Goal: Information Seeking & Learning: Learn about a topic

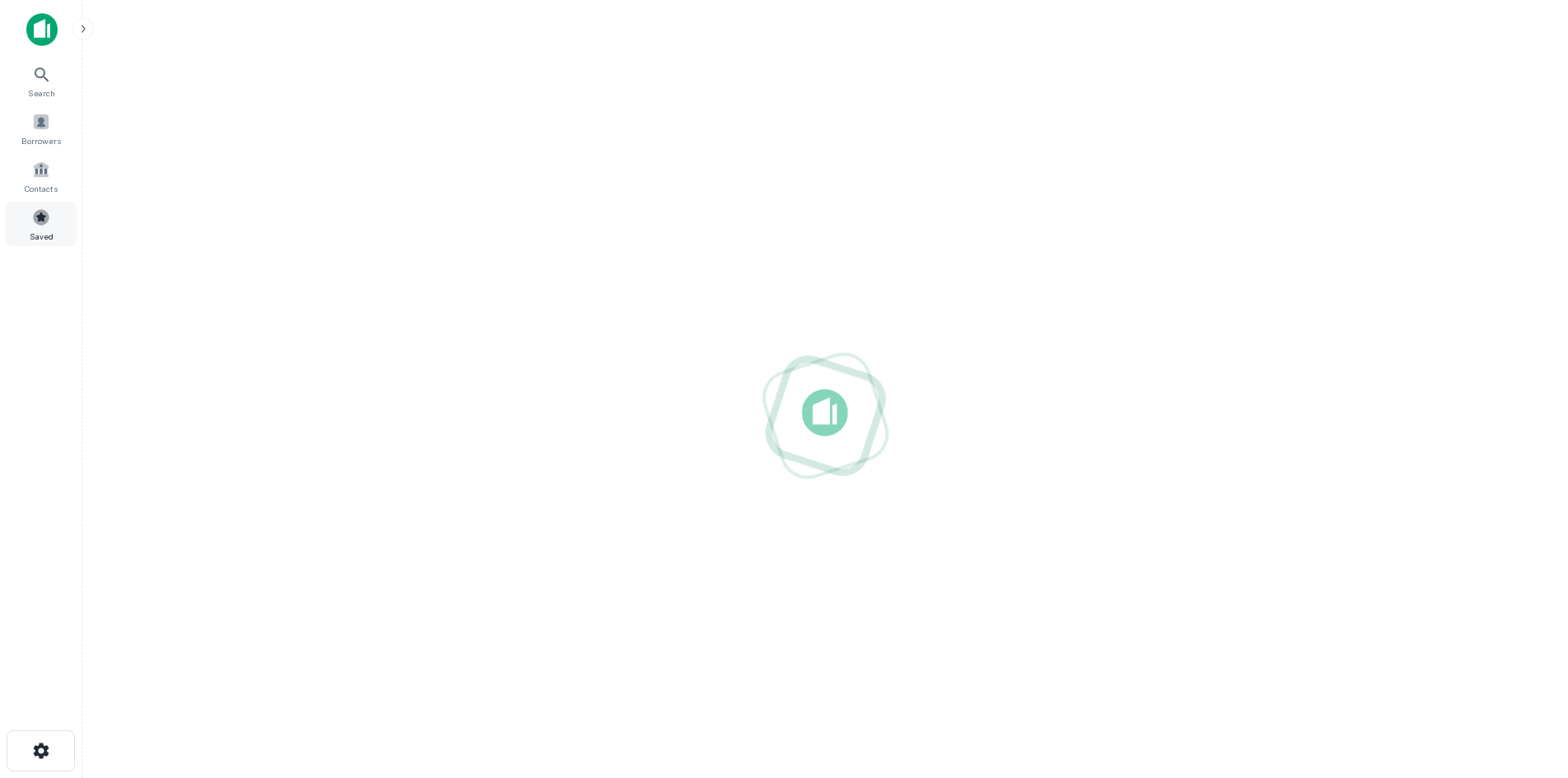
click at [37, 224] on span at bounding box center [41, 217] width 18 height 18
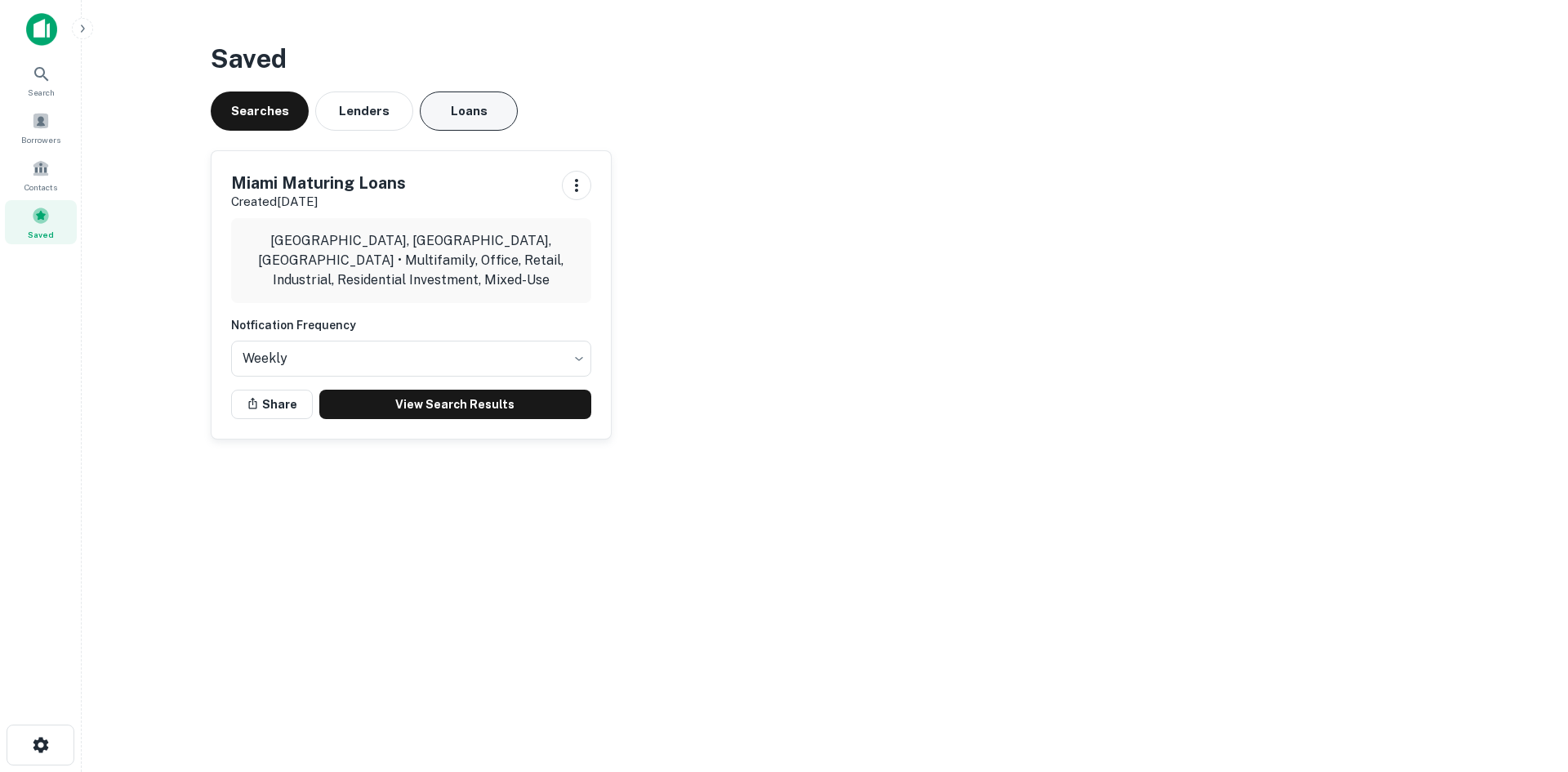
click at [485, 113] on button "Loans" at bounding box center [468, 112] width 98 height 40
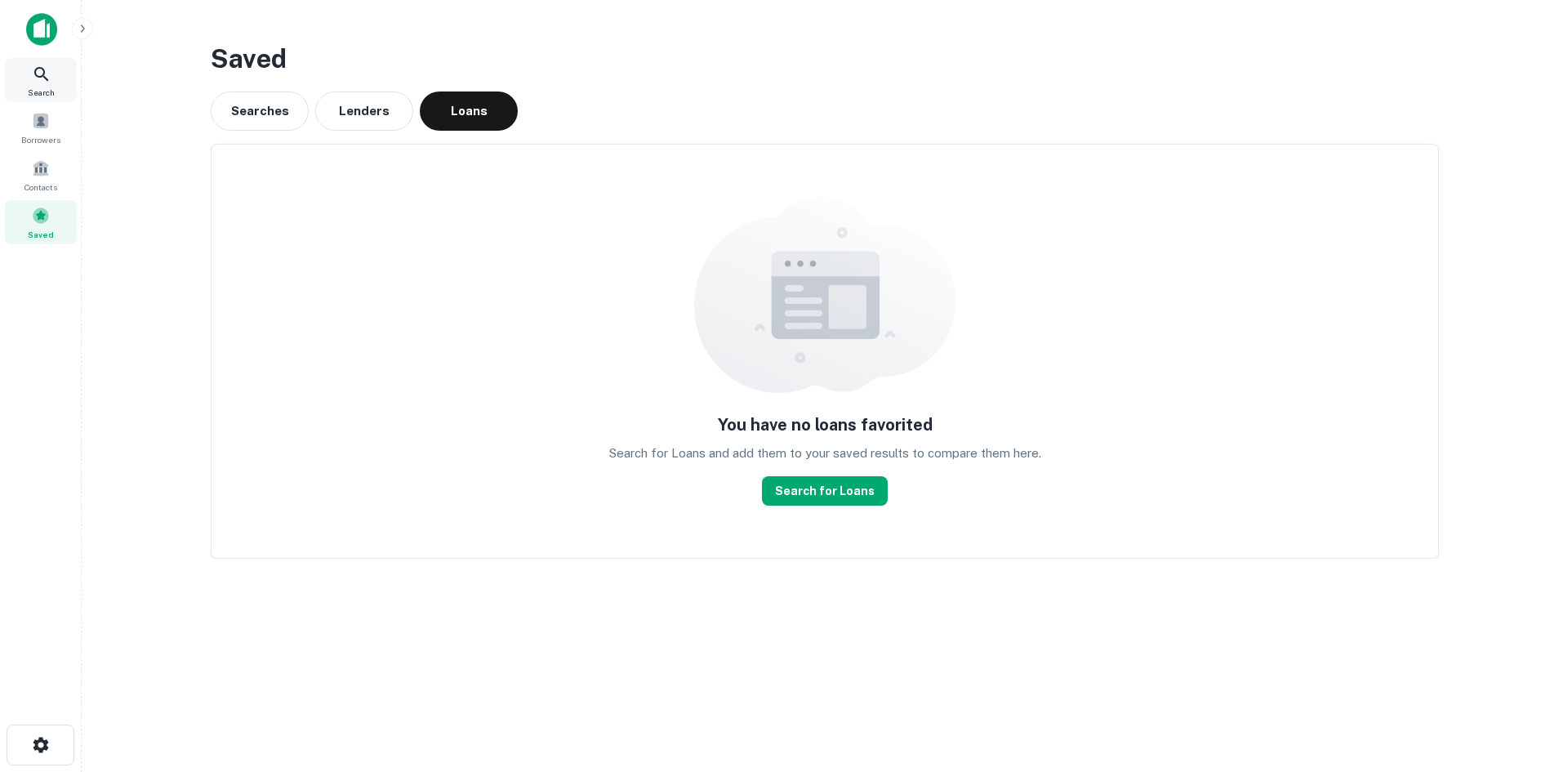
click at [39, 70] on icon at bounding box center [41, 75] width 20 height 20
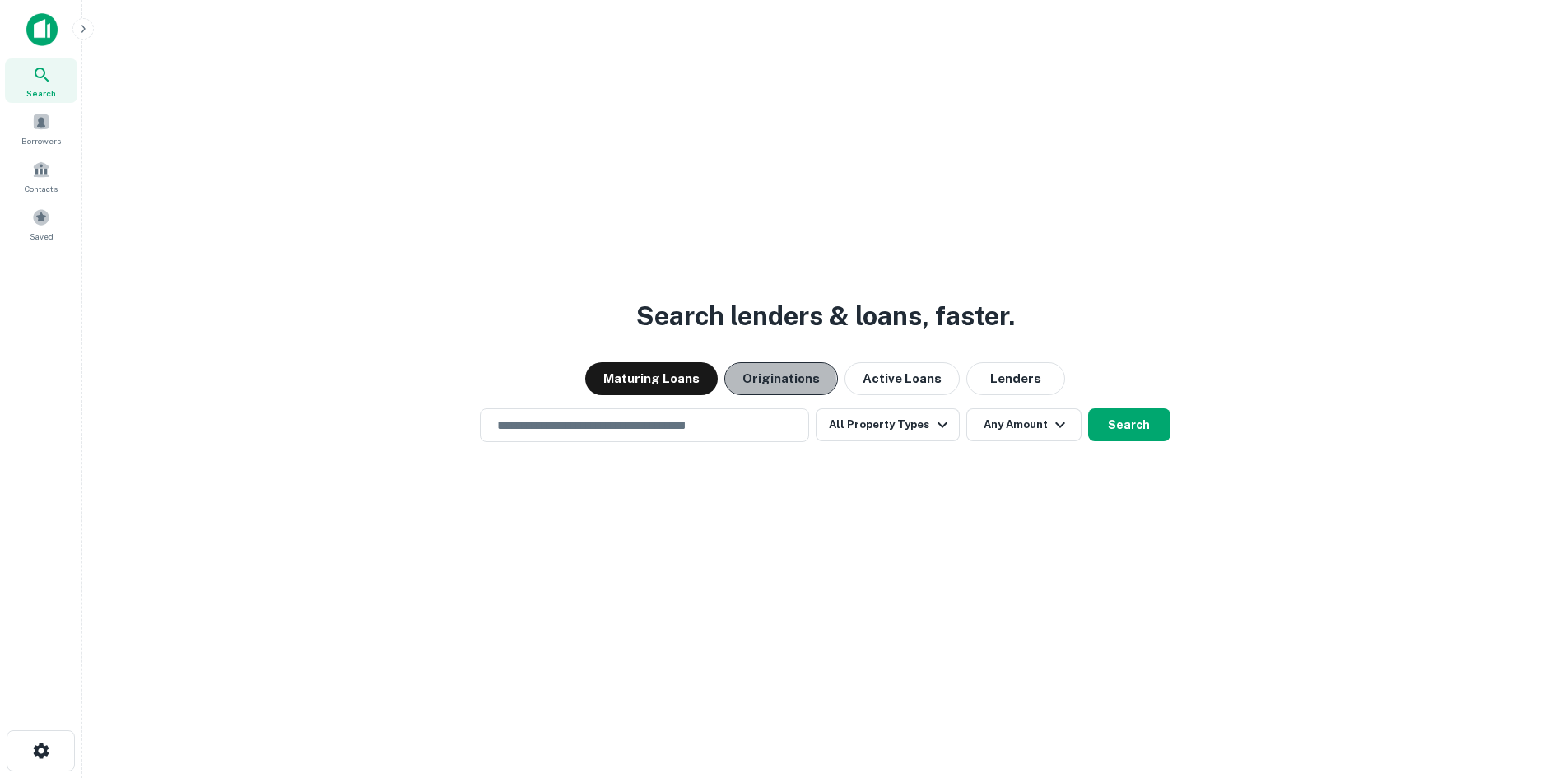
click at [765, 385] on button "Originations" at bounding box center [780, 379] width 113 height 33
click at [767, 431] on input "text" at bounding box center [644, 425] width 314 height 19
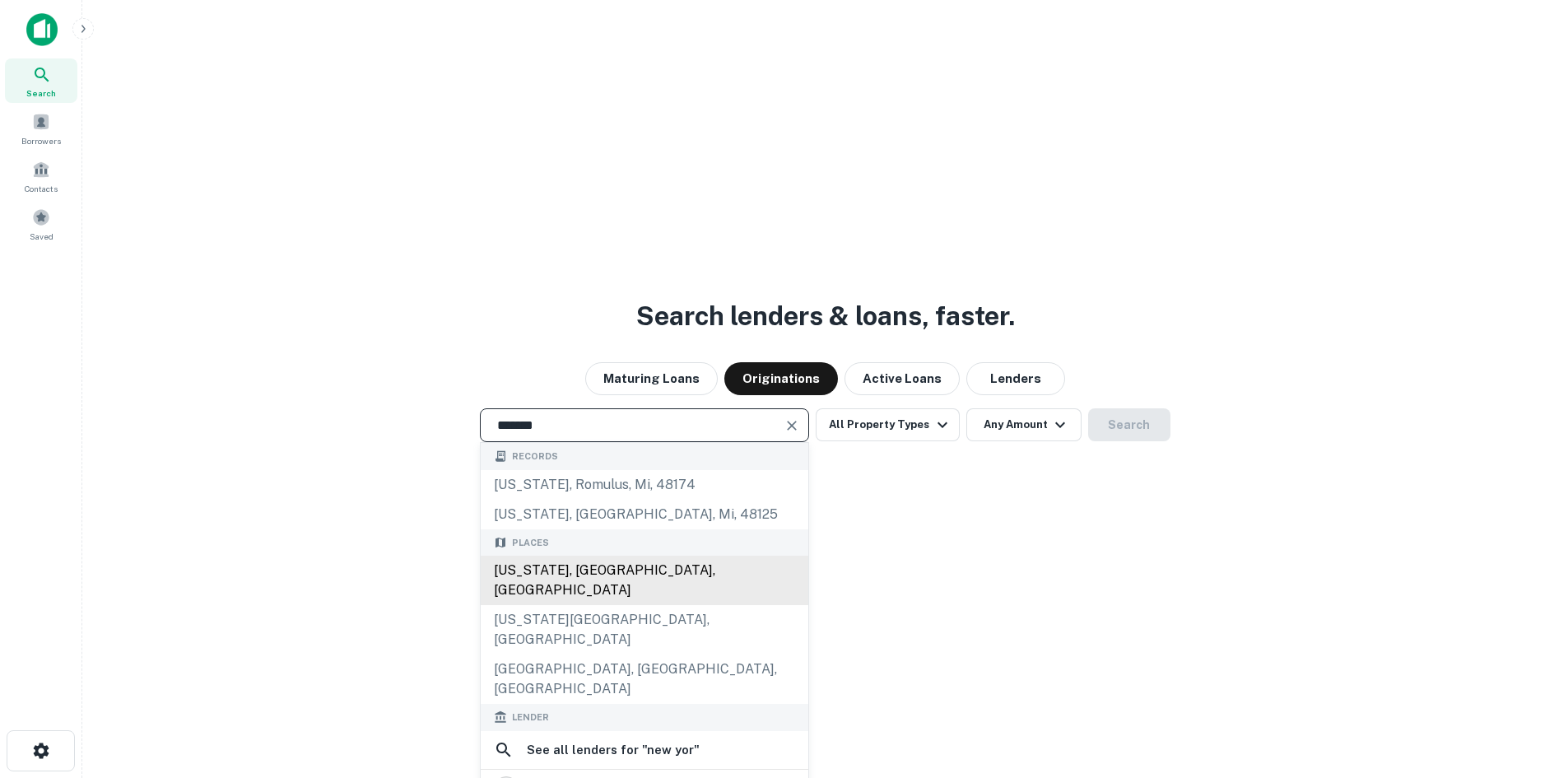
click at [630, 574] on div "New York, NY, USA" at bounding box center [644, 580] width 328 height 49
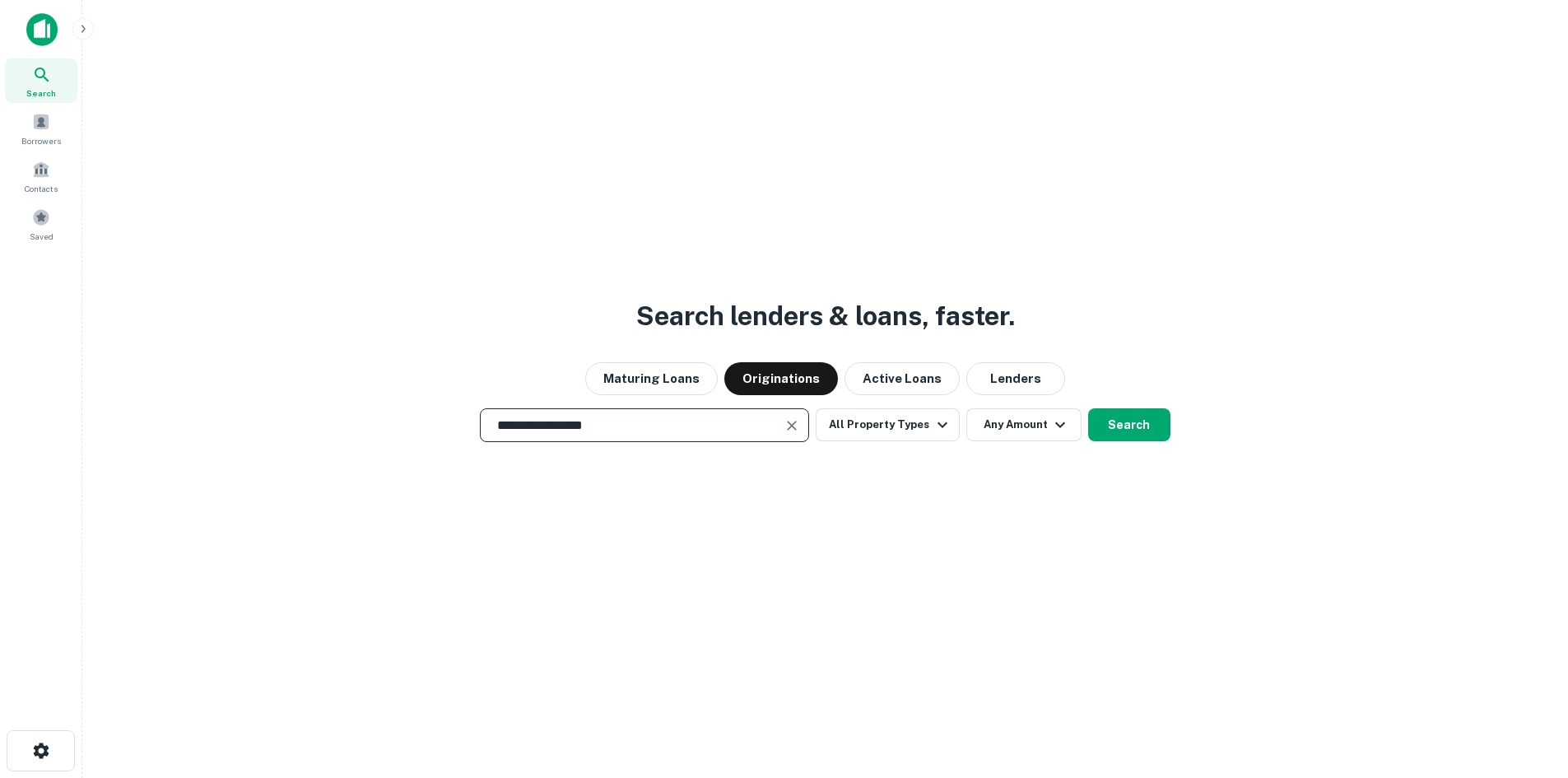
type input "**********"
click at [1132, 446] on div "**********" at bounding box center [825, 428] width 1459 height 778
click at [1128, 432] on button "Search" at bounding box center [1129, 425] width 83 height 33
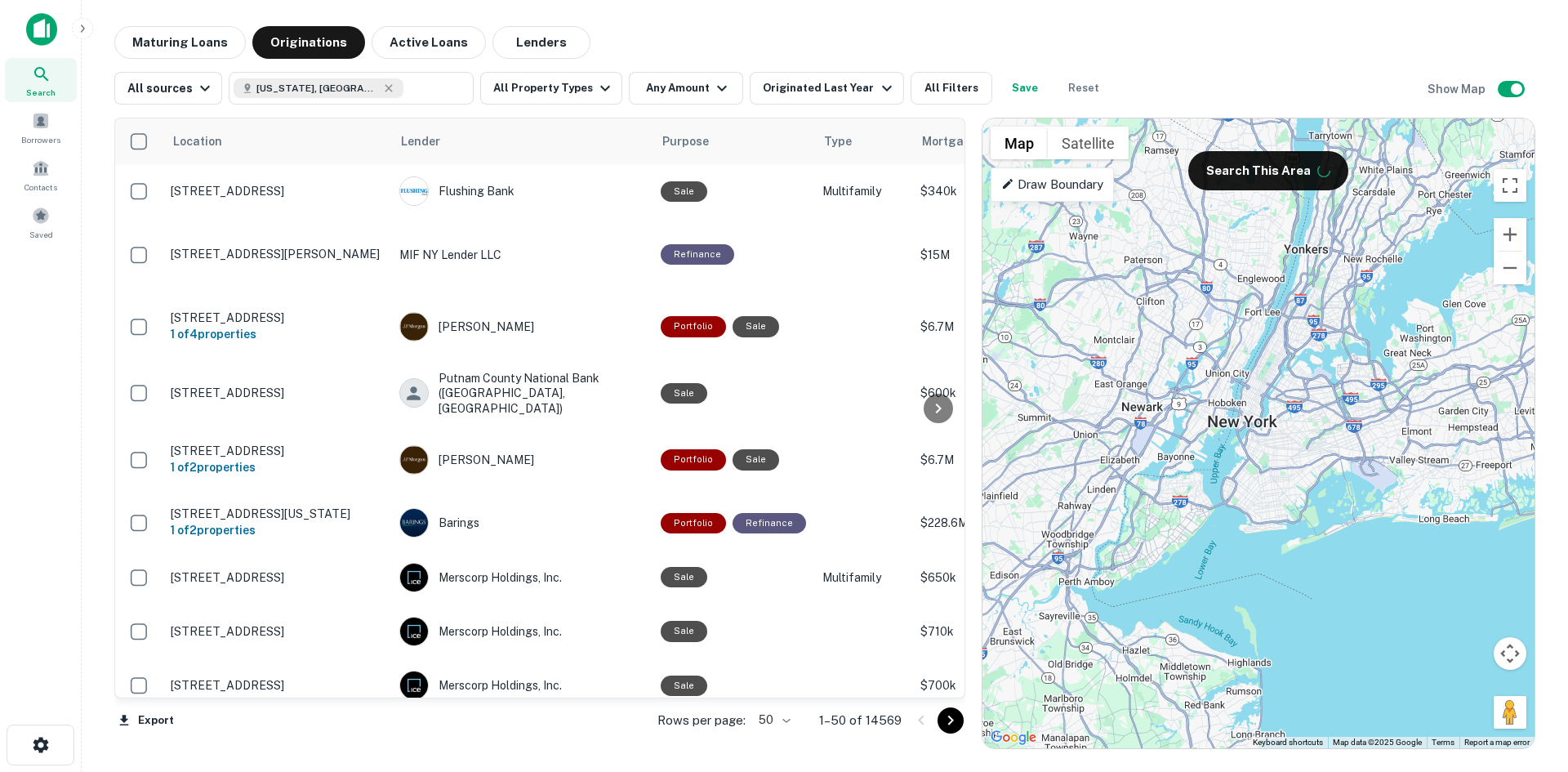
drag, startPoint x: 159, startPoint y: 49, endPoint x: 104, endPoint y: 4, distance: 71.1
click at [159, 49] on button "Maturing Loans" at bounding box center [180, 42] width 131 height 32
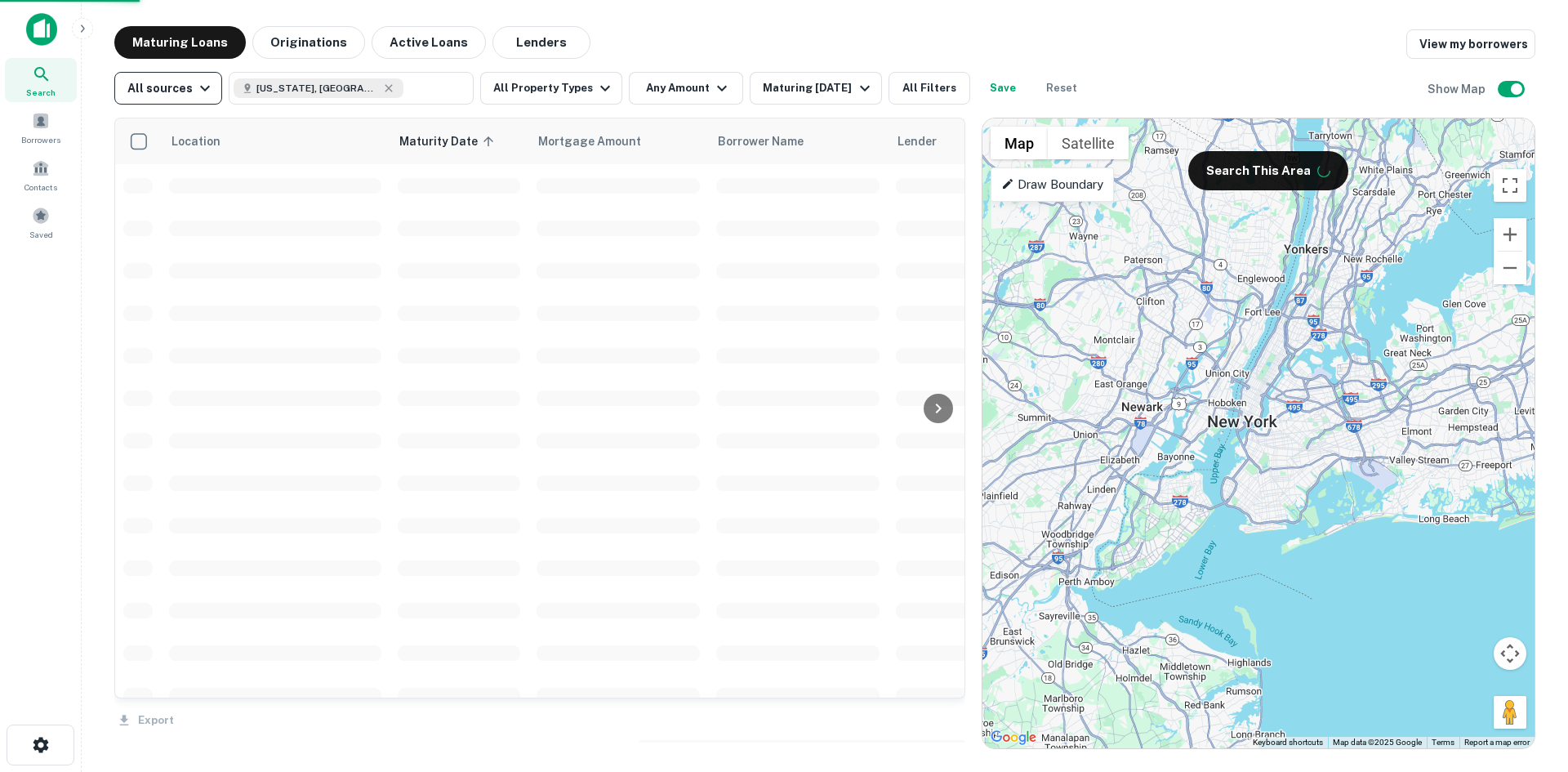
click at [200, 86] on icon "button" at bounding box center [205, 88] width 20 height 20
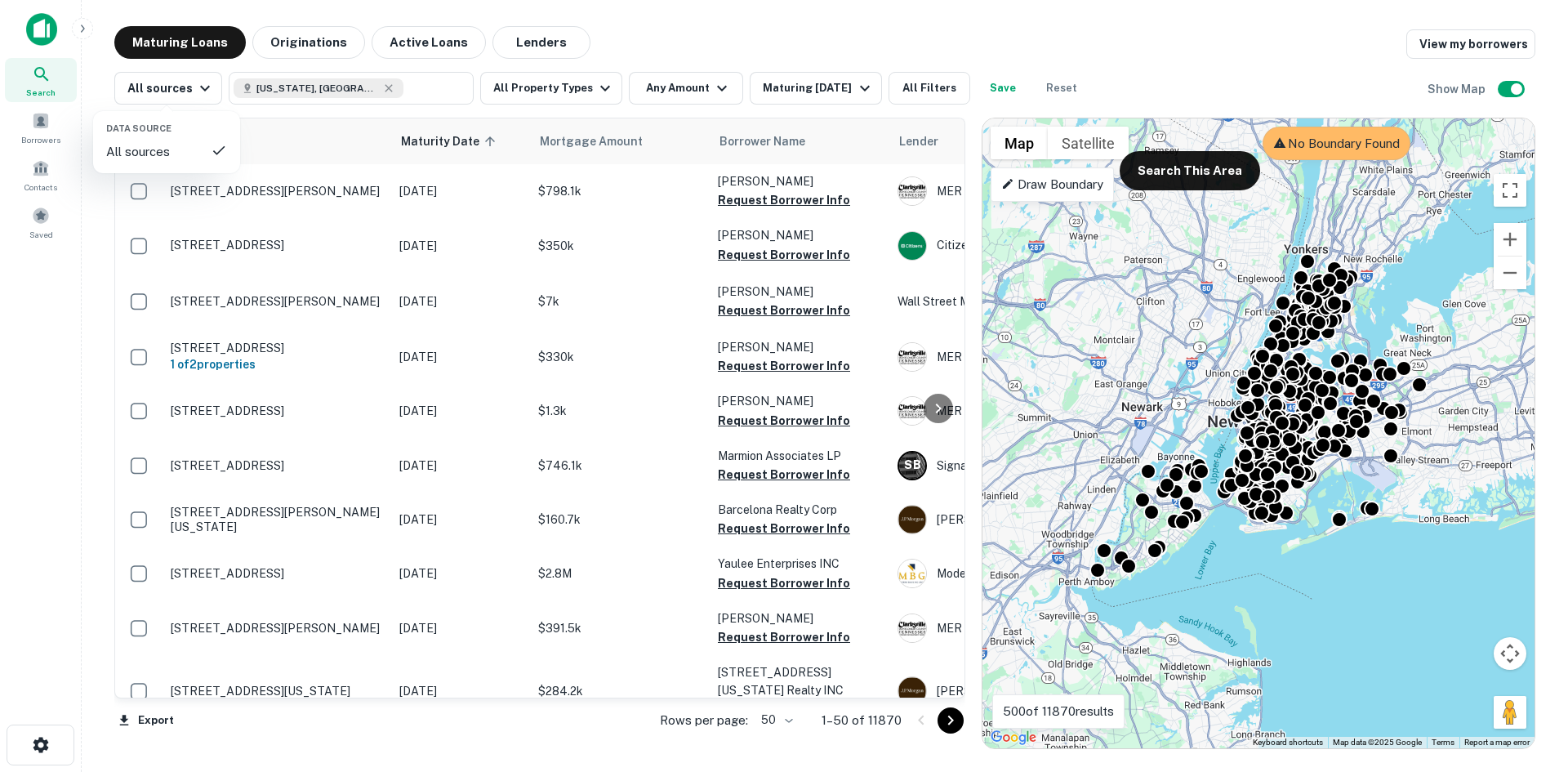
click at [595, 86] on div at bounding box center [784, 386] width 1568 height 772
click at [595, 86] on icon "button" at bounding box center [605, 88] width 20 height 20
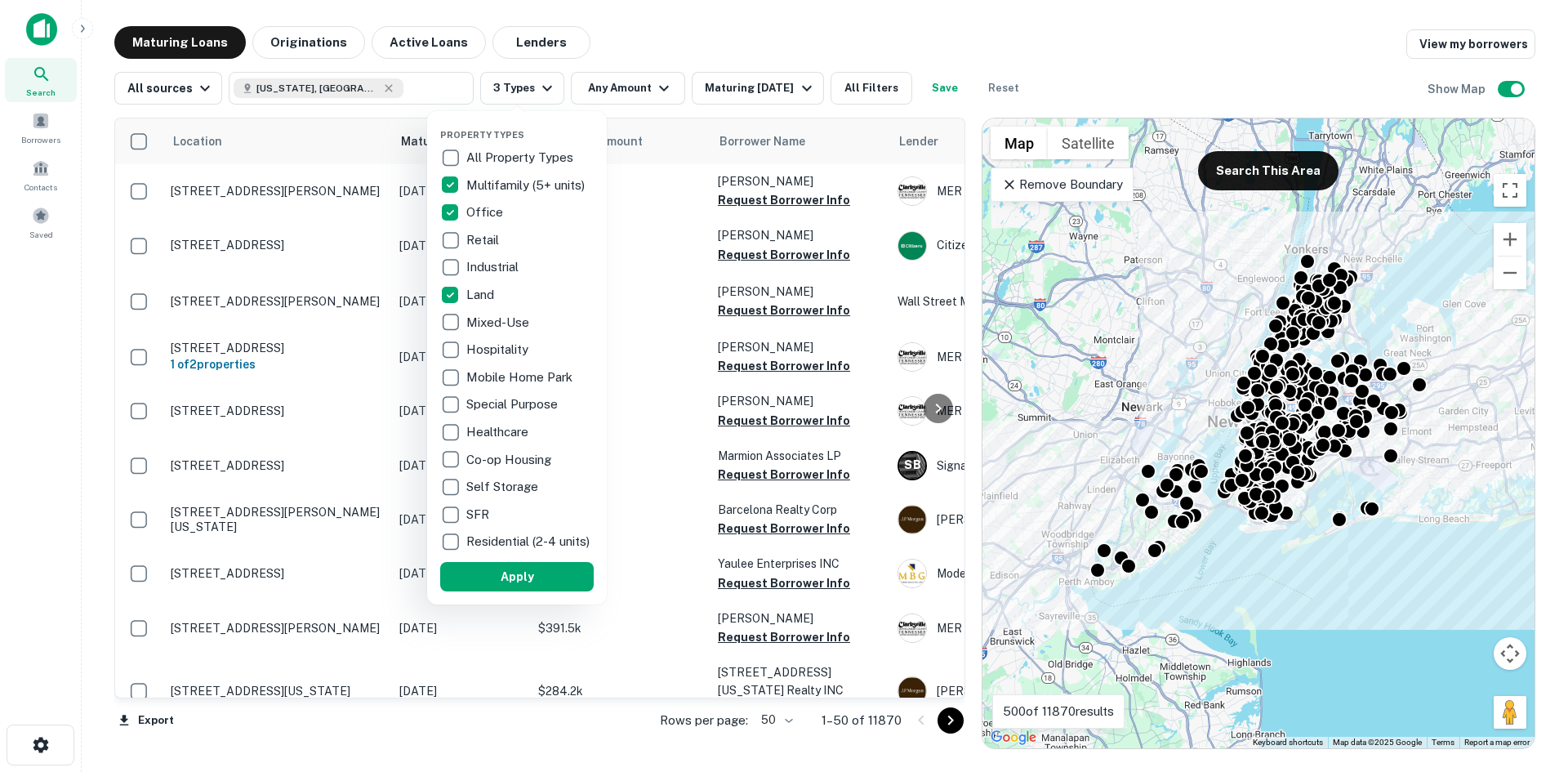
click at [647, 86] on div at bounding box center [784, 386] width 1568 height 772
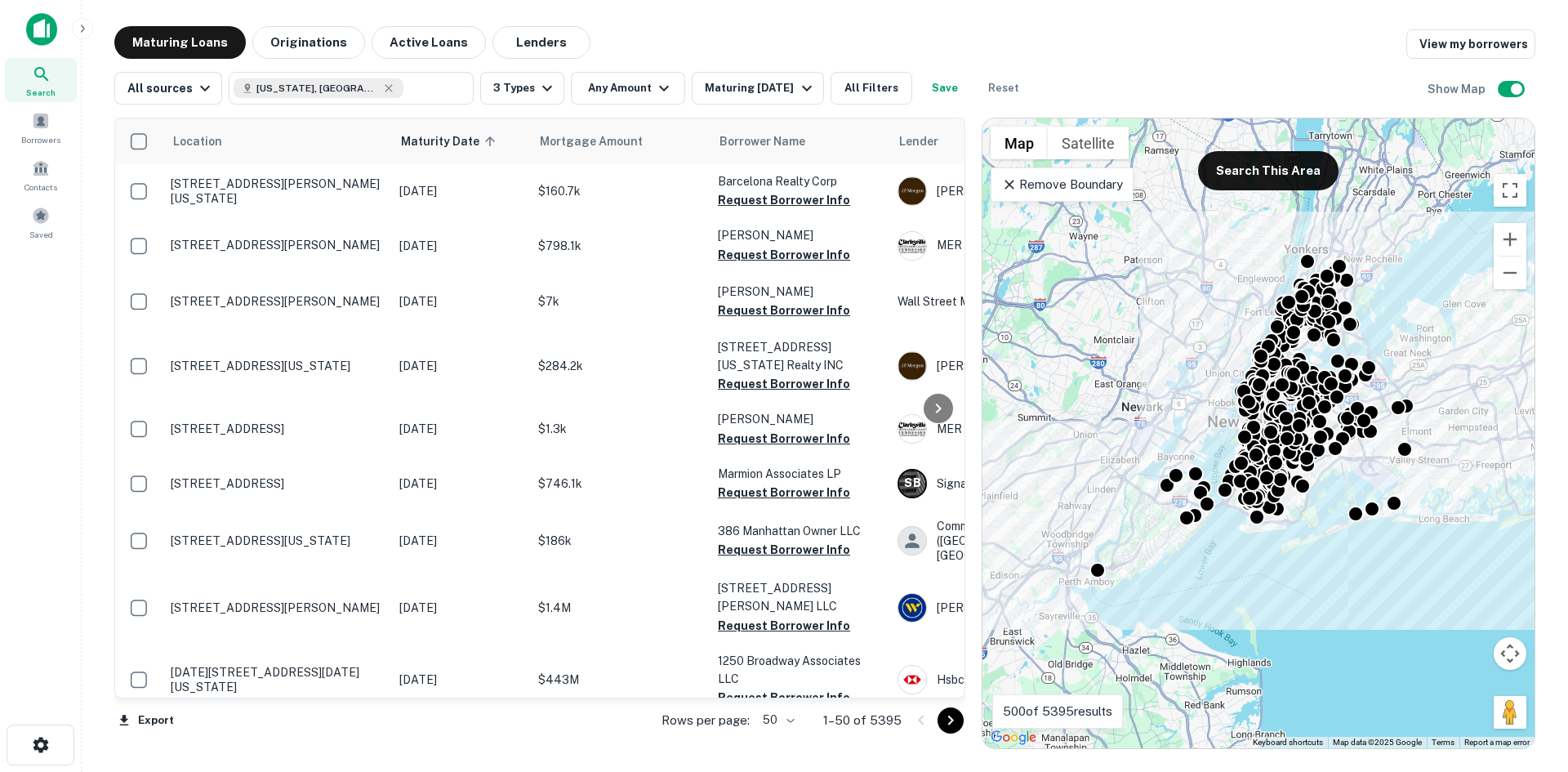
click at [657, 89] on icon "button" at bounding box center [664, 88] width 20 height 20
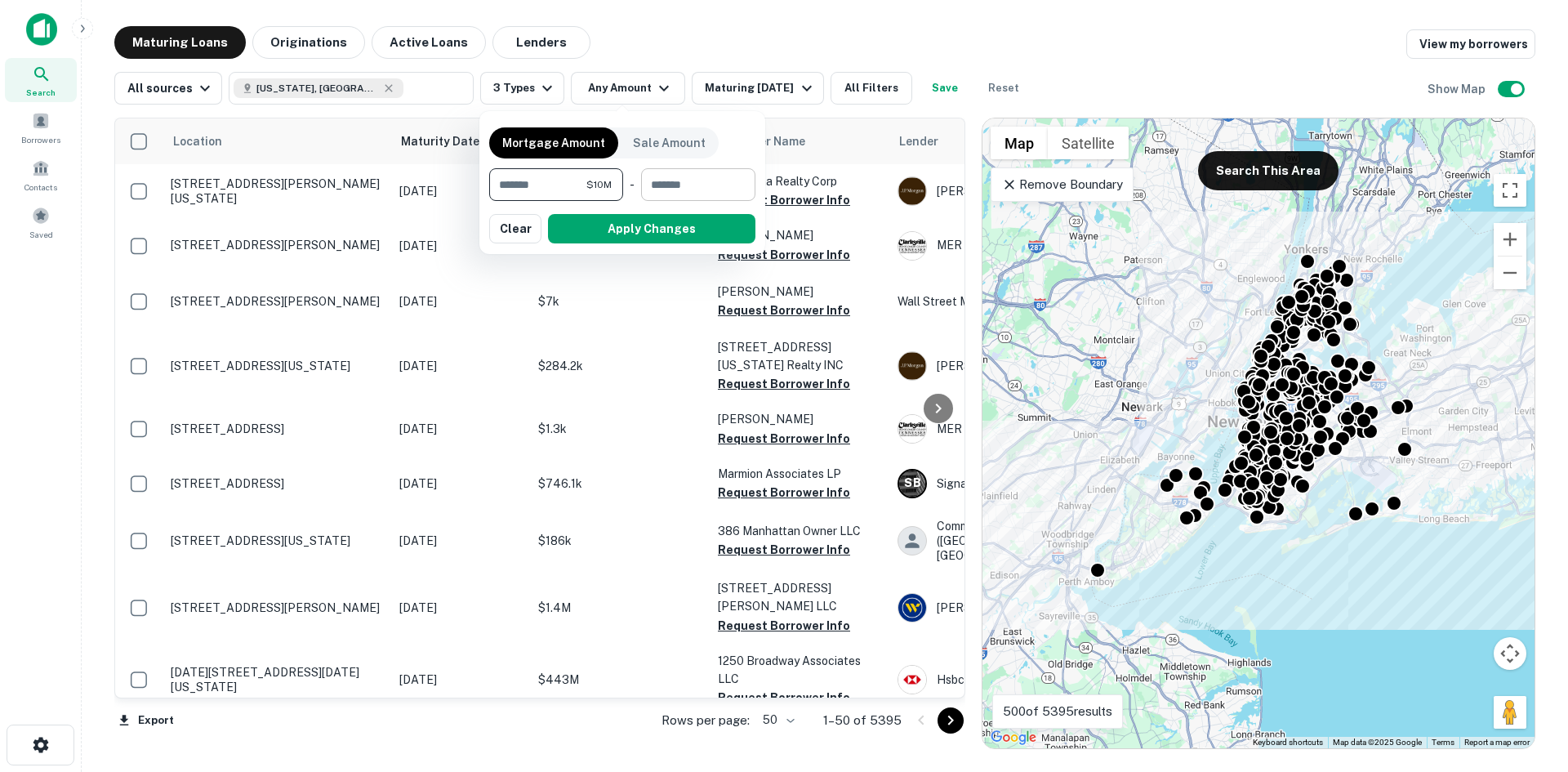
type input "********"
click at [657, 178] on input "number" at bounding box center [693, 185] width 103 height 32
type input "*********"
click at [656, 224] on button "Apply Changes" at bounding box center [652, 229] width 207 height 30
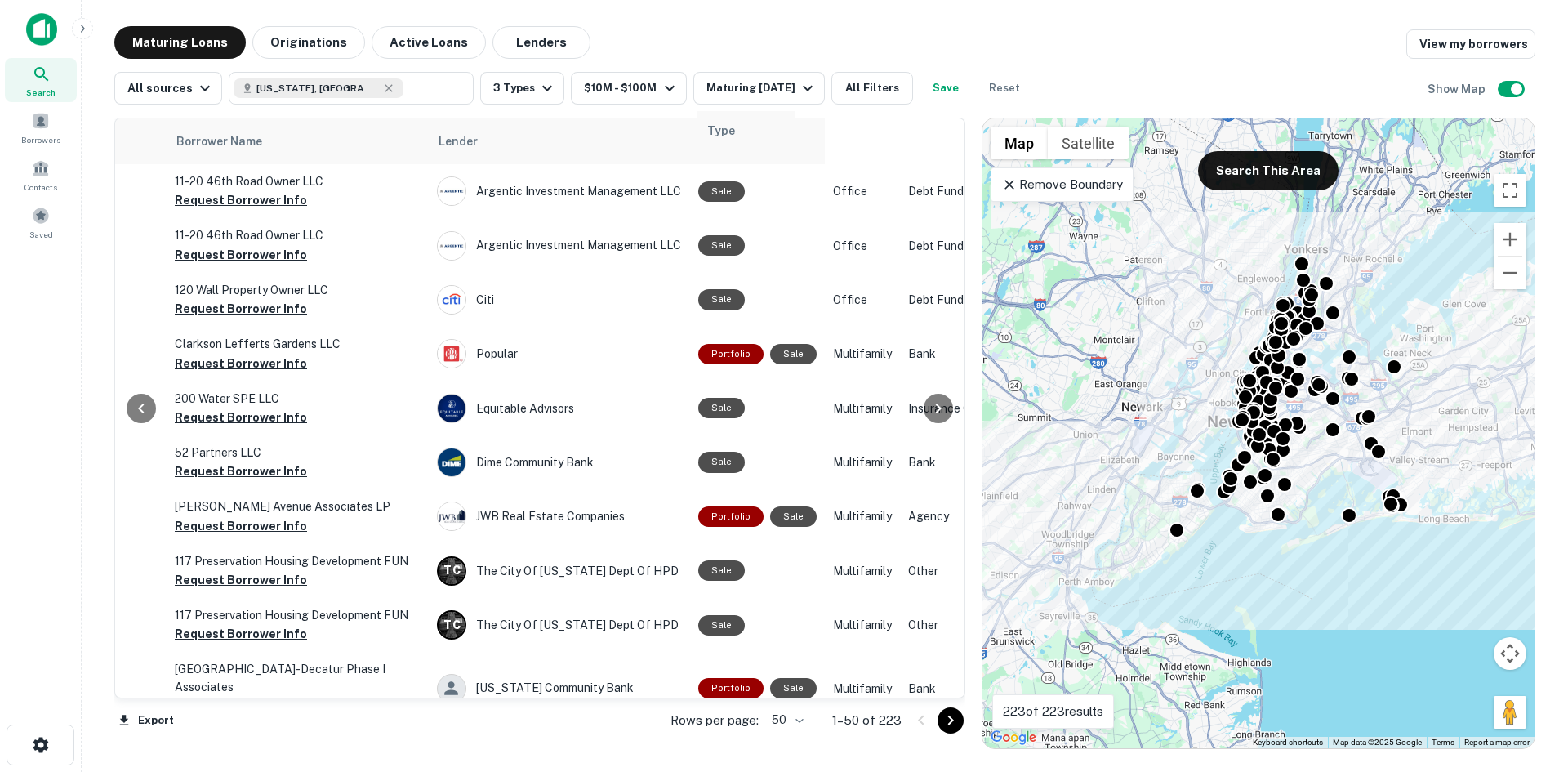
scroll to position [0, 544]
drag, startPoint x: 756, startPoint y: 144, endPoint x: 354, endPoint y: 136, distance: 402.1
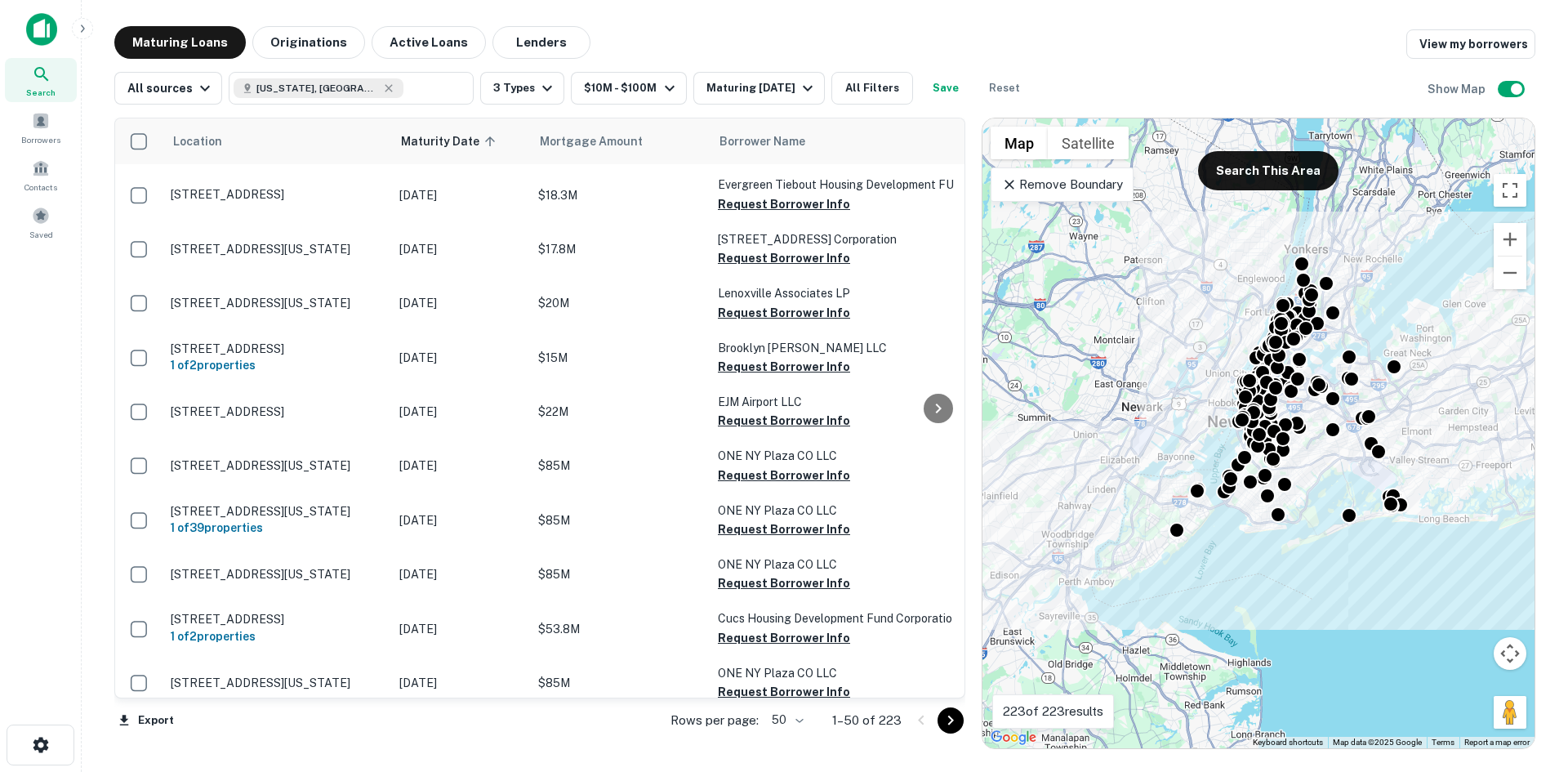
scroll to position [1619, 0]
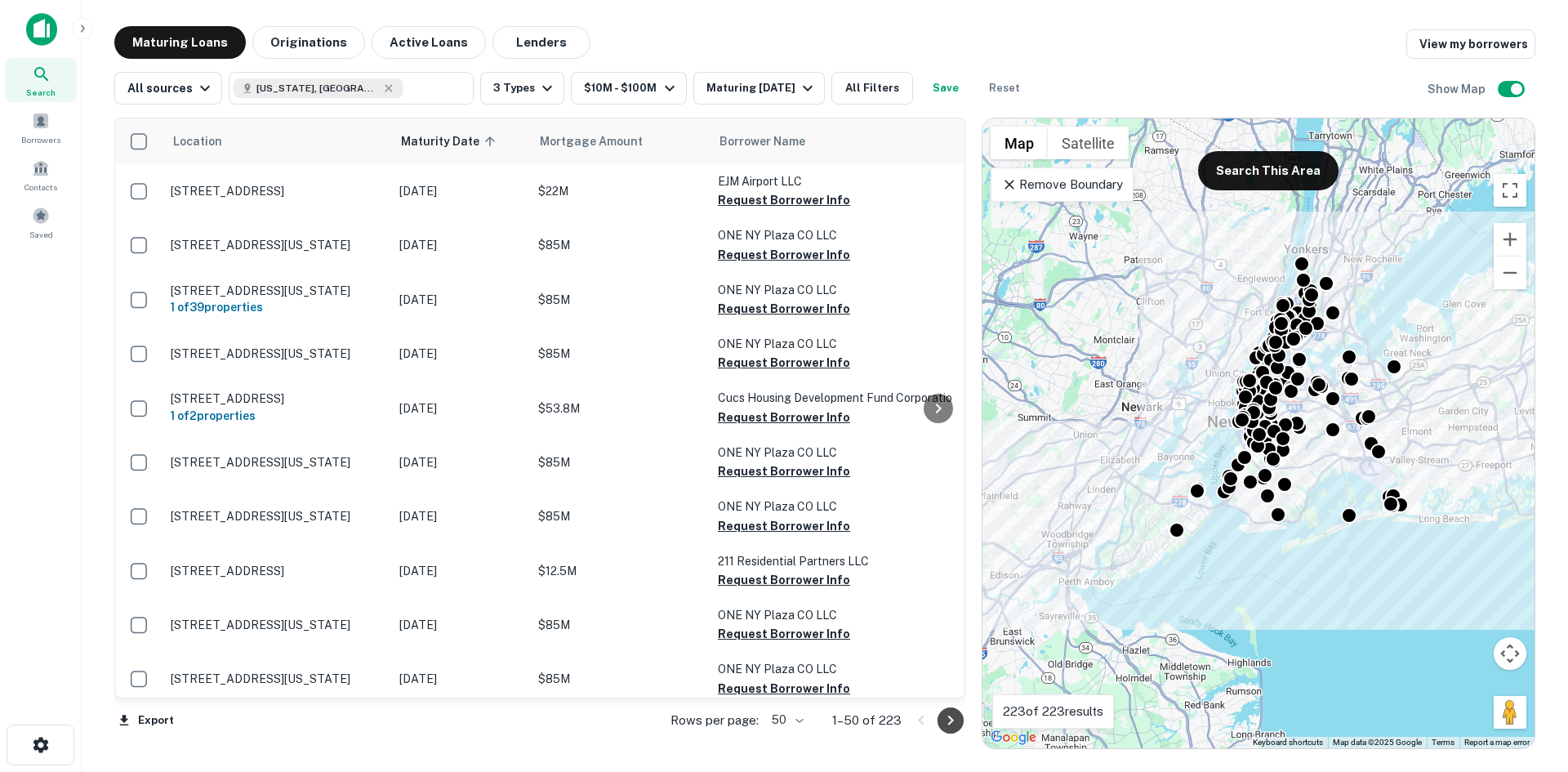
click at [949, 713] on icon "Go to next page" at bounding box center [951, 721] width 20 height 20
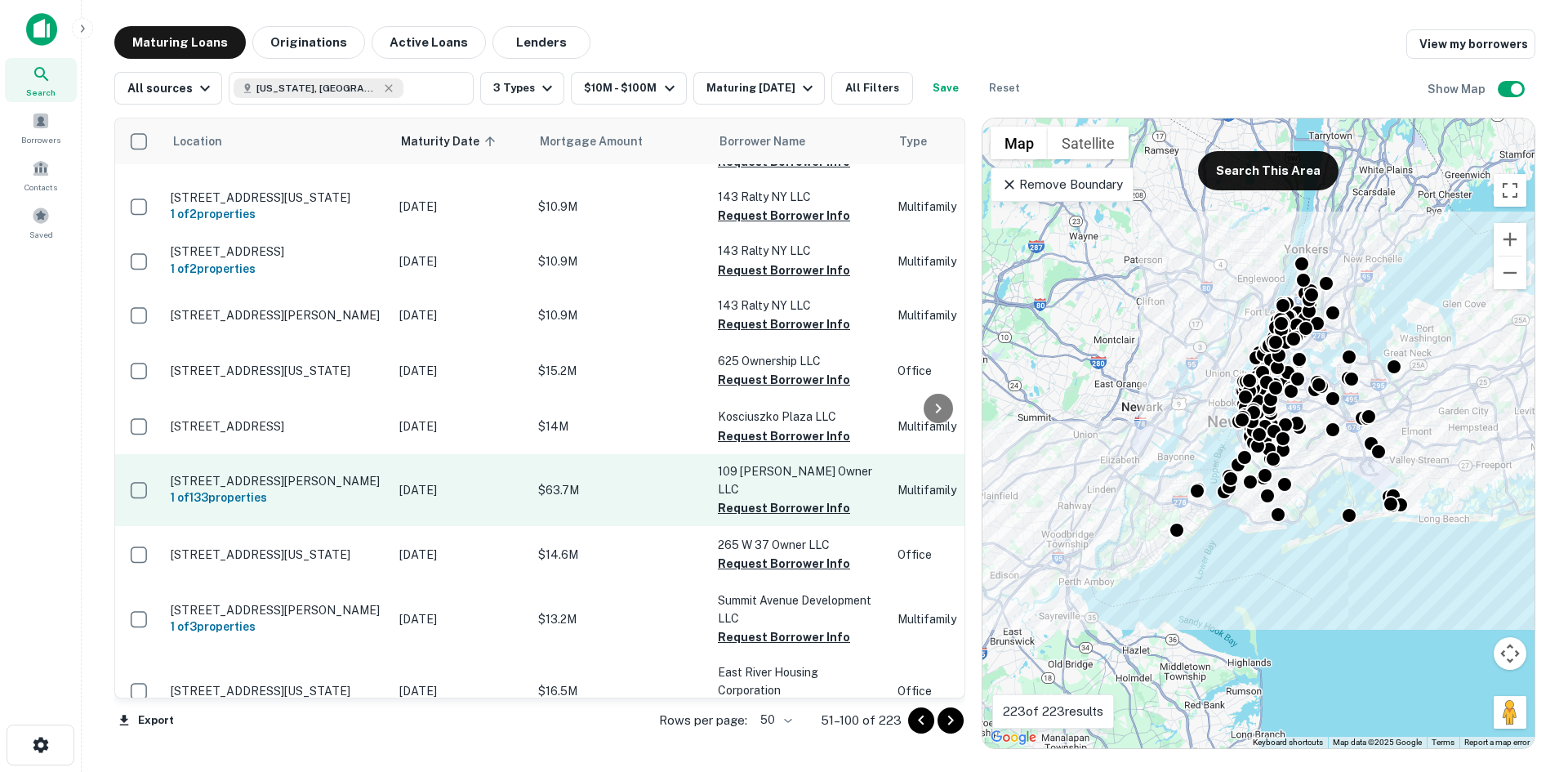
scroll to position [1374, 0]
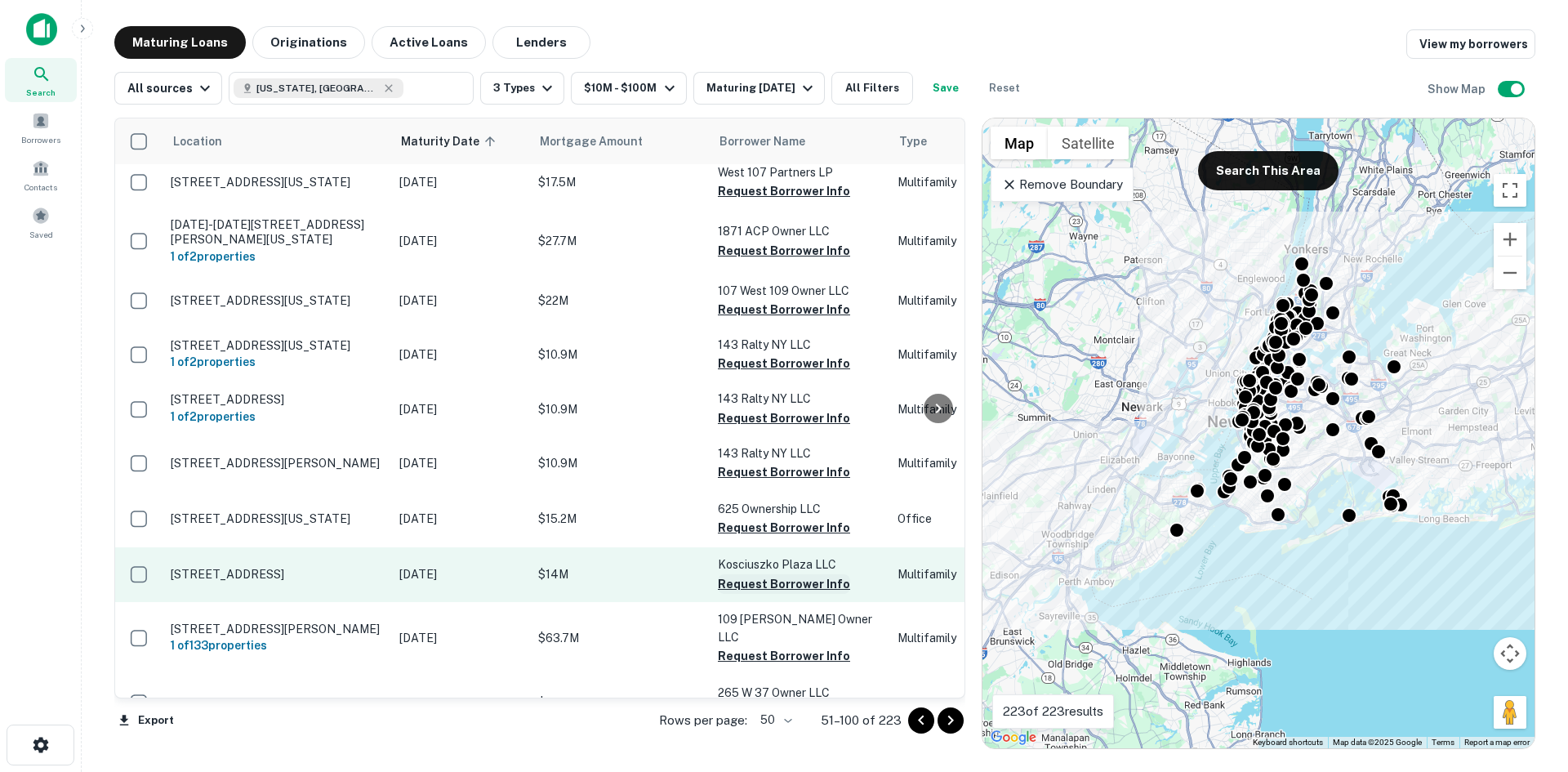
click at [743, 575] on button "Request Borrower Info" at bounding box center [784, 585] width 132 height 20
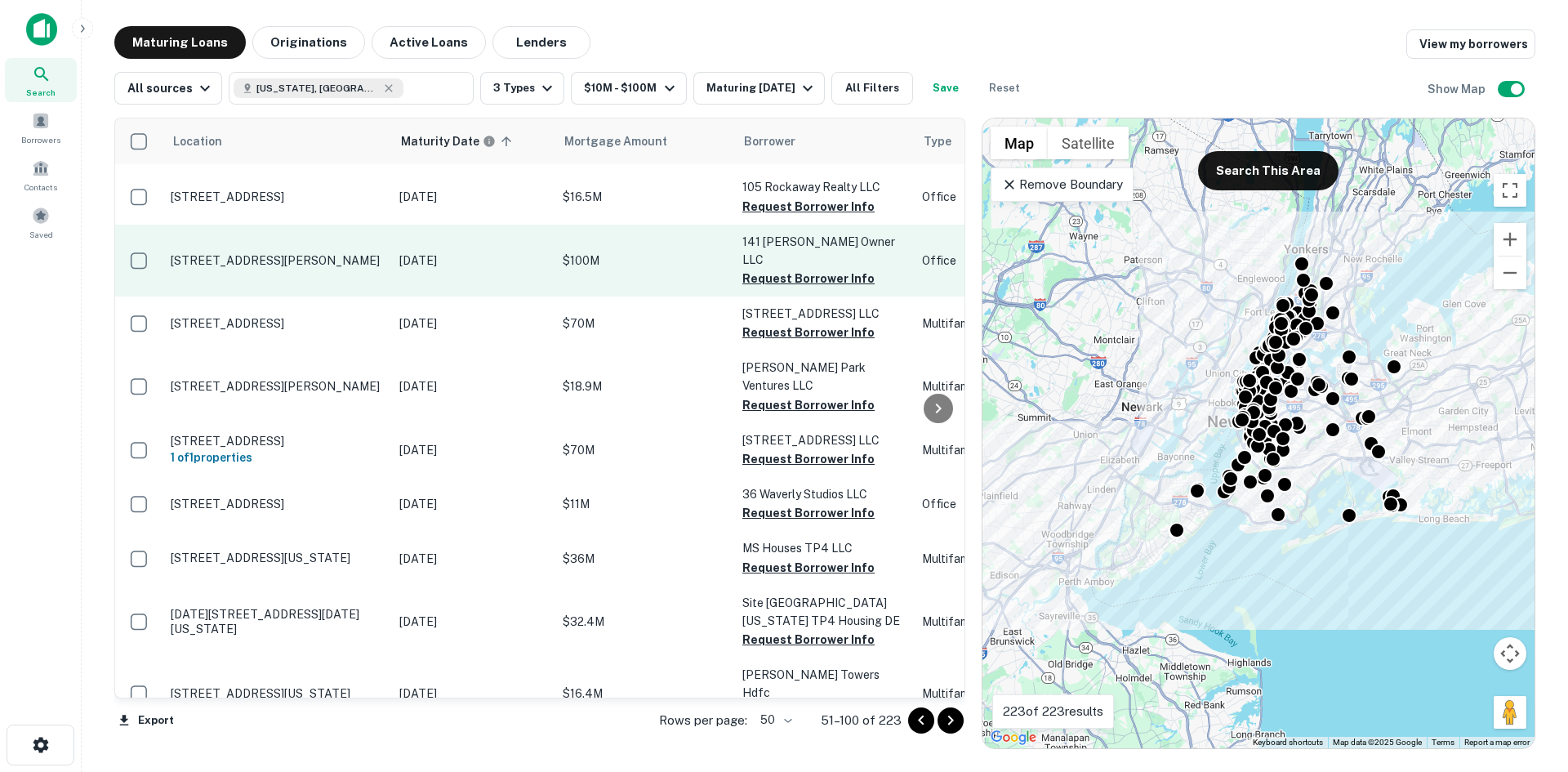
scroll to position [2354, 0]
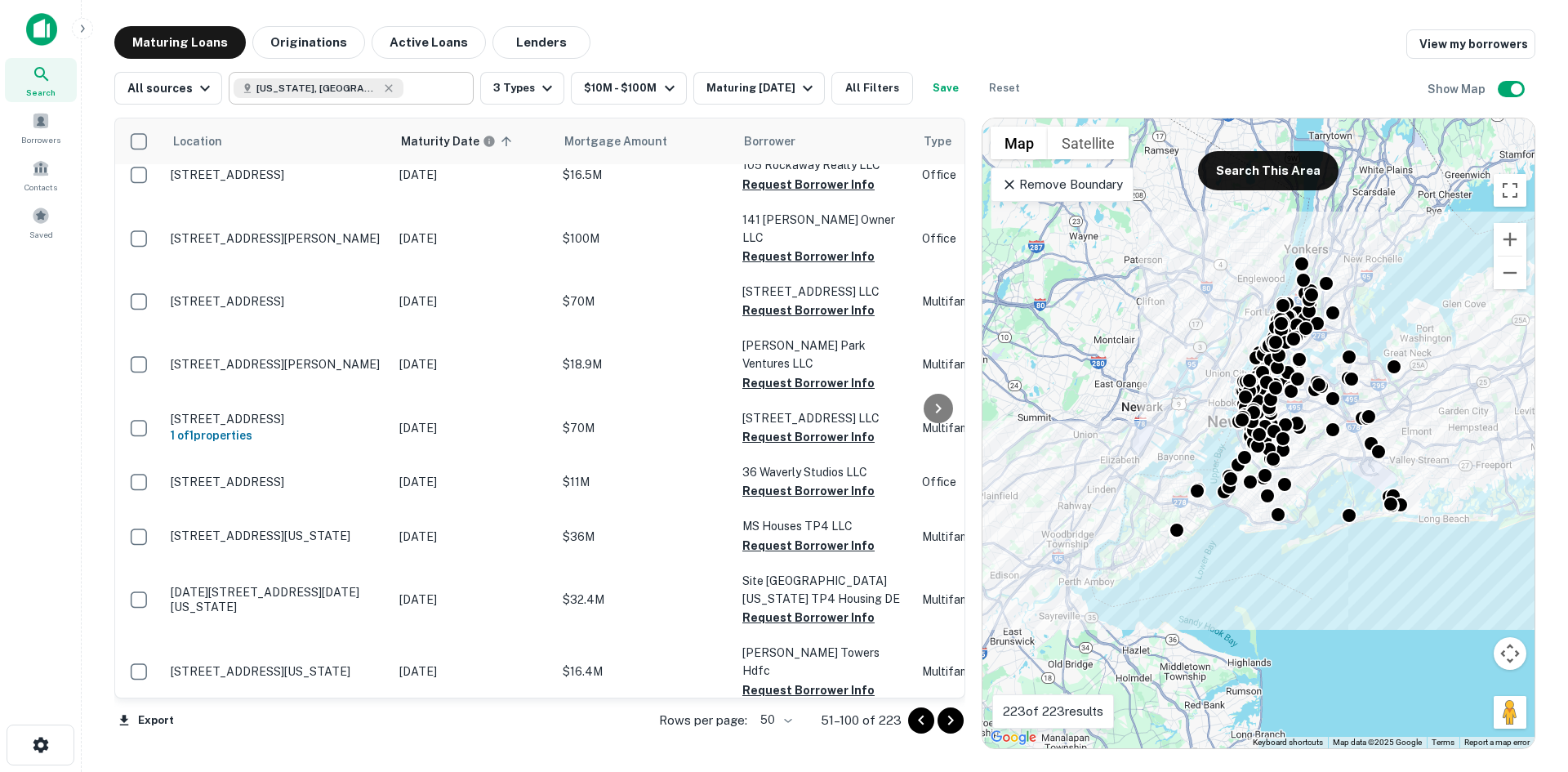
type input "**********"
click at [371, 87] on input "**********" at bounding box center [337, 87] width 208 height 23
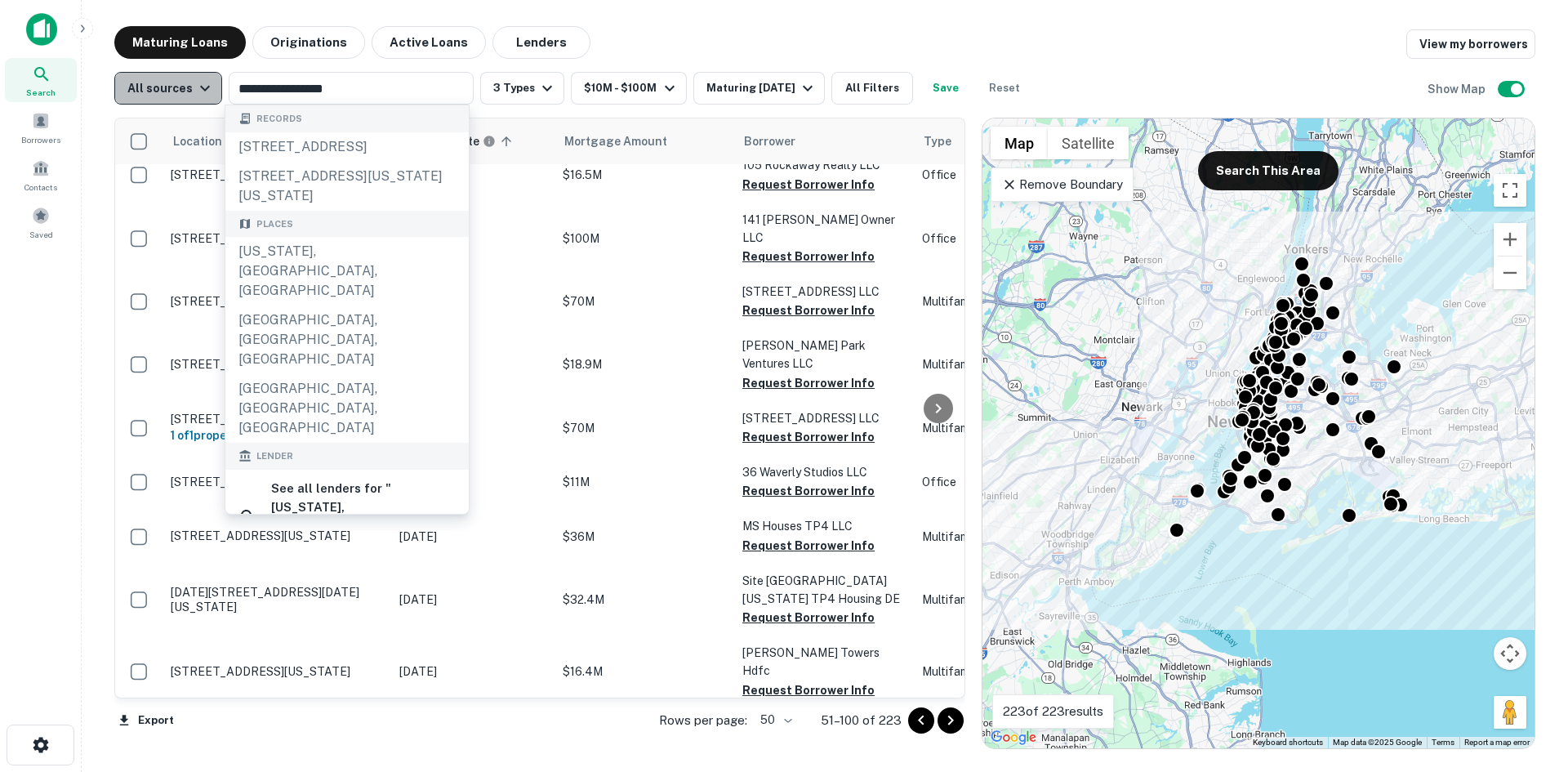
click at [195, 92] on icon "button" at bounding box center [205, 88] width 20 height 20
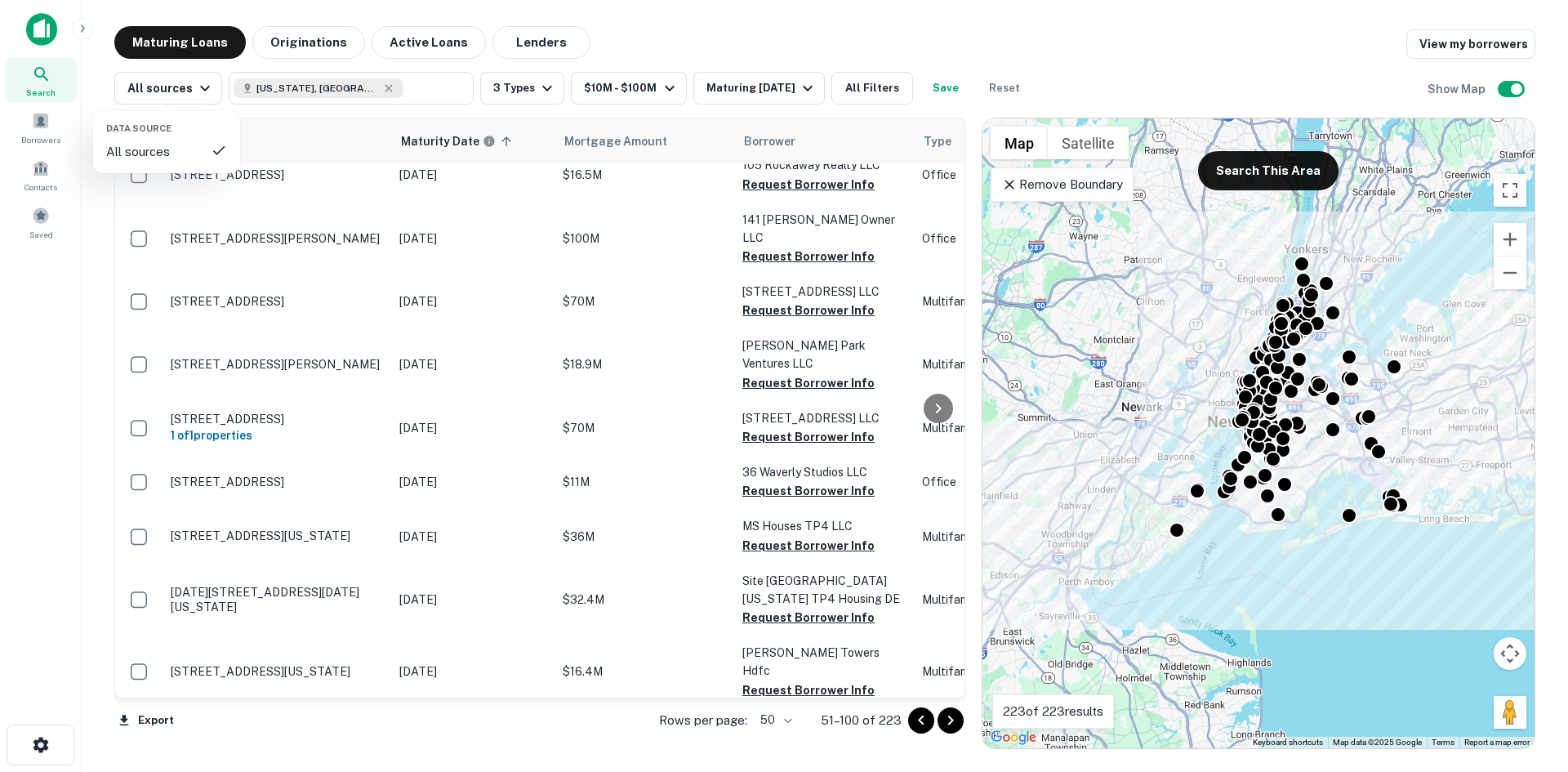
click at [208, 81] on div at bounding box center [784, 386] width 1568 height 772
click at [538, 95] on icon "button" at bounding box center [548, 88] width 20 height 20
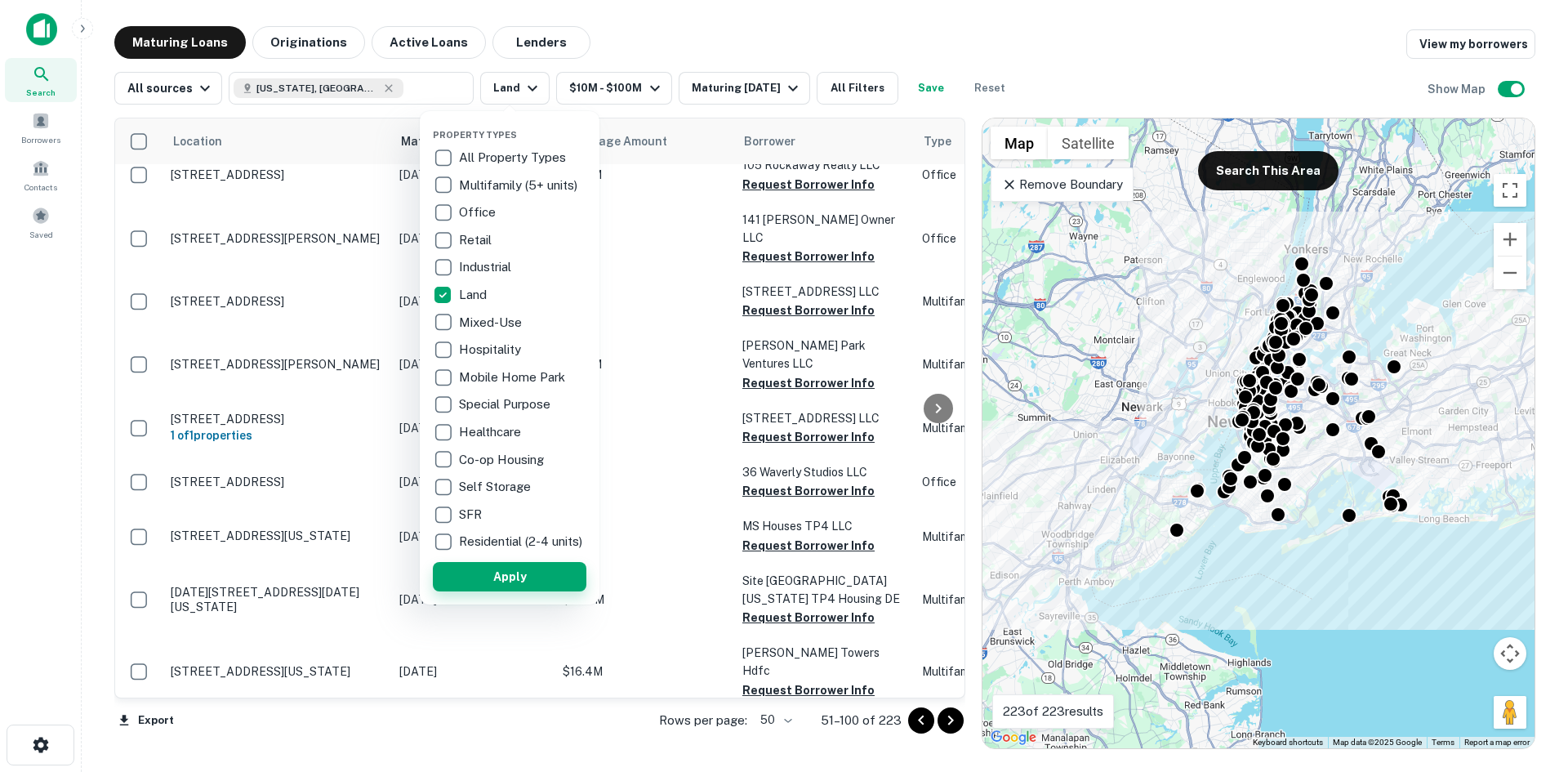
click at [513, 591] on button "Apply" at bounding box center [510, 577] width 154 height 30
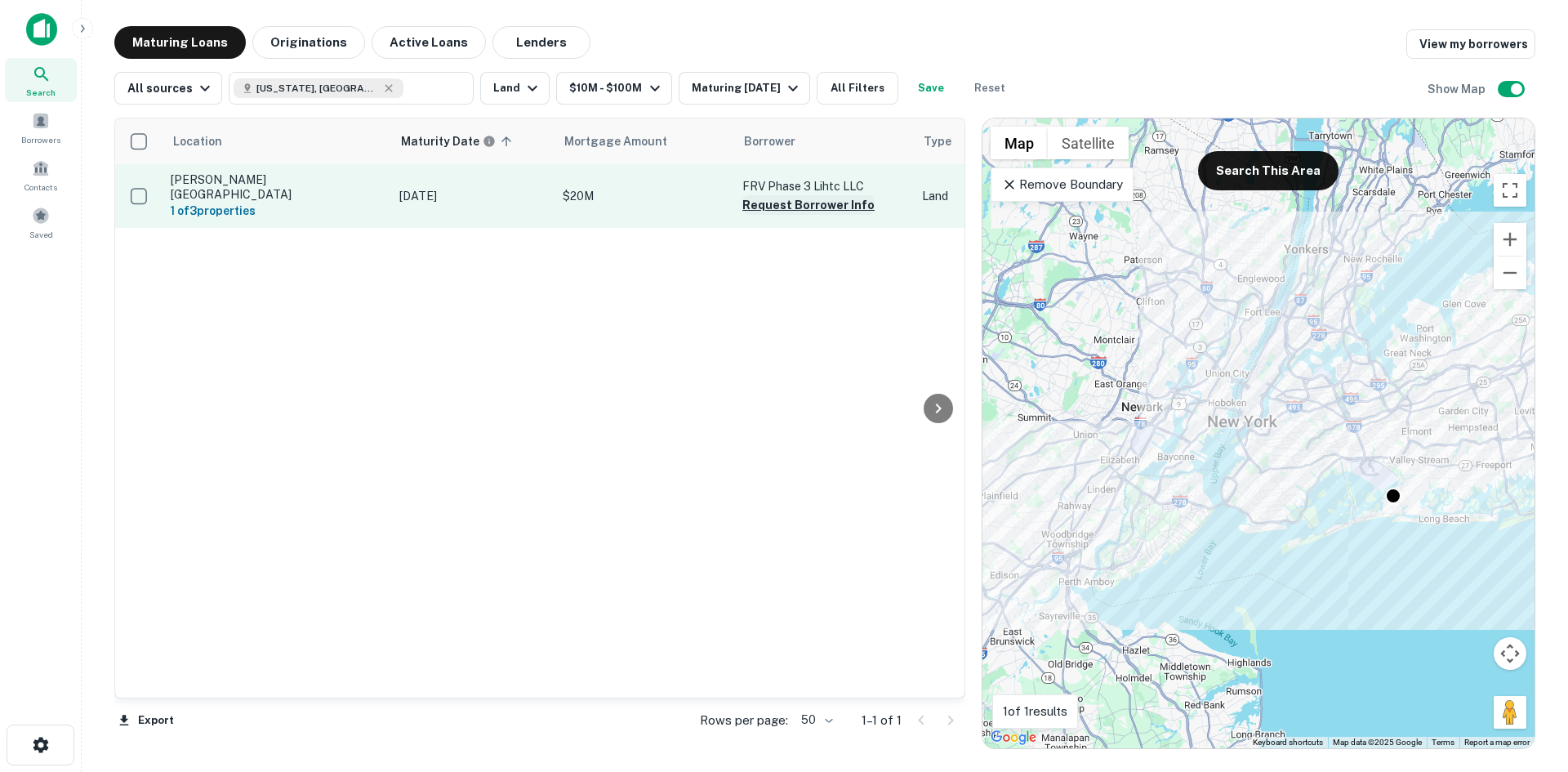
click at [781, 201] on button "Request Borrower Info" at bounding box center [808, 205] width 132 height 20
click at [779, 203] on button "Info Requested" at bounding box center [787, 205] width 91 height 20
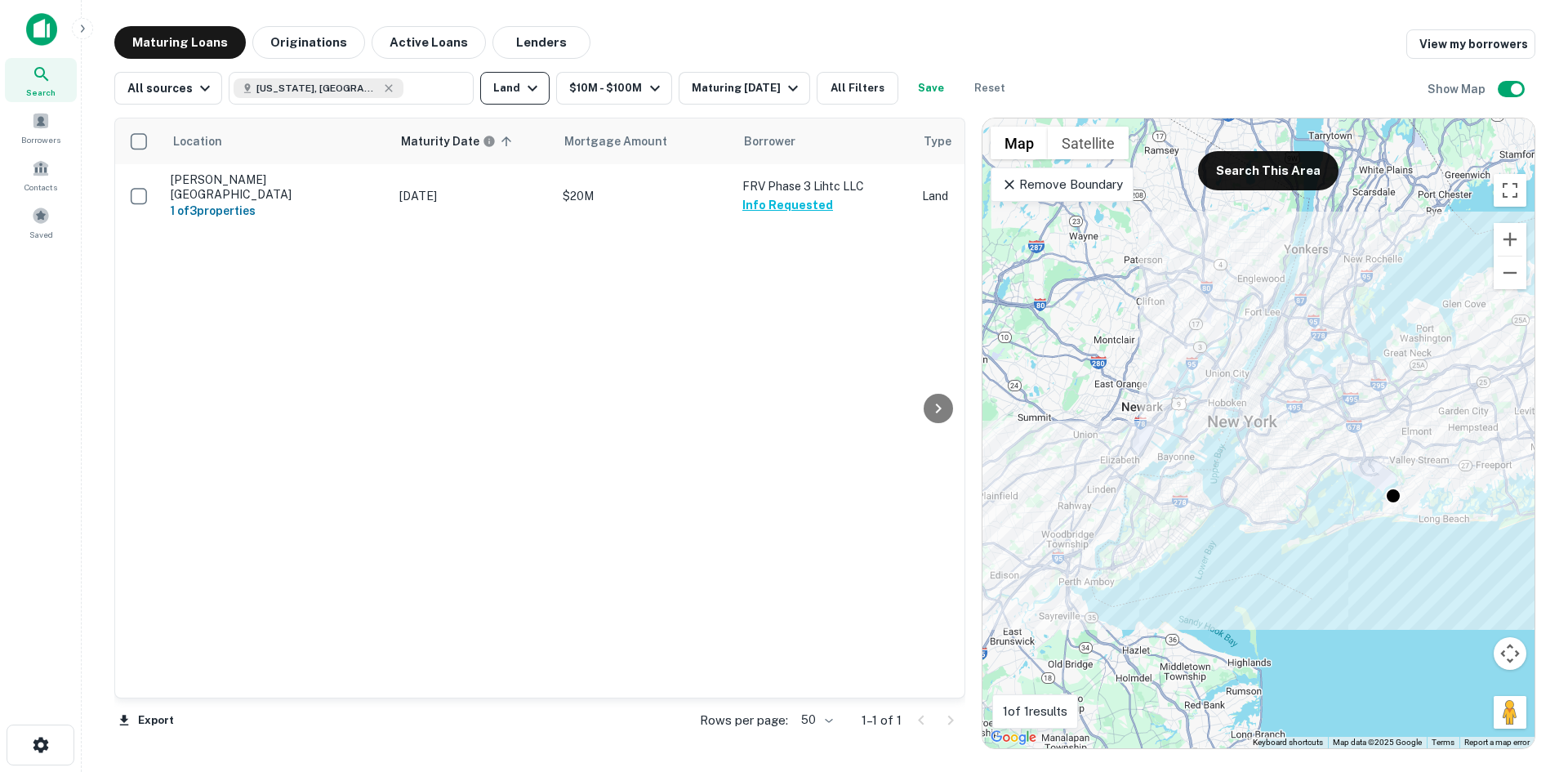
click at [509, 88] on button "Land" at bounding box center [514, 88] width 69 height 32
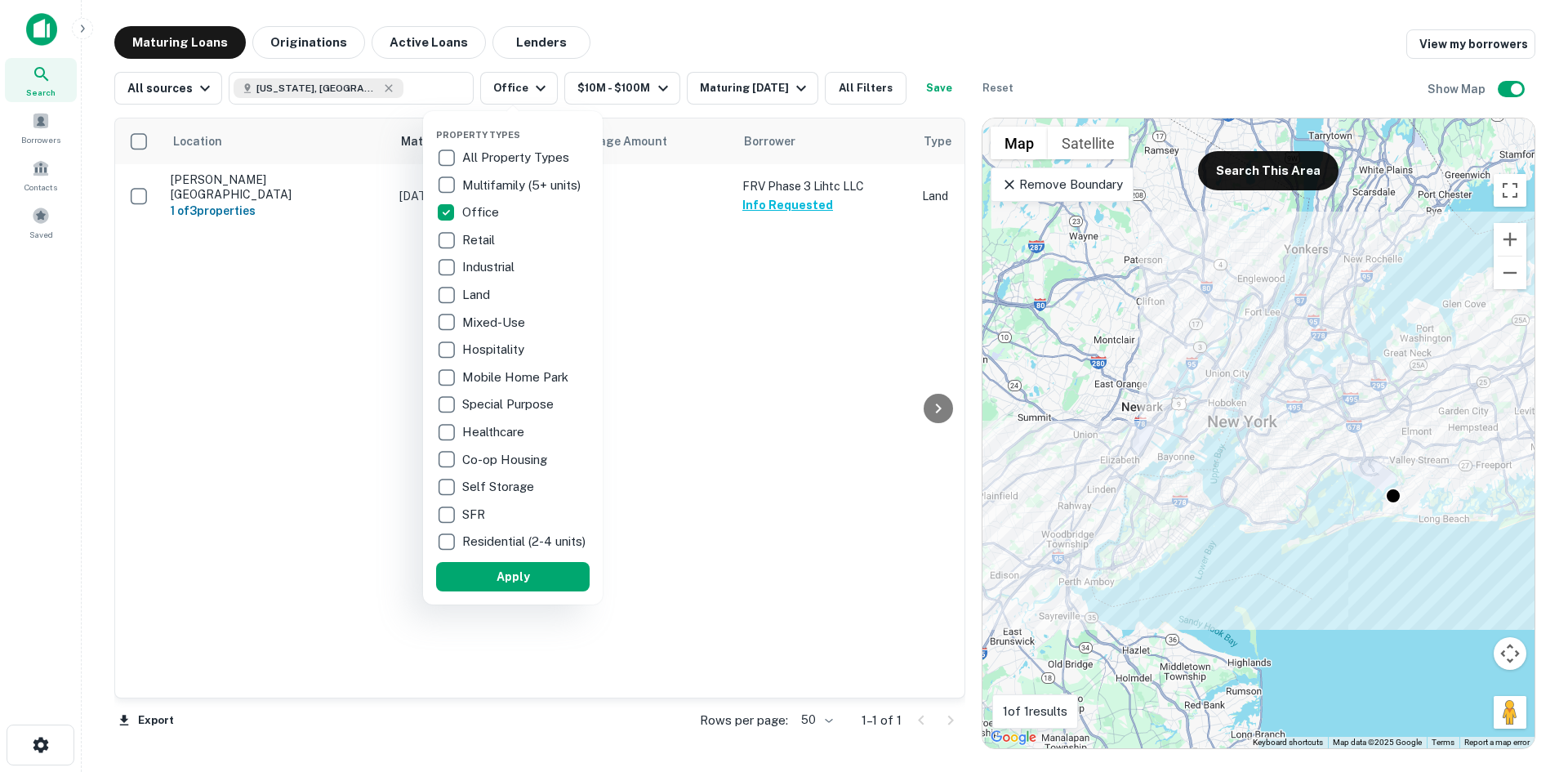
click at [376, 83] on div at bounding box center [784, 386] width 1568 height 772
click at [344, 86] on div at bounding box center [784, 386] width 1568 height 772
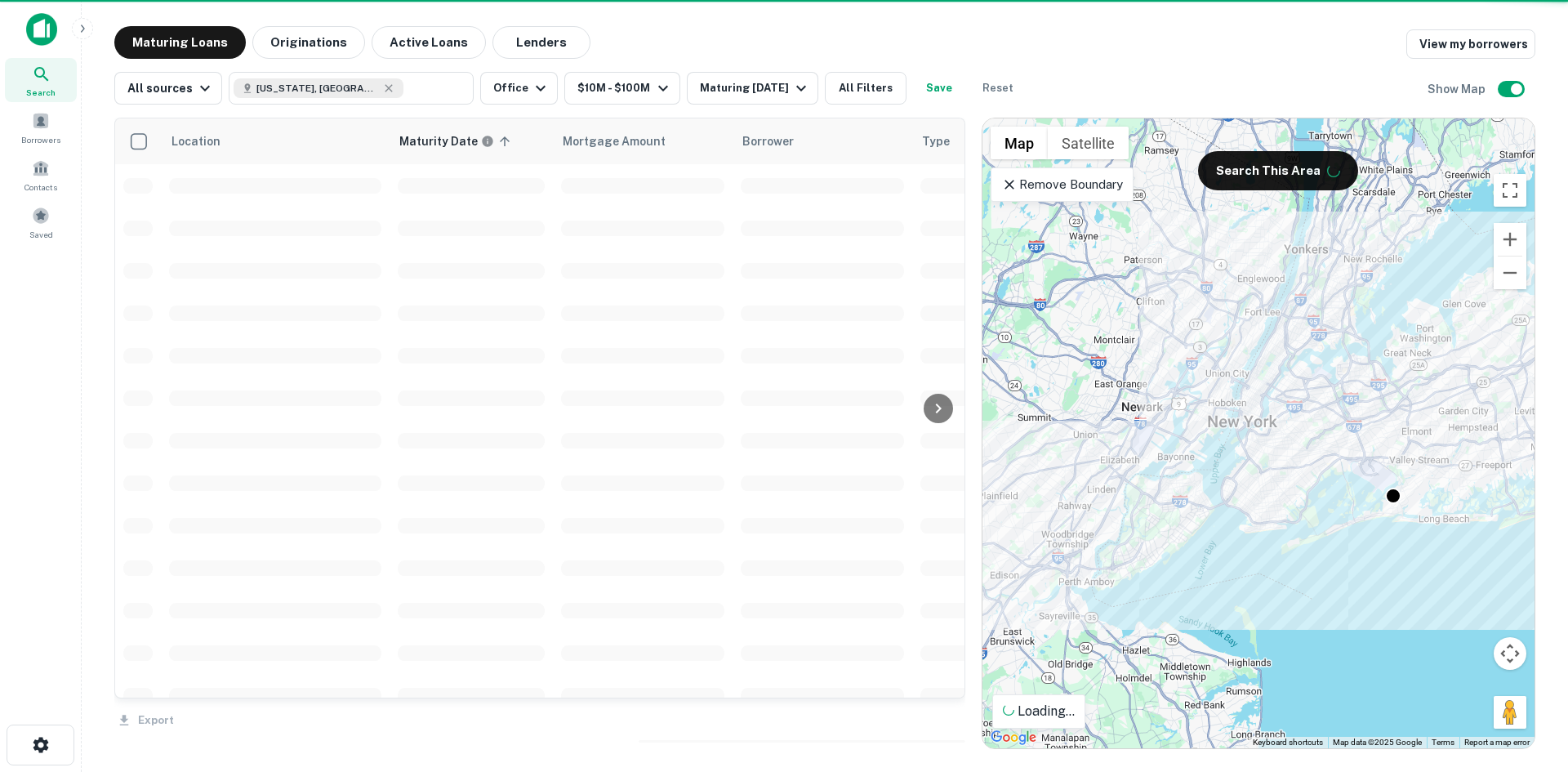
click at [349, 86] on div "Property Types All Property Types Multifamily (5+ units) Office Retail Industri…" at bounding box center [784, 386] width 1568 height 772
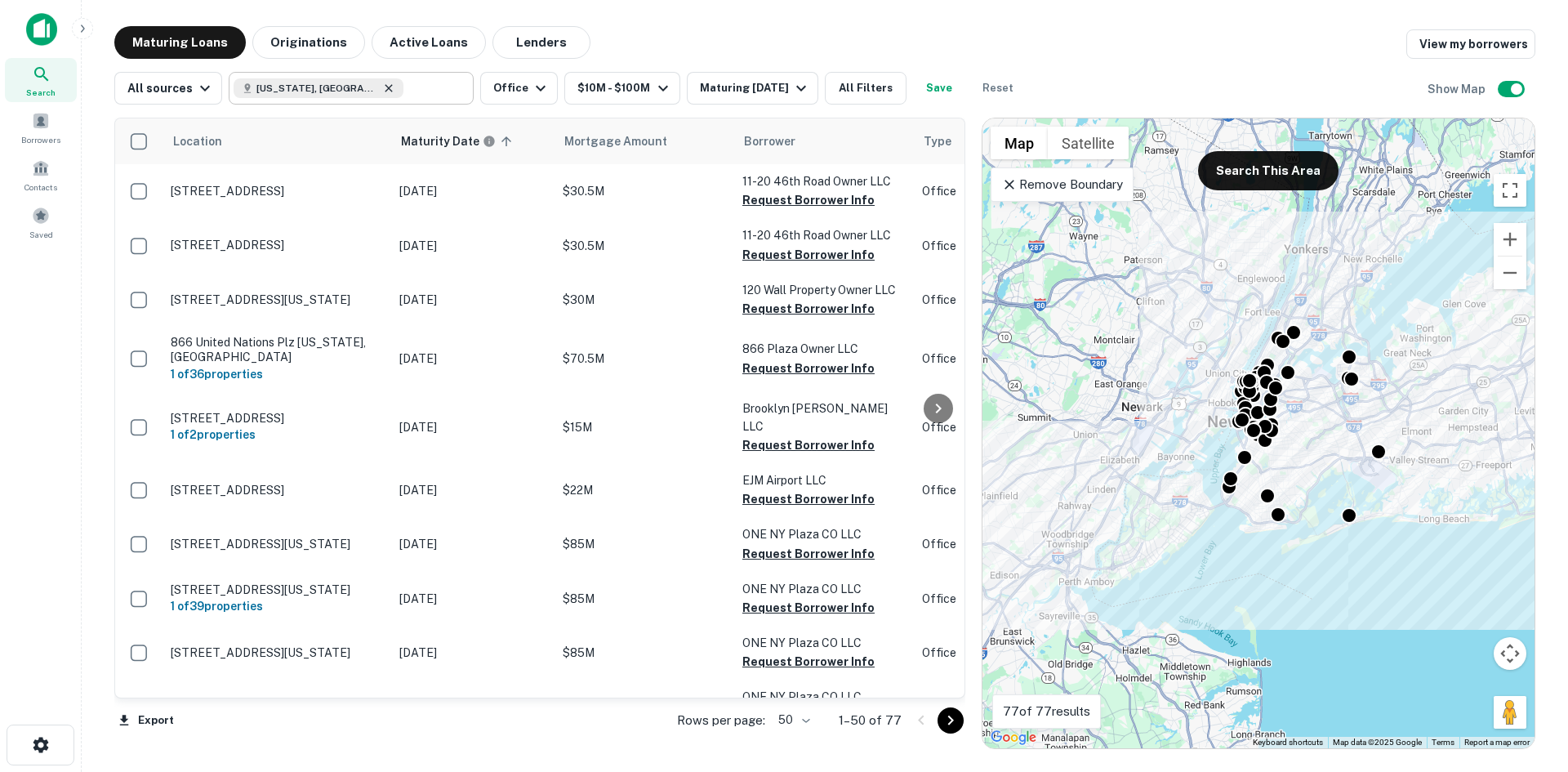
click at [385, 91] on icon at bounding box center [389, 87] width 7 height 7
type input "**********"
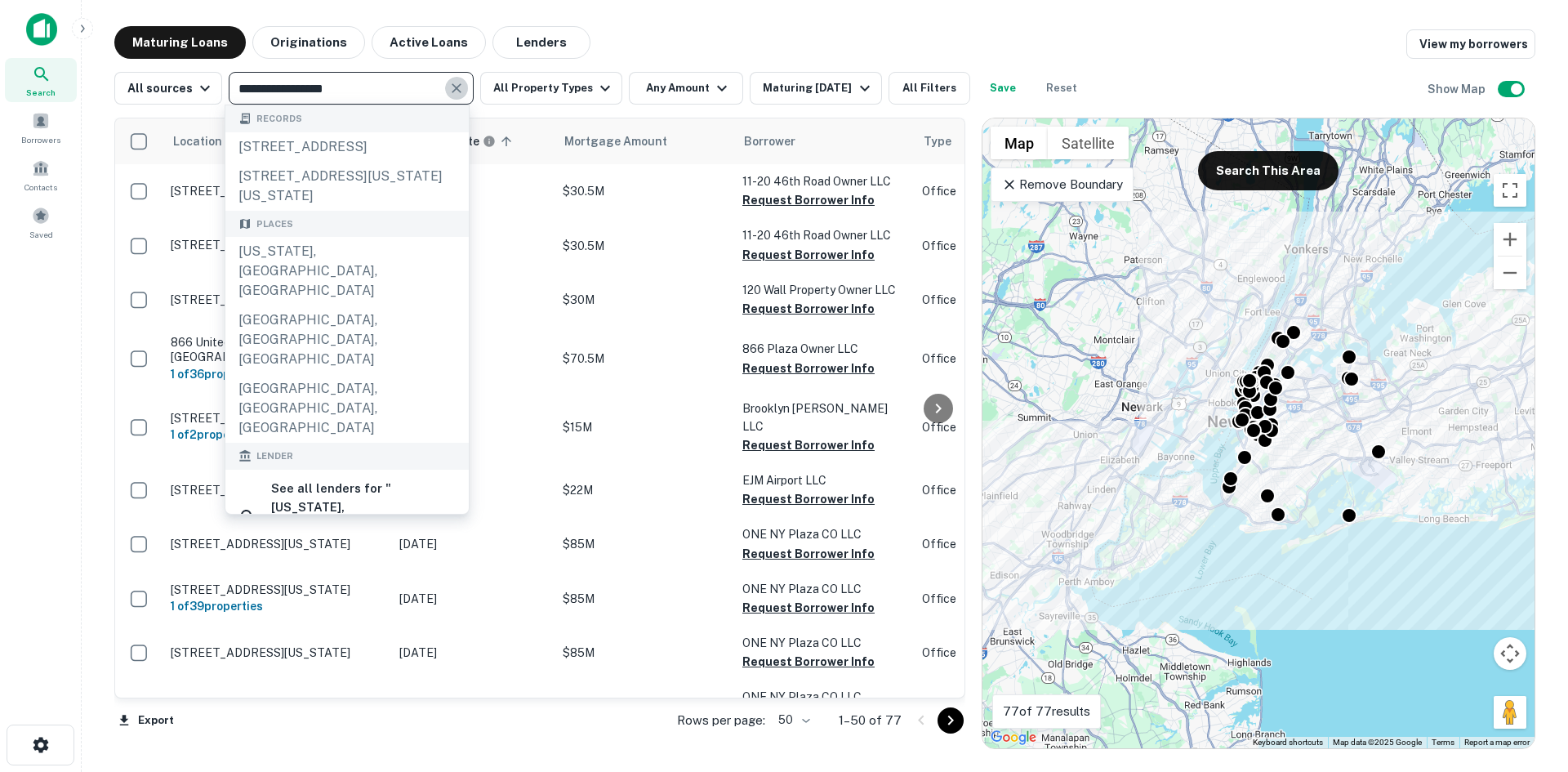
click at [455, 89] on icon "Clear" at bounding box center [457, 88] width 16 height 16
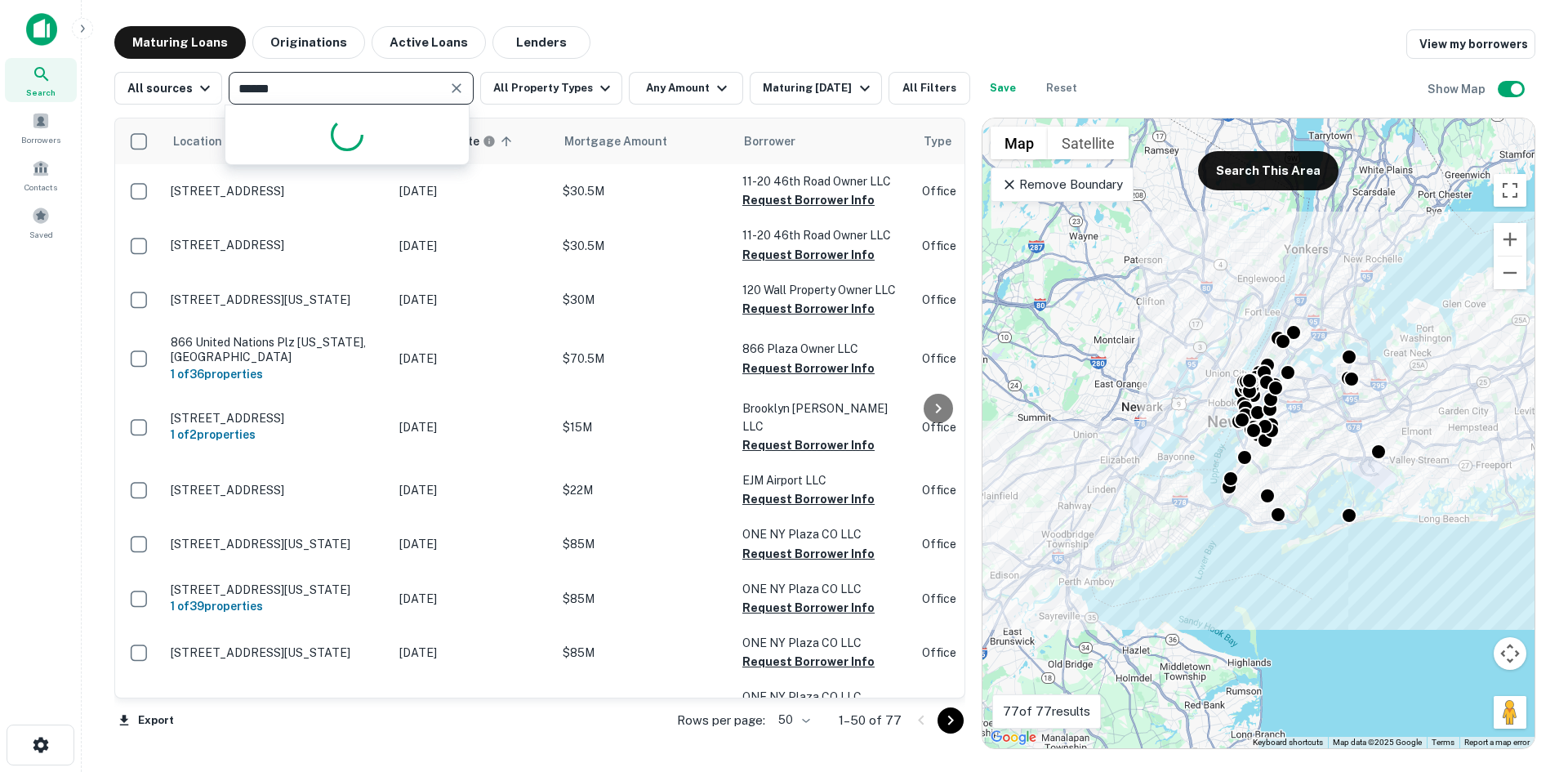
type input "*******"
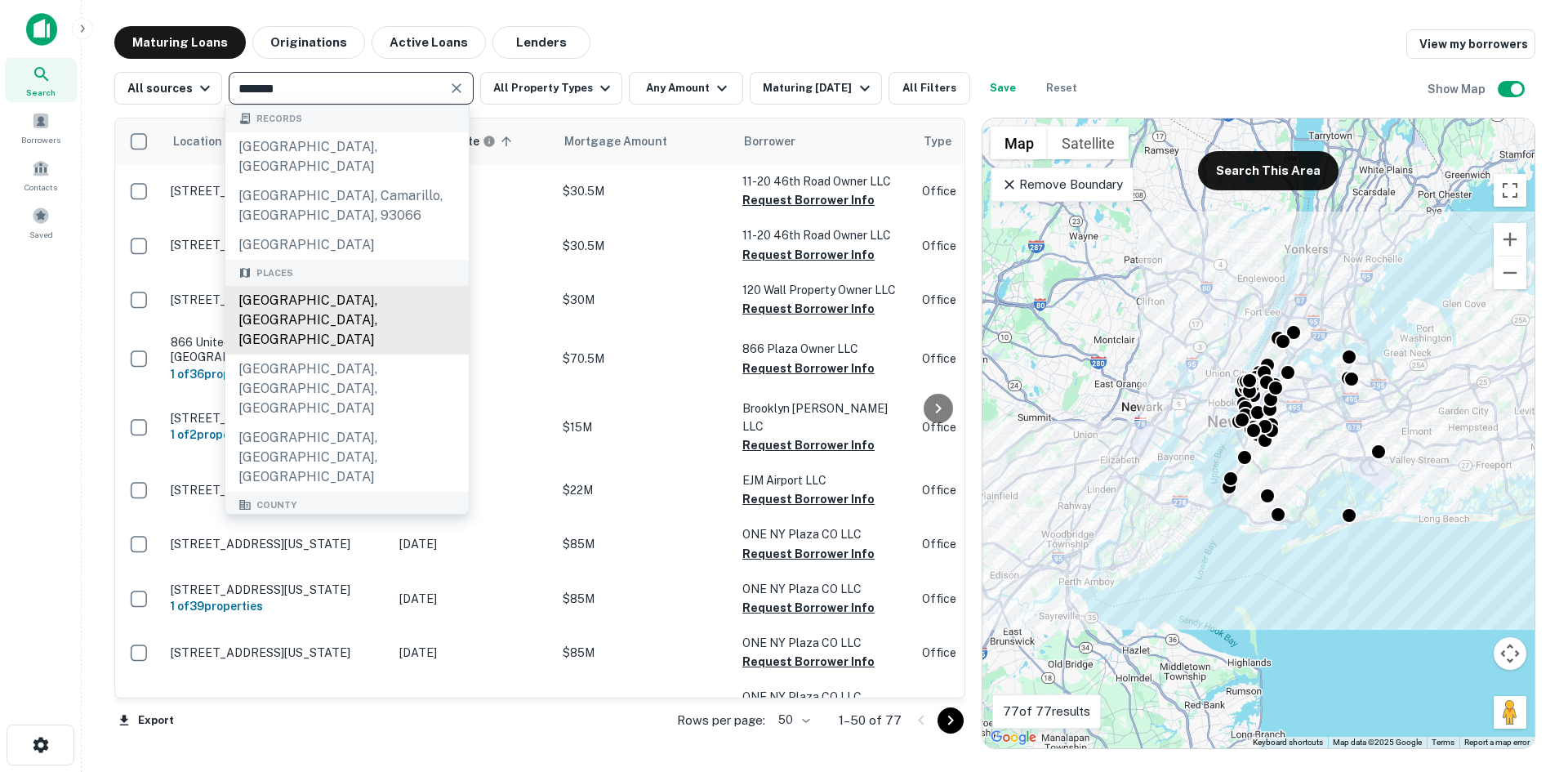
click at [300, 299] on div "Los Angeles, CA, USA" at bounding box center [347, 320] width 243 height 68
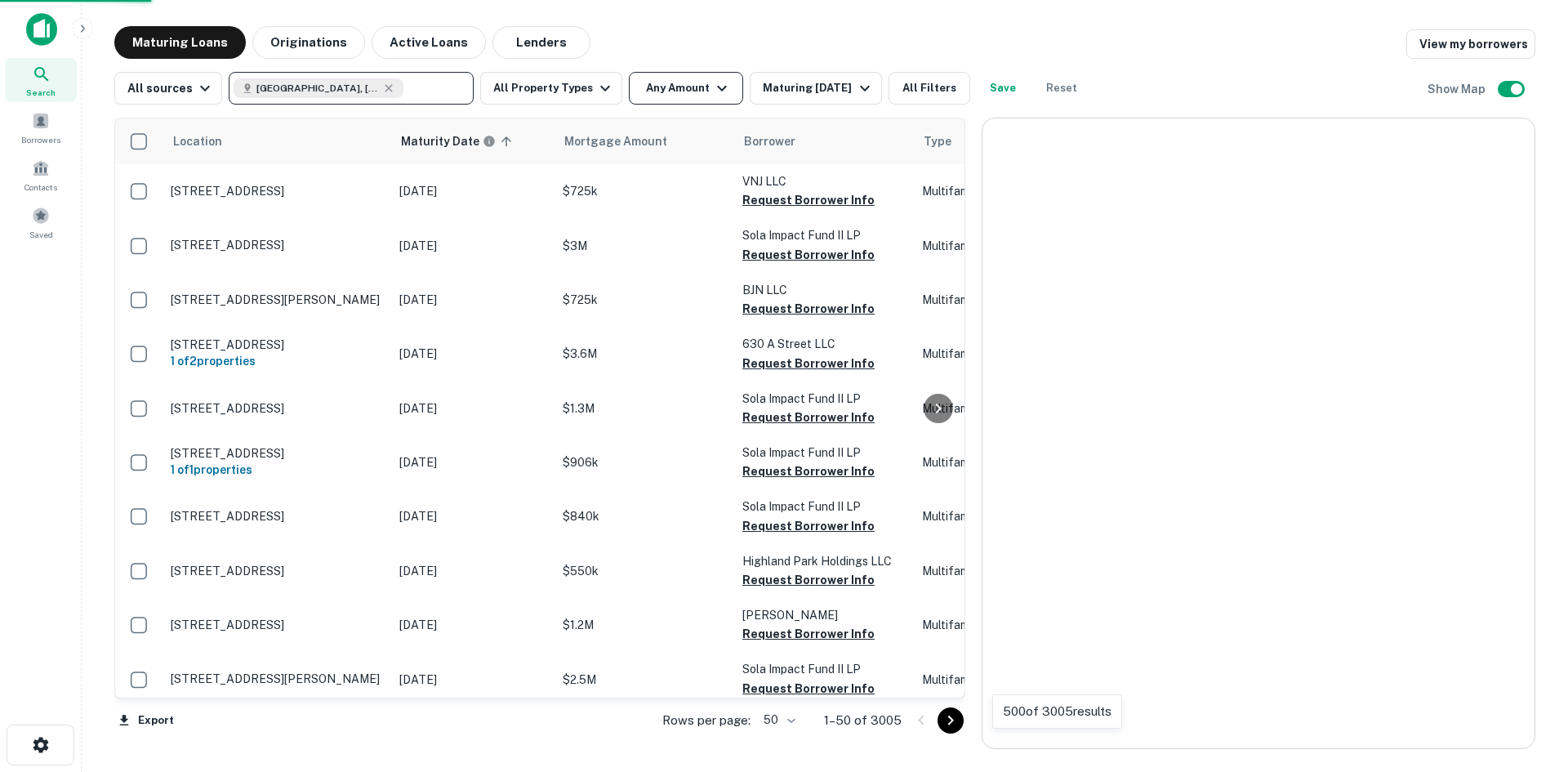
click at [716, 90] on icon "button" at bounding box center [722, 88] width 20 height 20
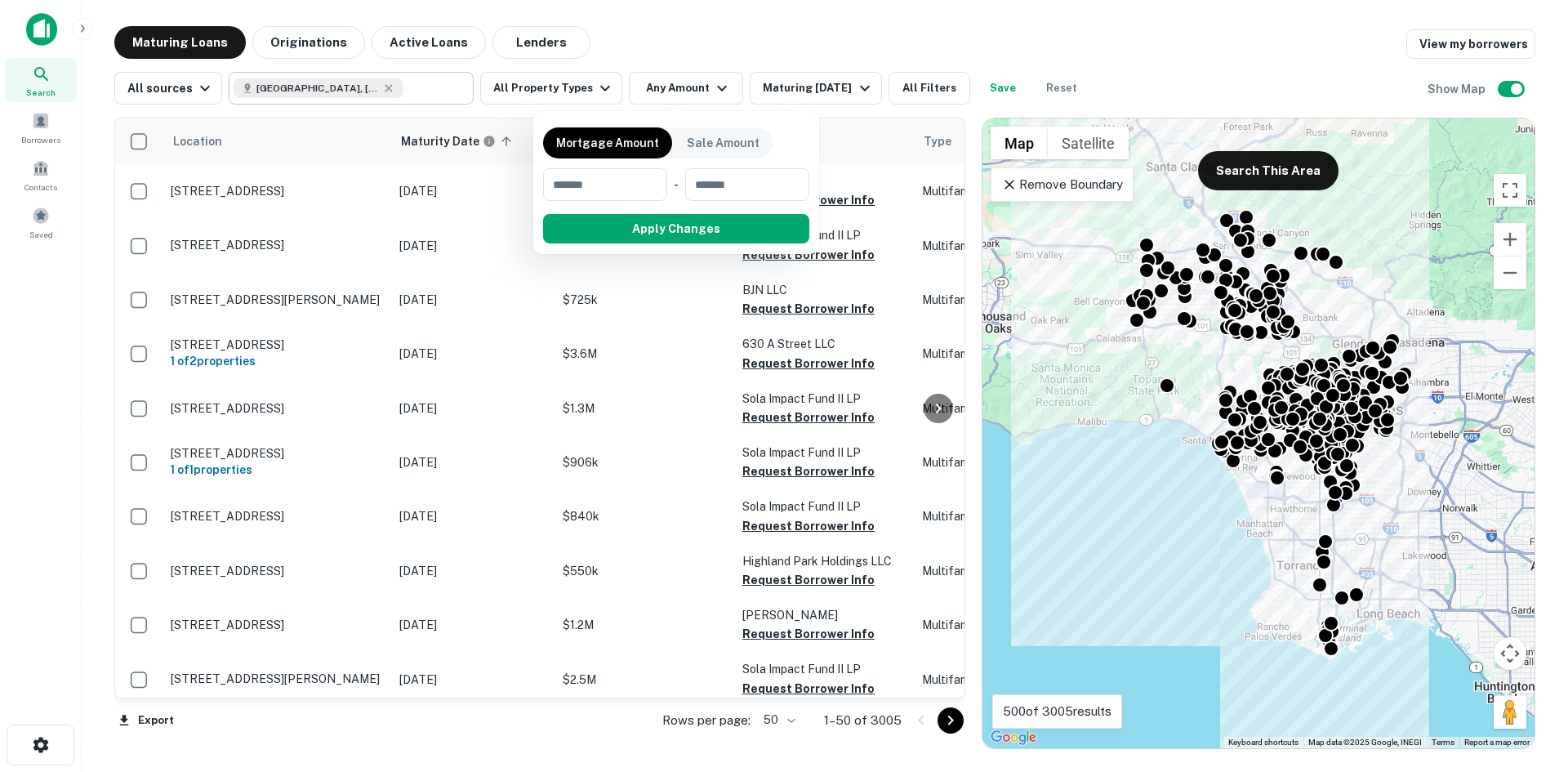
click at [552, 80] on div at bounding box center [784, 386] width 1568 height 772
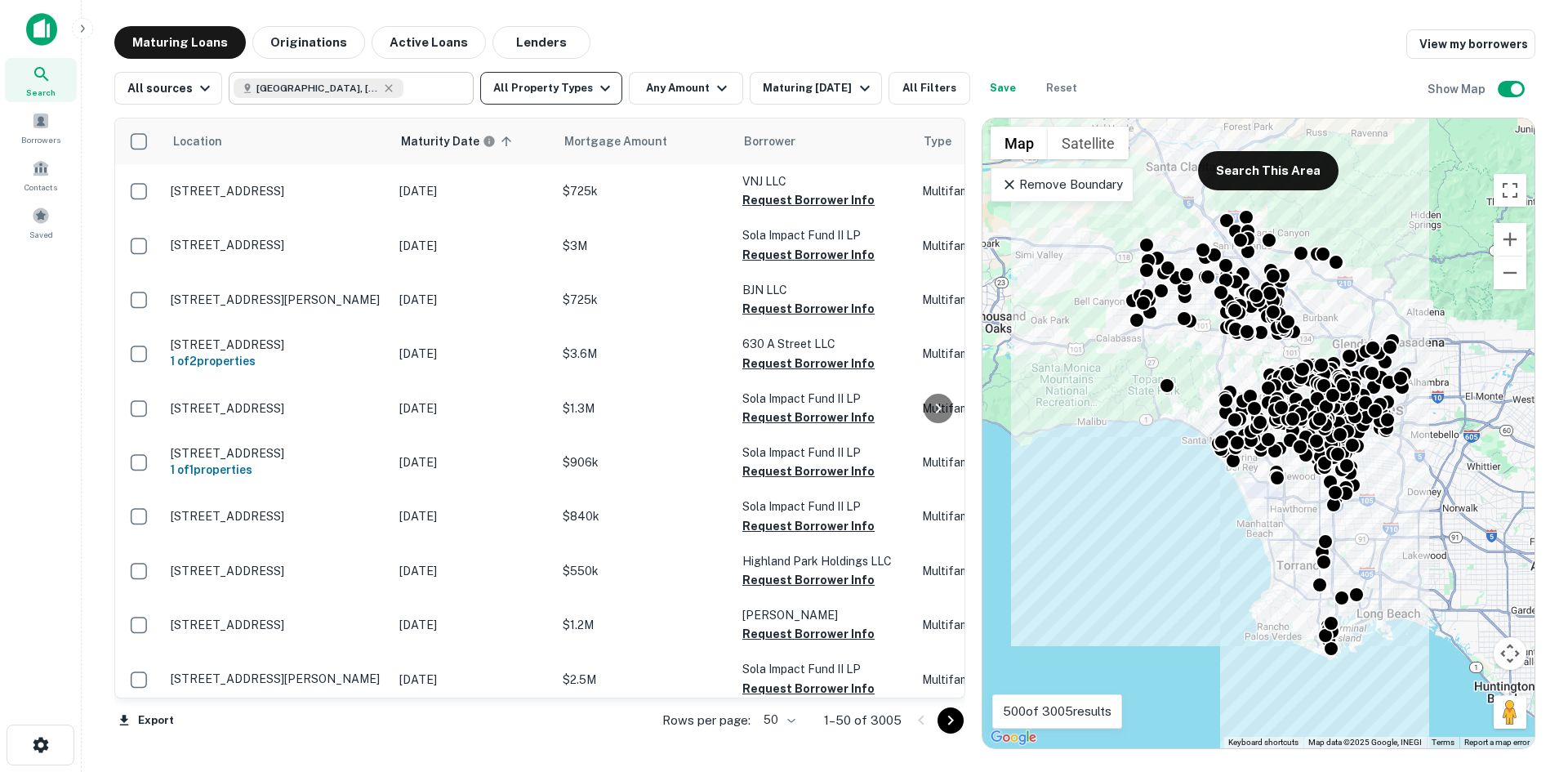
click at [556, 90] on button "All Property Types" at bounding box center [551, 88] width 142 height 32
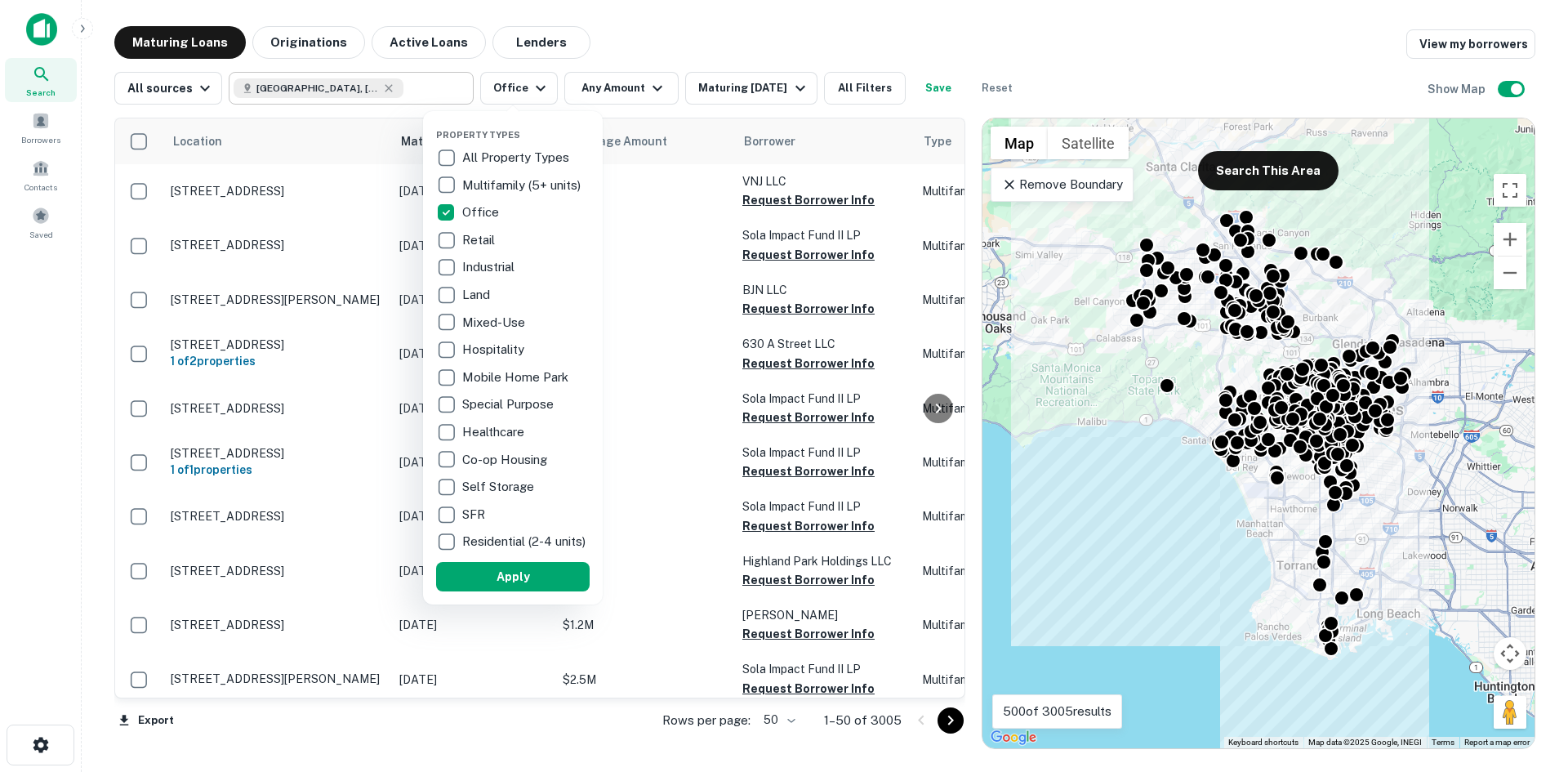
drag, startPoint x: 517, startPoint y: 593, endPoint x: 611, endPoint y: 208, distance: 396.3
click at [519, 592] on button "Apply" at bounding box center [512, 577] width 154 height 30
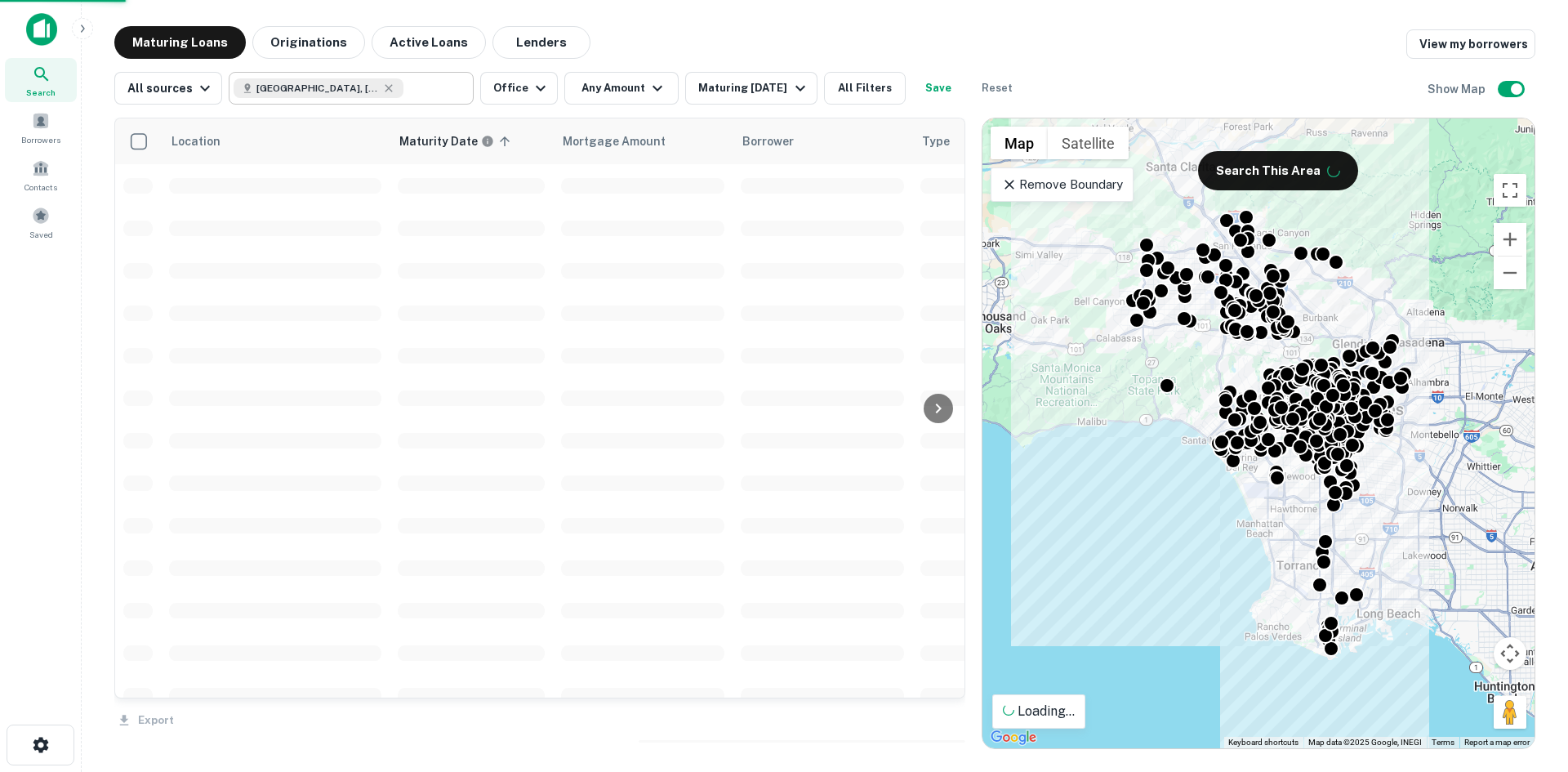
click at [656, 92] on div "Property Types All Property Types Multifamily (5+ units) Office Retail Industri…" at bounding box center [784, 386] width 1568 height 772
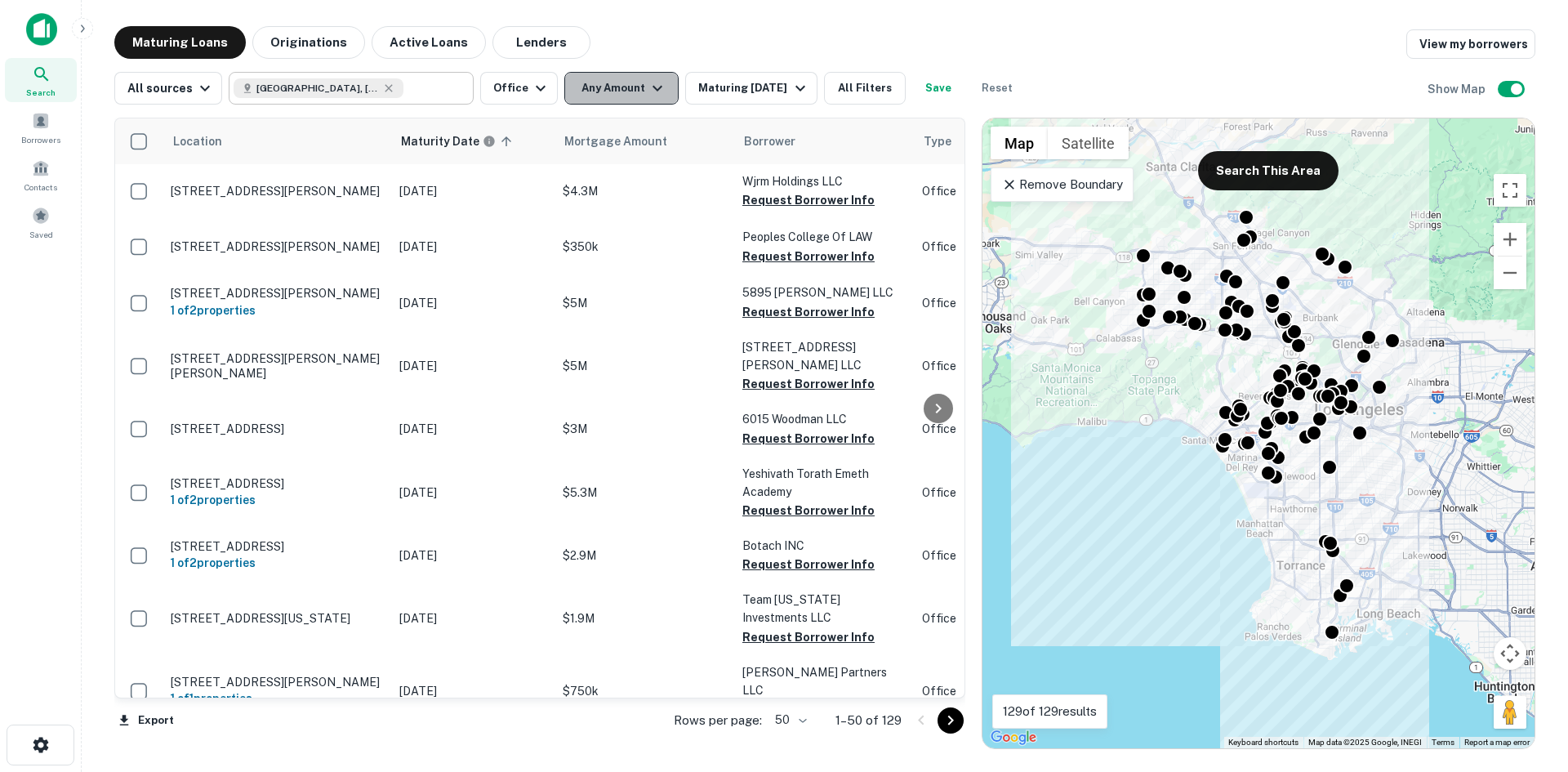
click at [648, 85] on icon "button" at bounding box center [657, 88] width 20 height 20
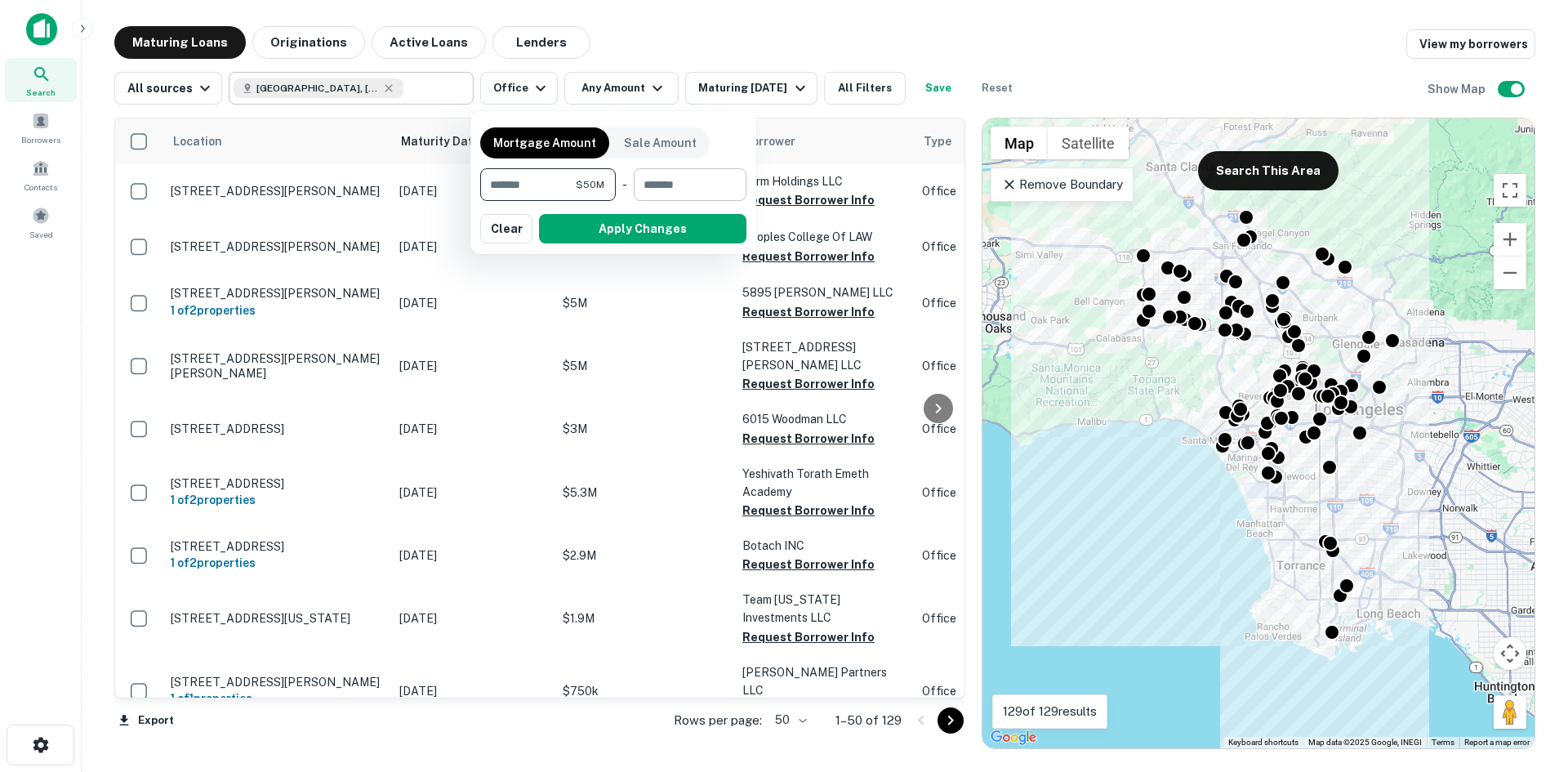
type input "********"
click at [678, 182] on input "number" at bounding box center [684, 185] width 101 height 32
type input "*********"
click at [688, 224] on button "Apply Changes" at bounding box center [643, 229] width 207 height 30
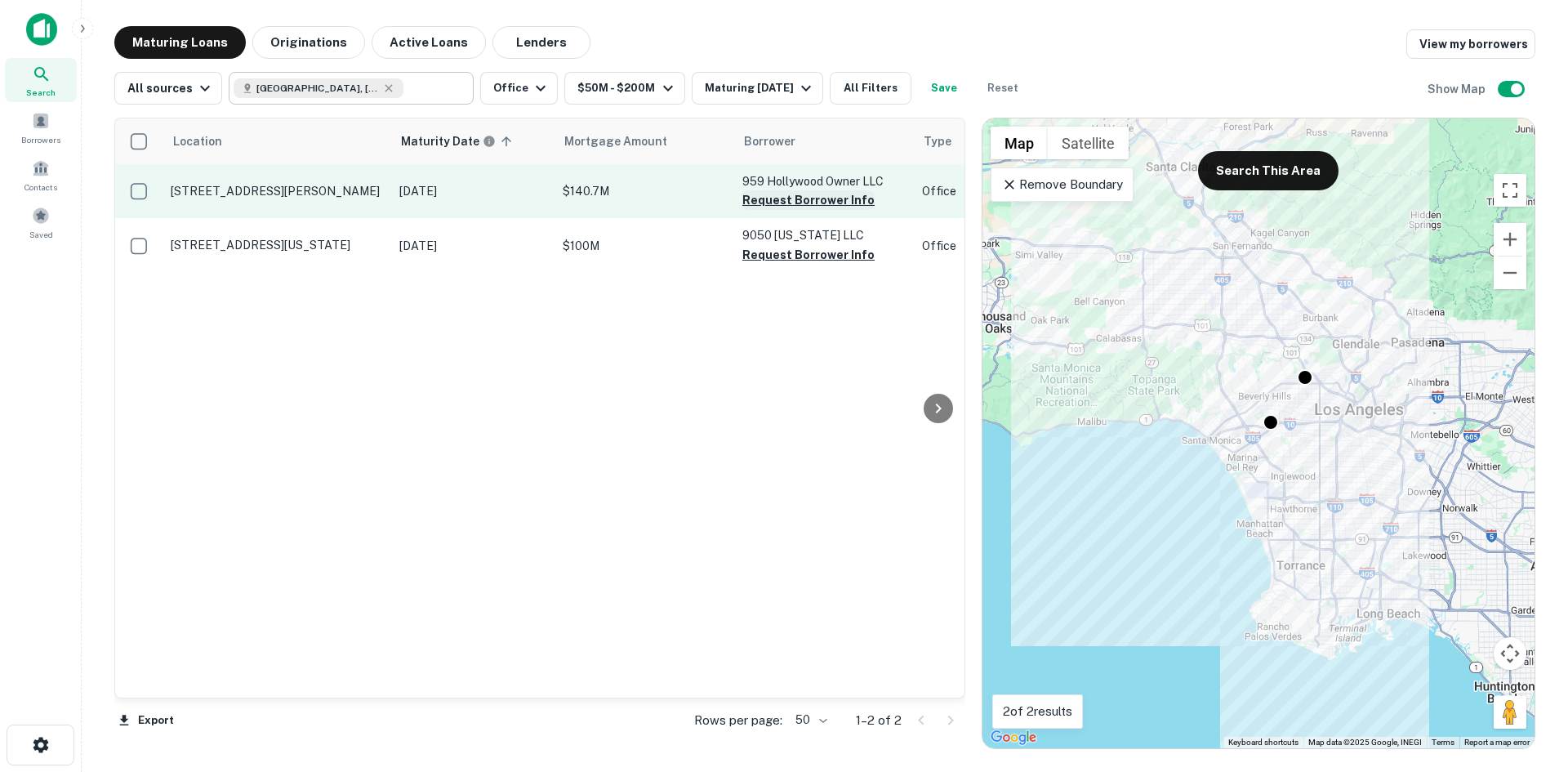
click at [804, 200] on button "Request Borrower Info" at bounding box center [808, 200] width 132 height 20
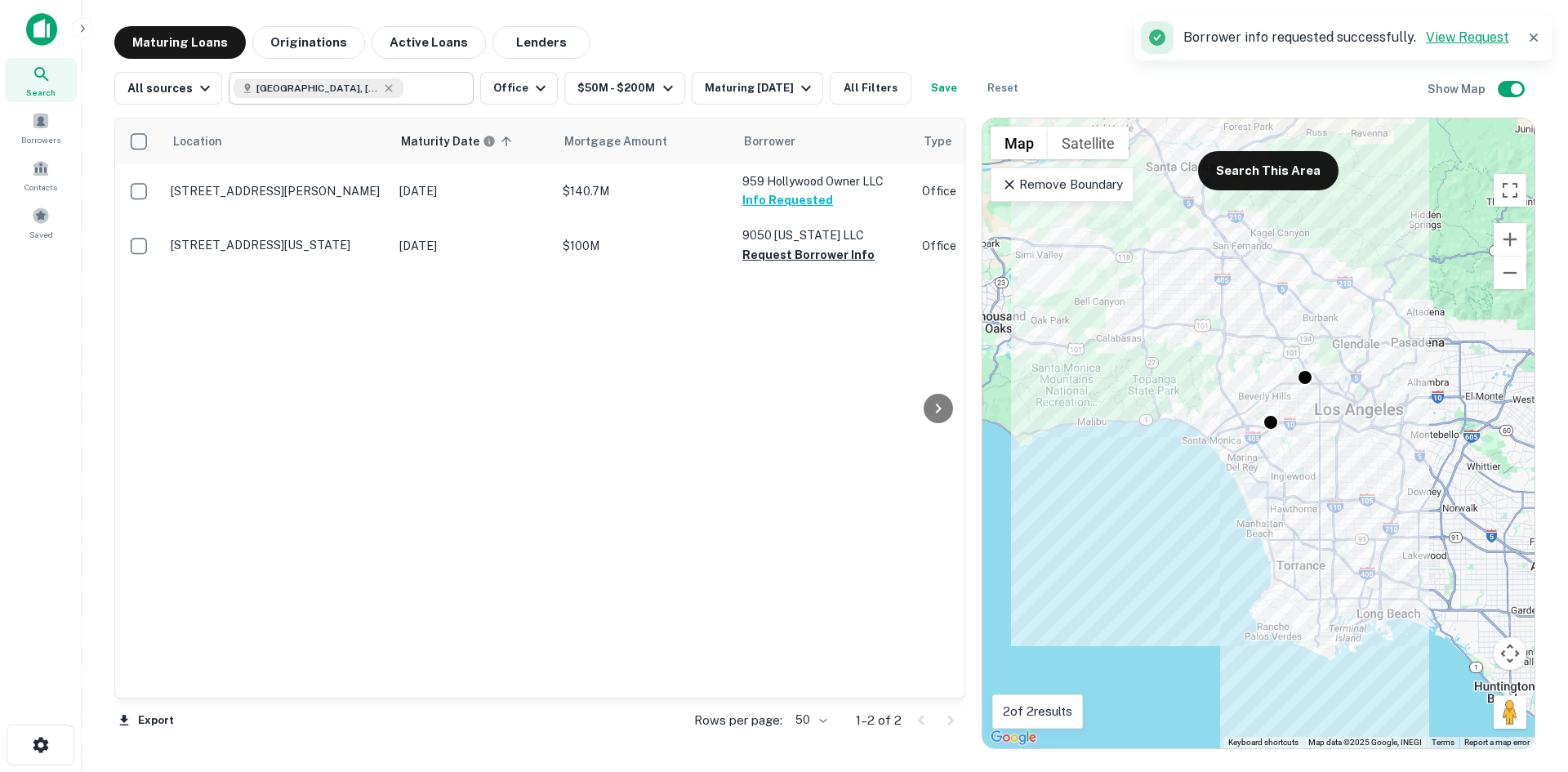
click at [1464, 40] on link "View Request" at bounding box center [1468, 37] width 84 height 15
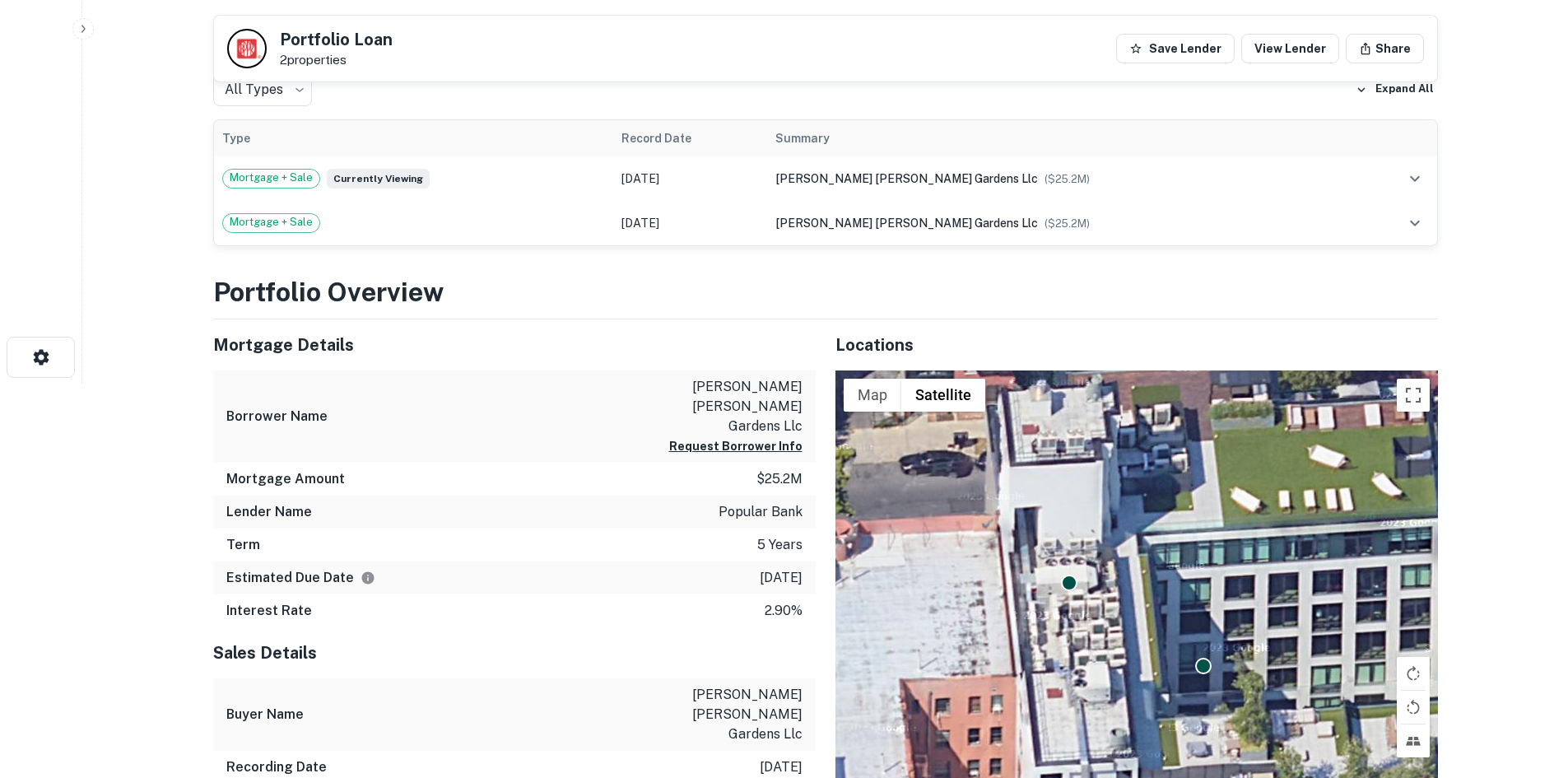
scroll to position [411, 0]
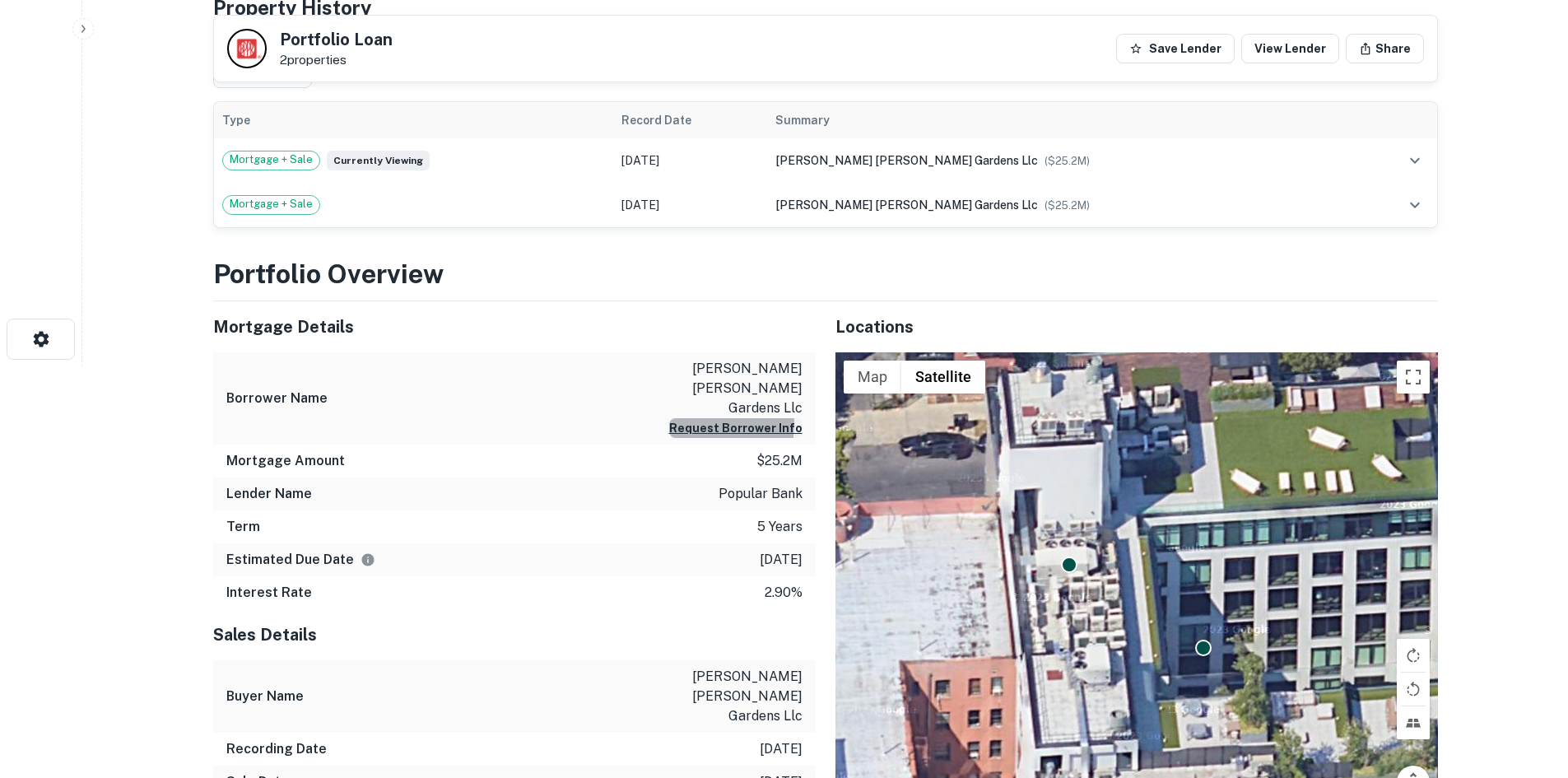
click at [710, 419] on button "Request Borrower Info" at bounding box center [735, 428] width 133 height 20
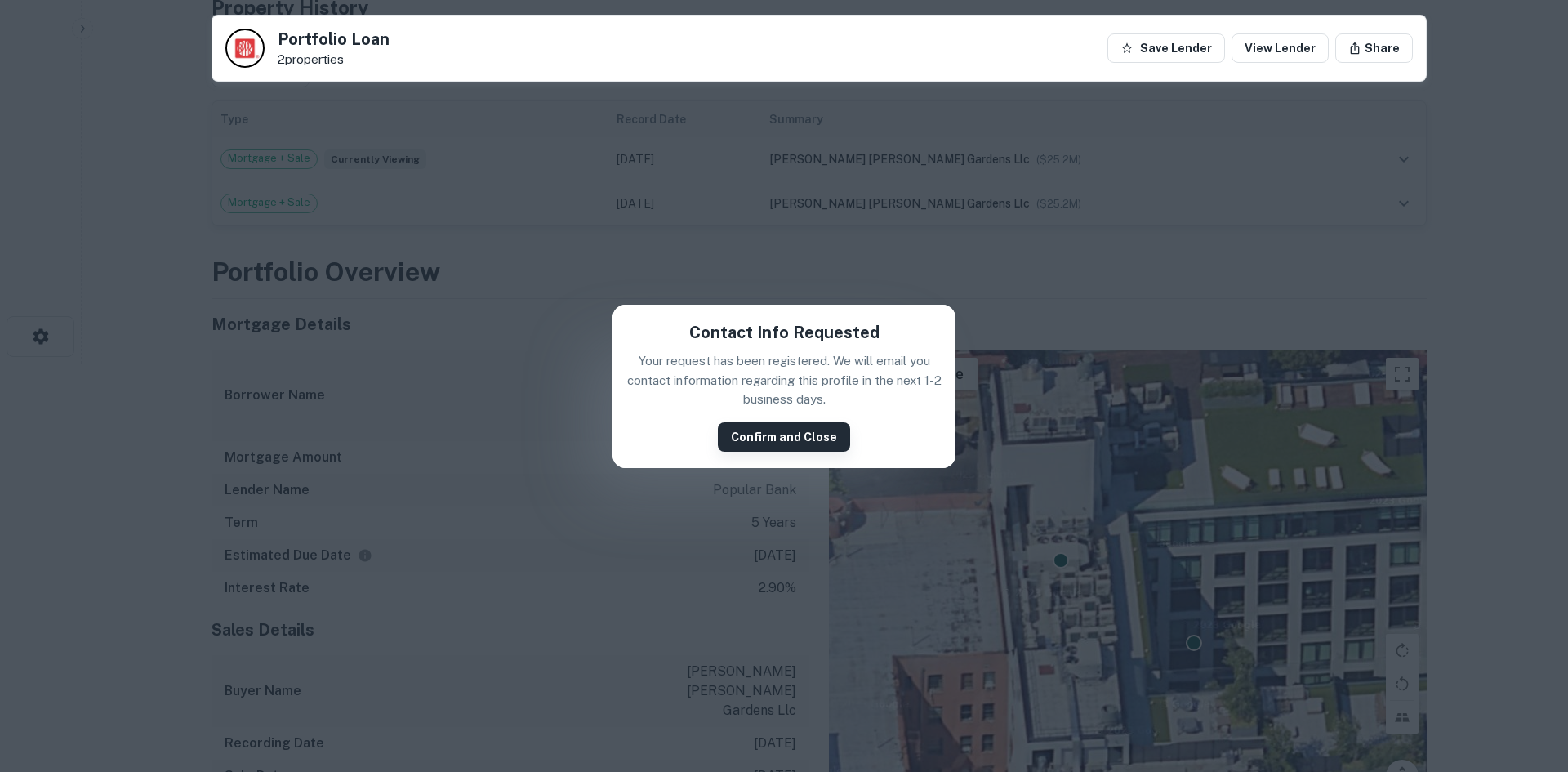
click at [759, 440] on button "Confirm and Close" at bounding box center [784, 437] width 132 height 30
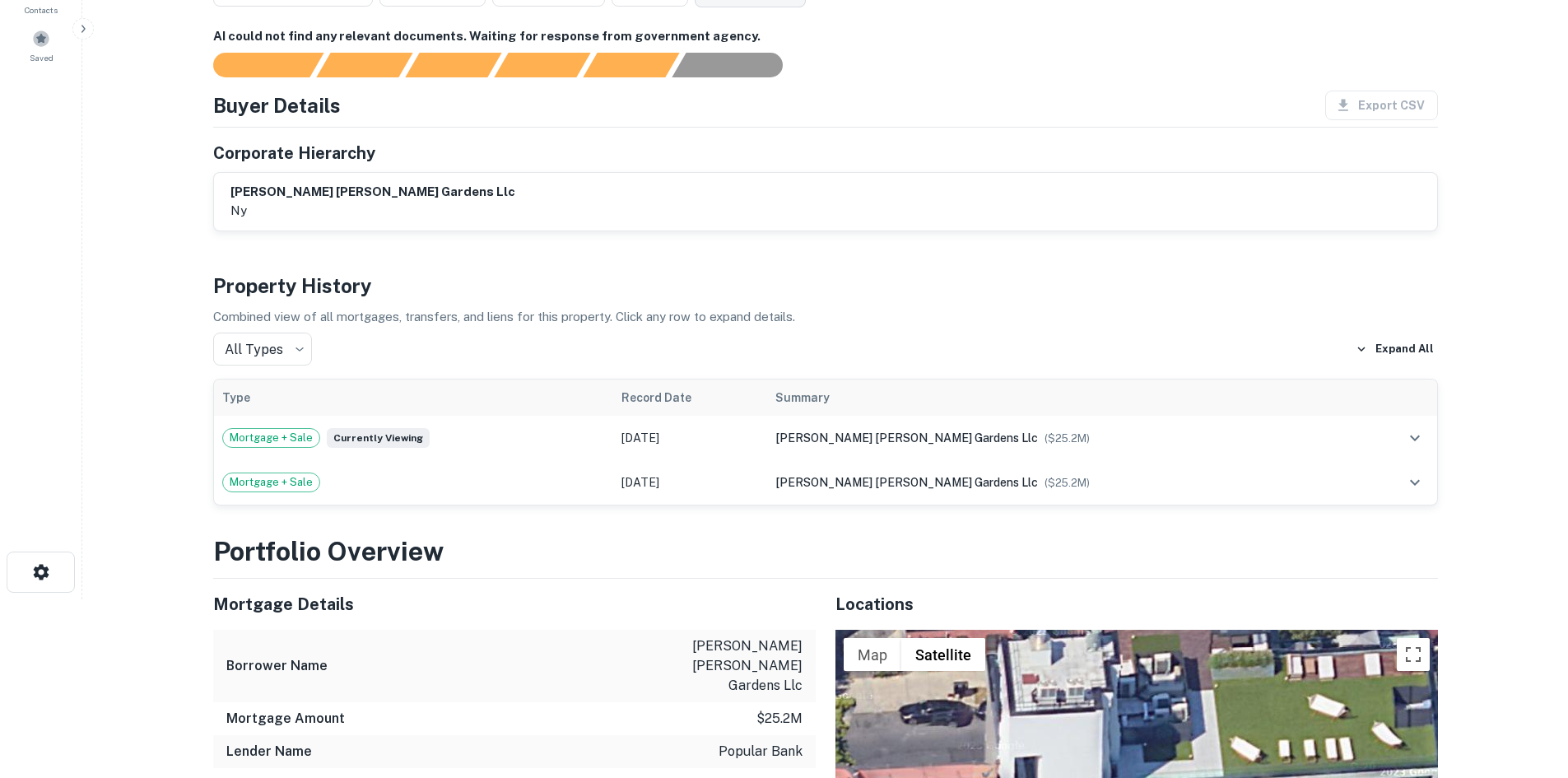
scroll to position [0, 0]
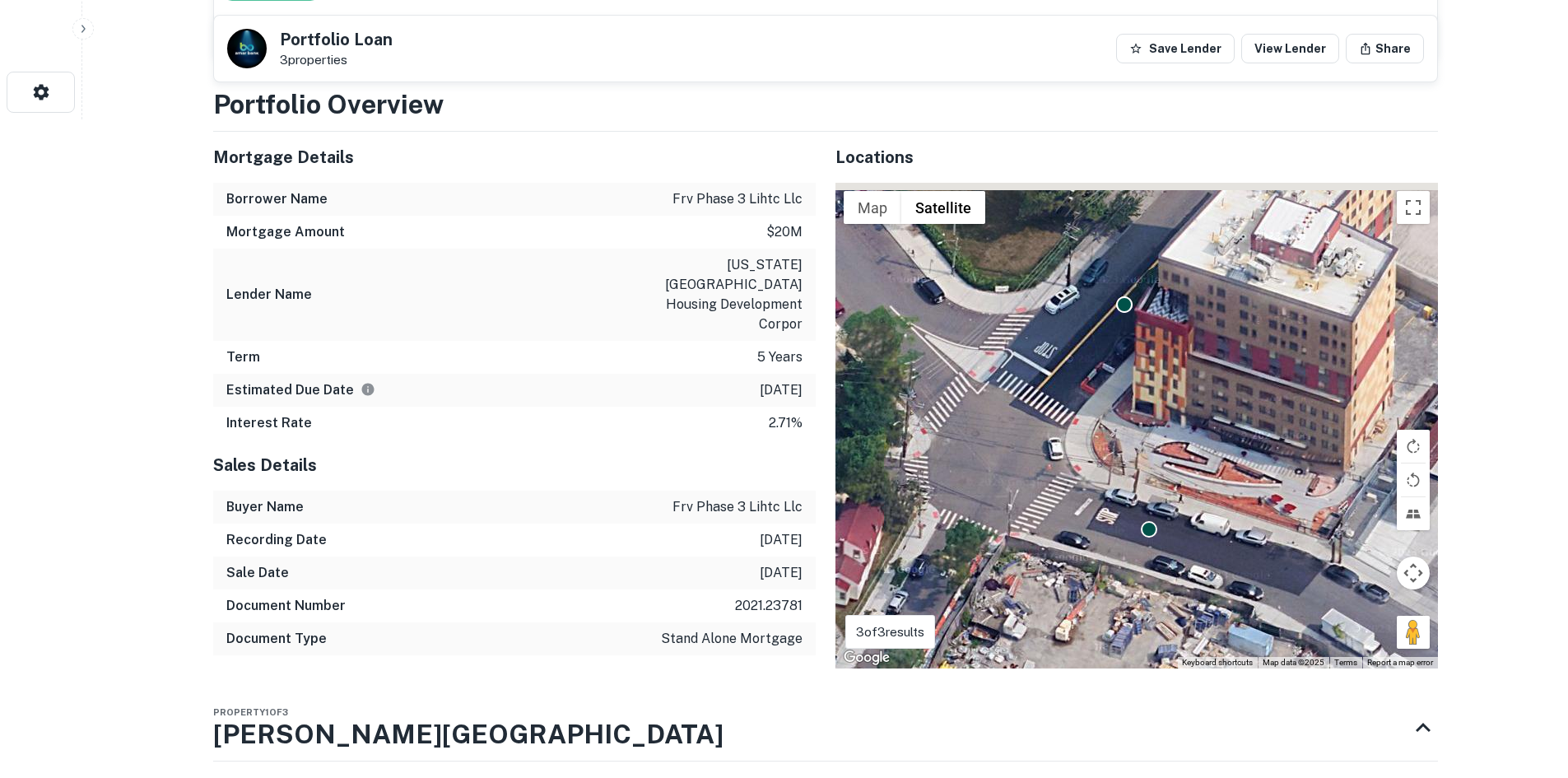
scroll to position [247, 0]
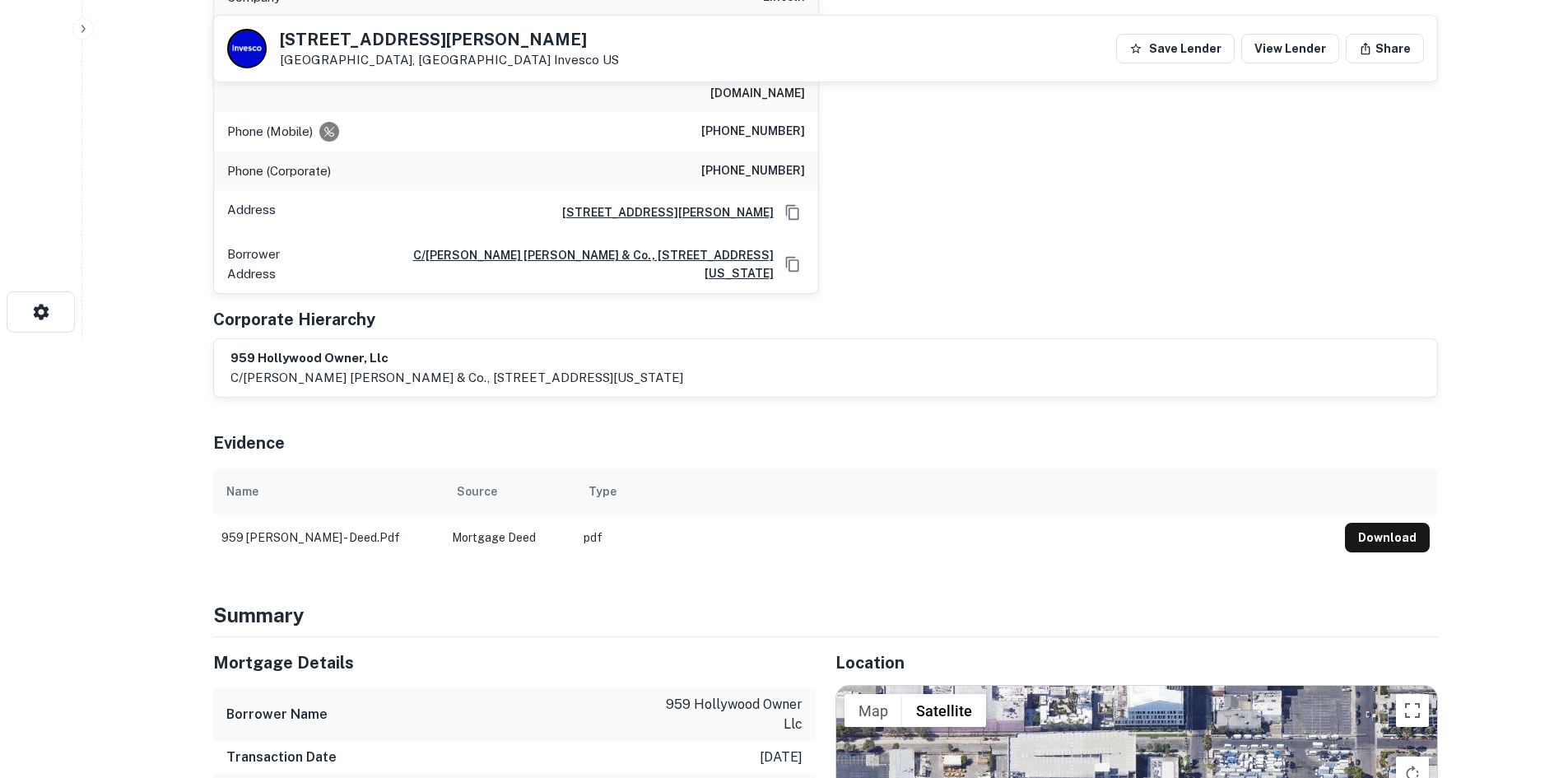
scroll to position [247, 0]
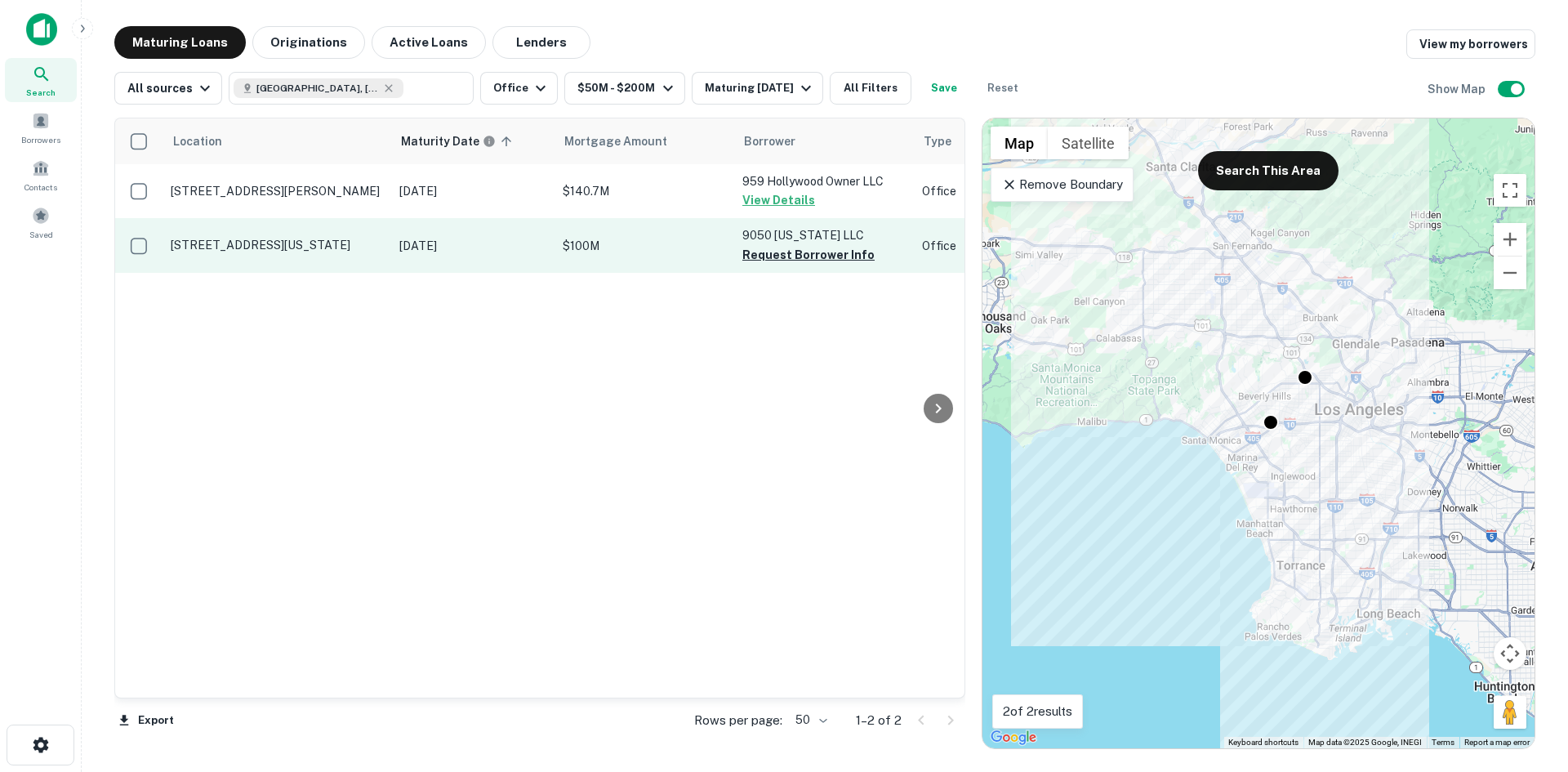
drag, startPoint x: 820, startPoint y: 259, endPoint x: 805, endPoint y: 260, distance: 15.0
click at [820, 259] on button "Request Borrower Info" at bounding box center [808, 255] width 132 height 20
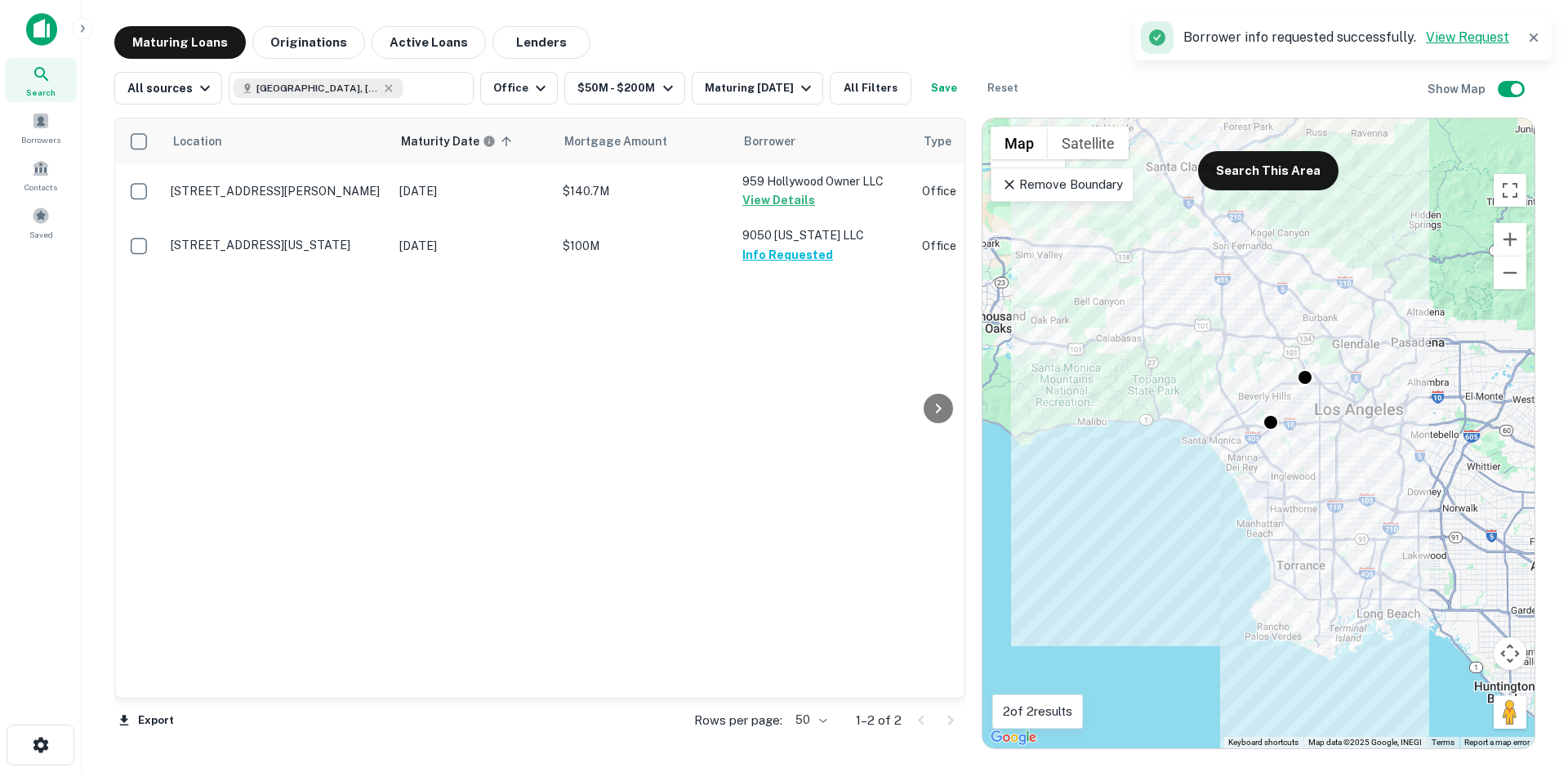
click at [1447, 32] on link "View Request" at bounding box center [1468, 37] width 84 height 15
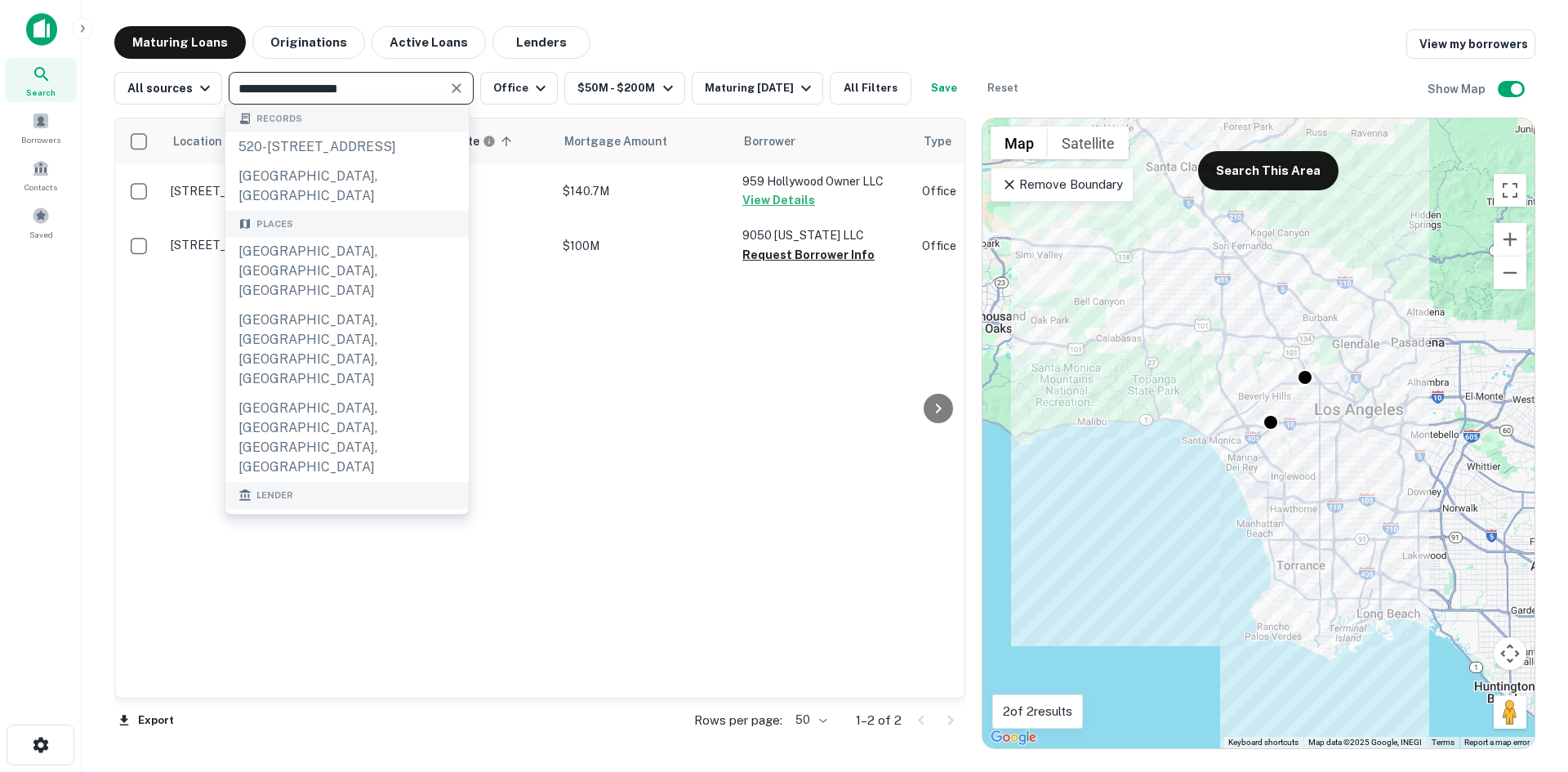
click at [452, 89] on icon "Clear" at bounding box center [457, 88] width 10 height 10
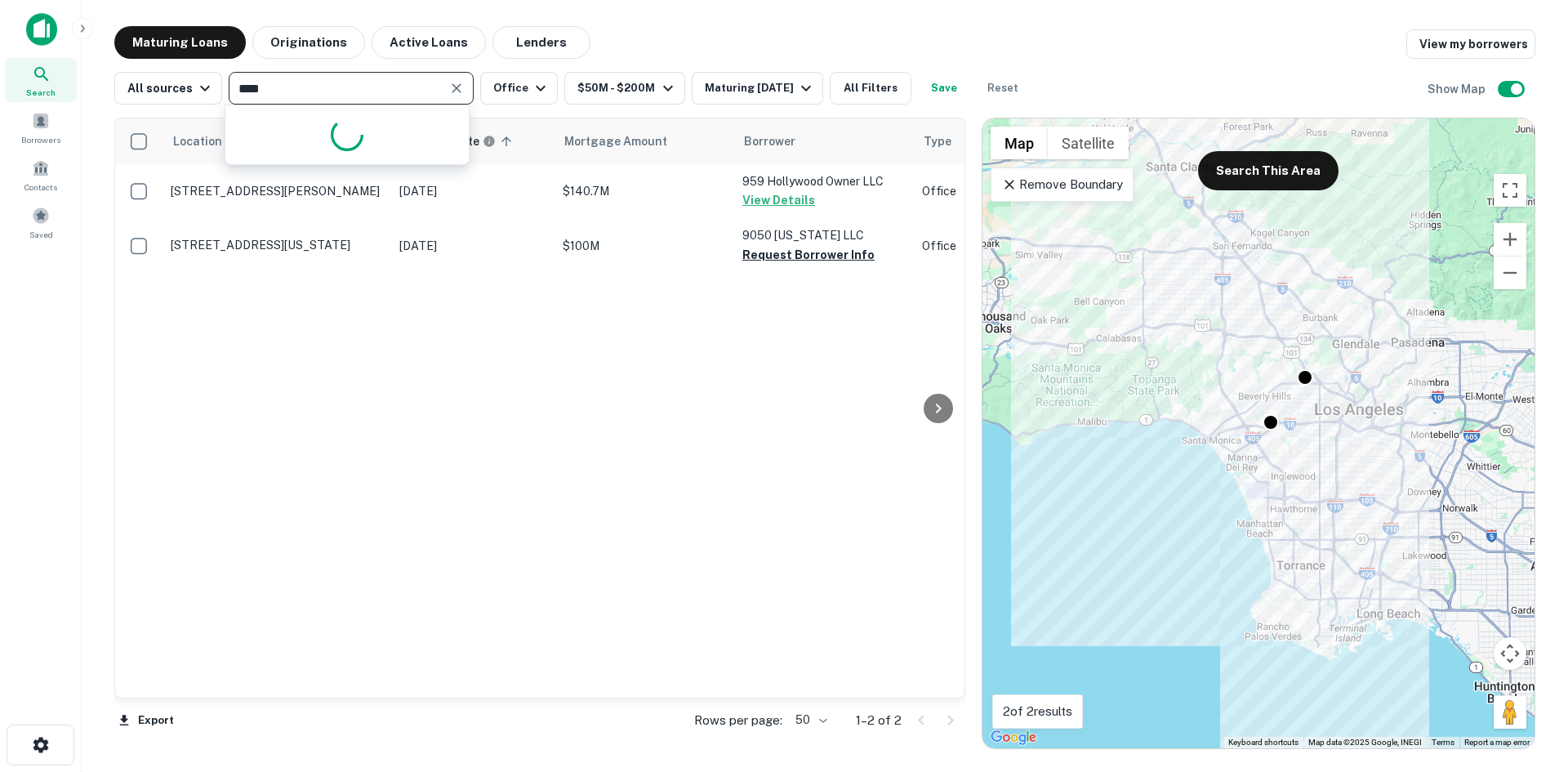
type input "*****"
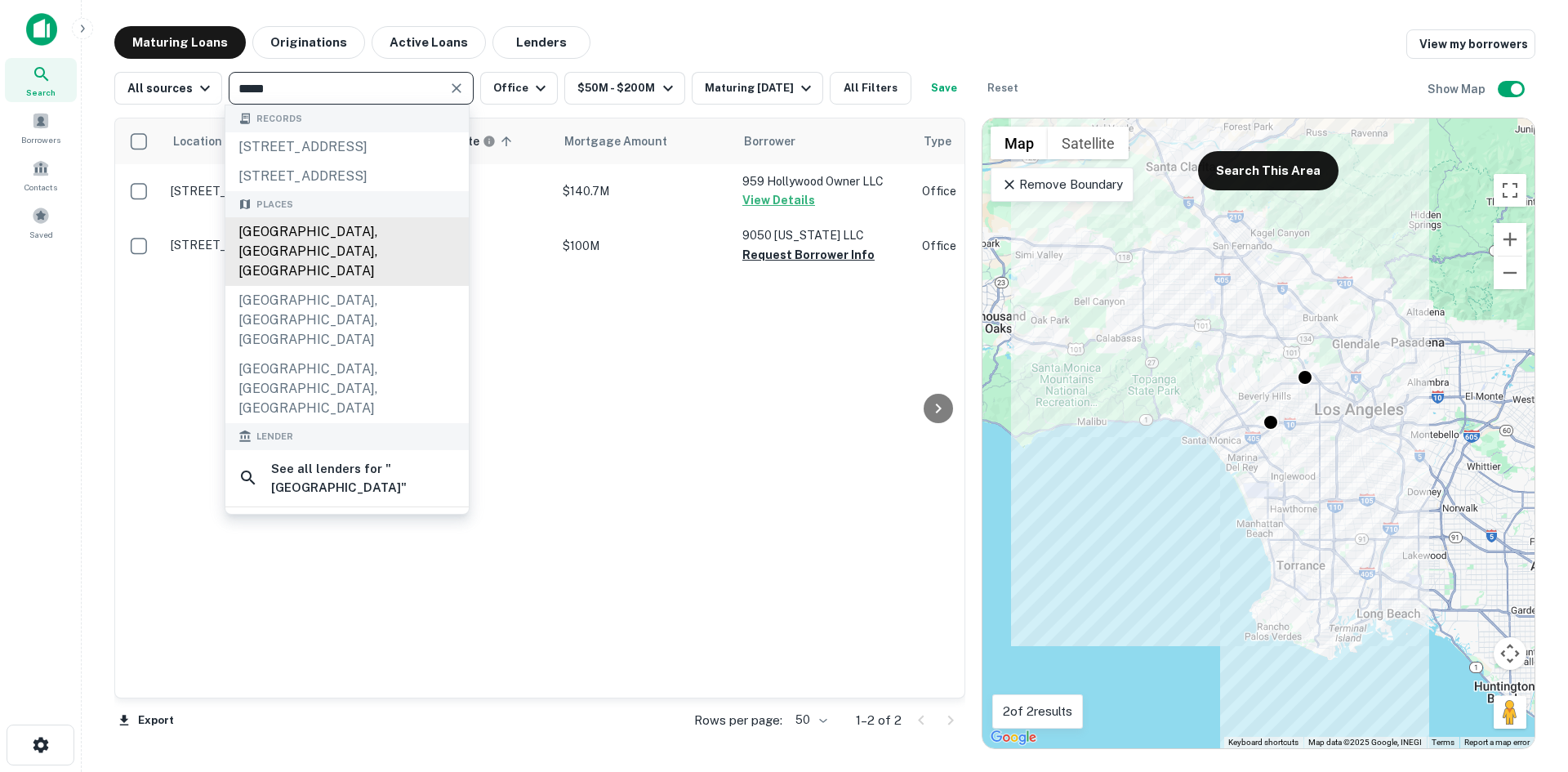
click at [311, 270] on div "Miami, FL, USA" at bounding box center [347, 251] width 243 height 68
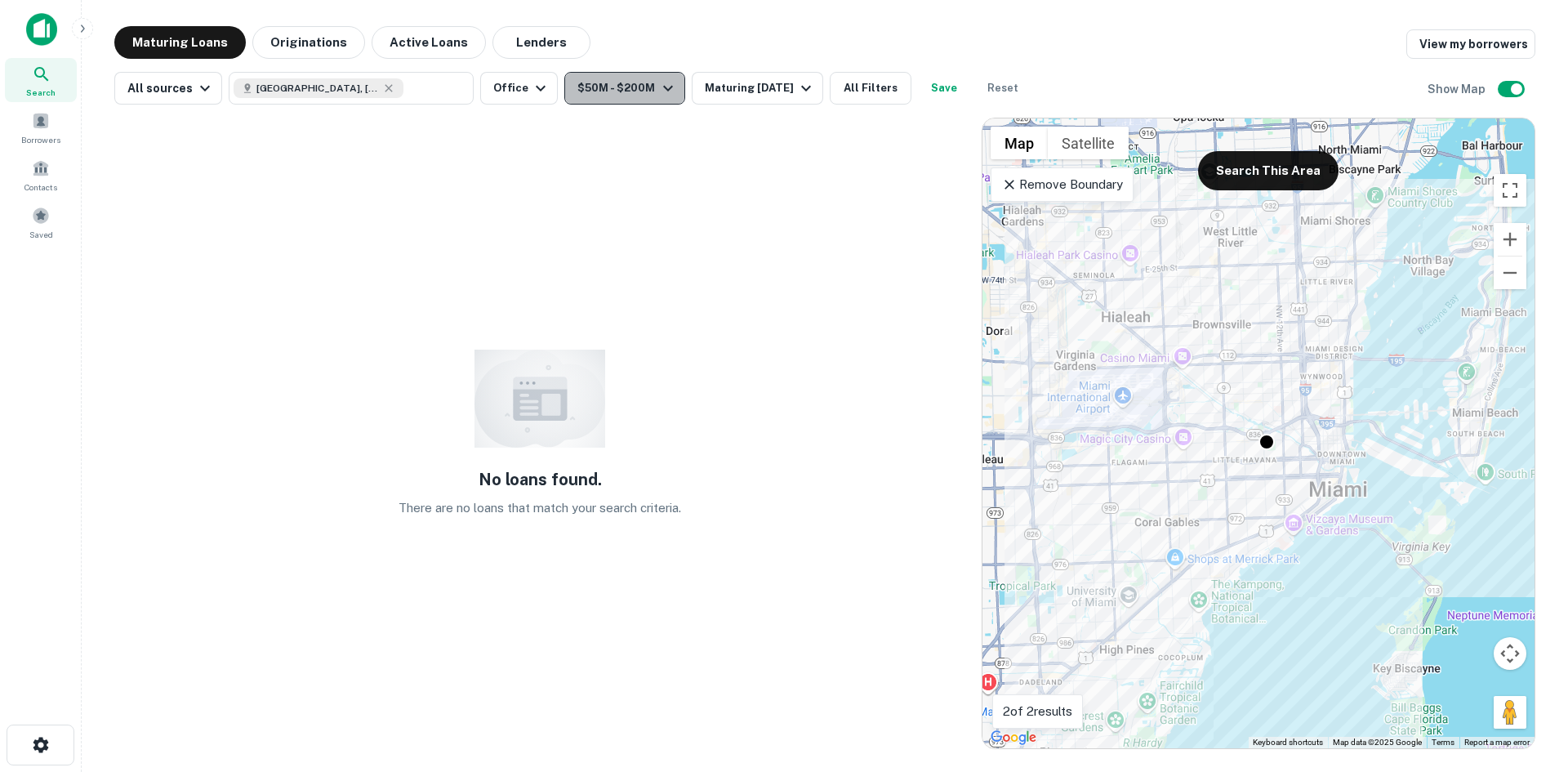
click at [610, 88] on button "$50M - $200M" at bounding box center [624, 88] width 120 height 32
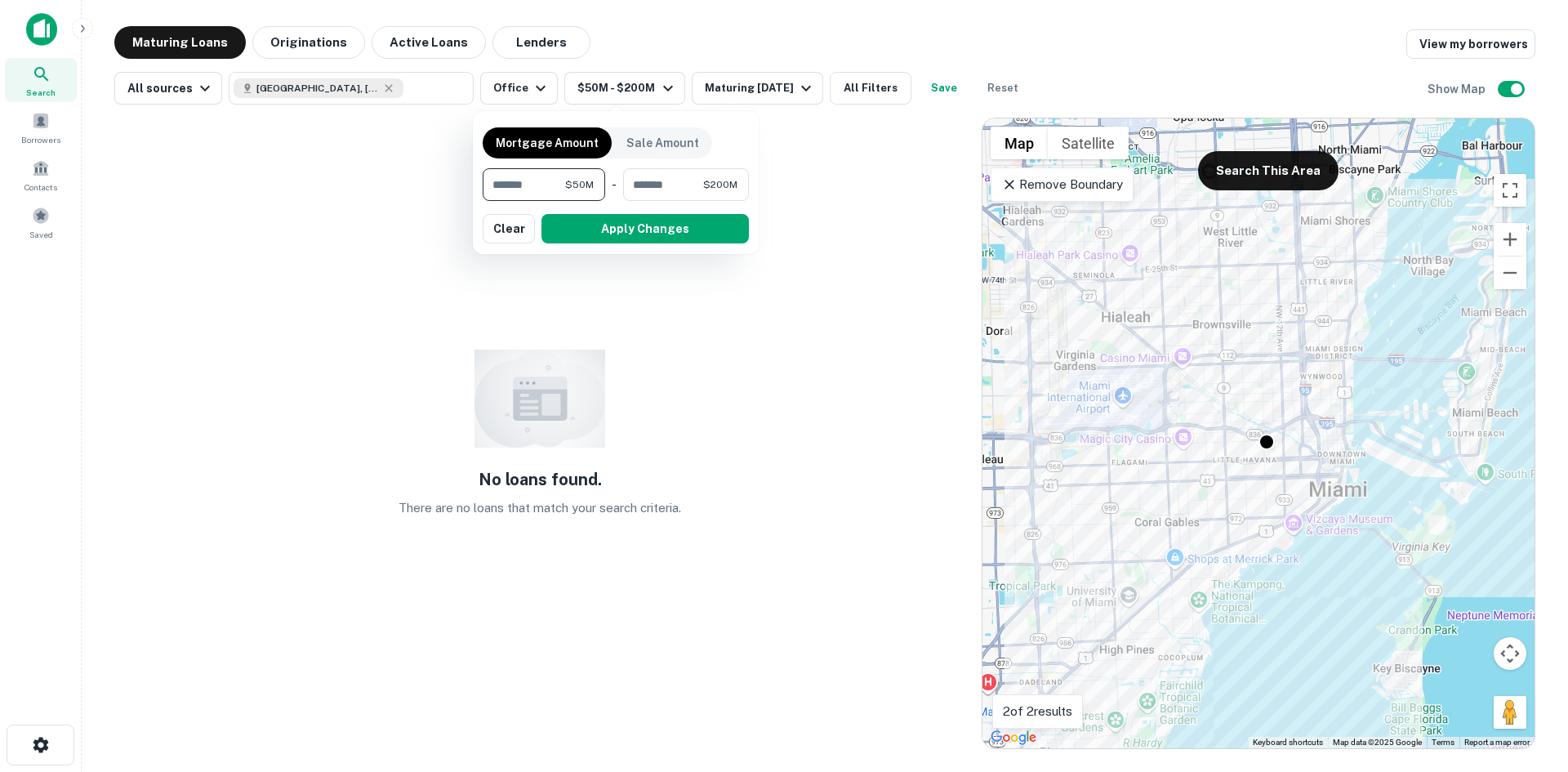
click at [533, 87] on div at bounding box center [784, 386] width 1568 height 772
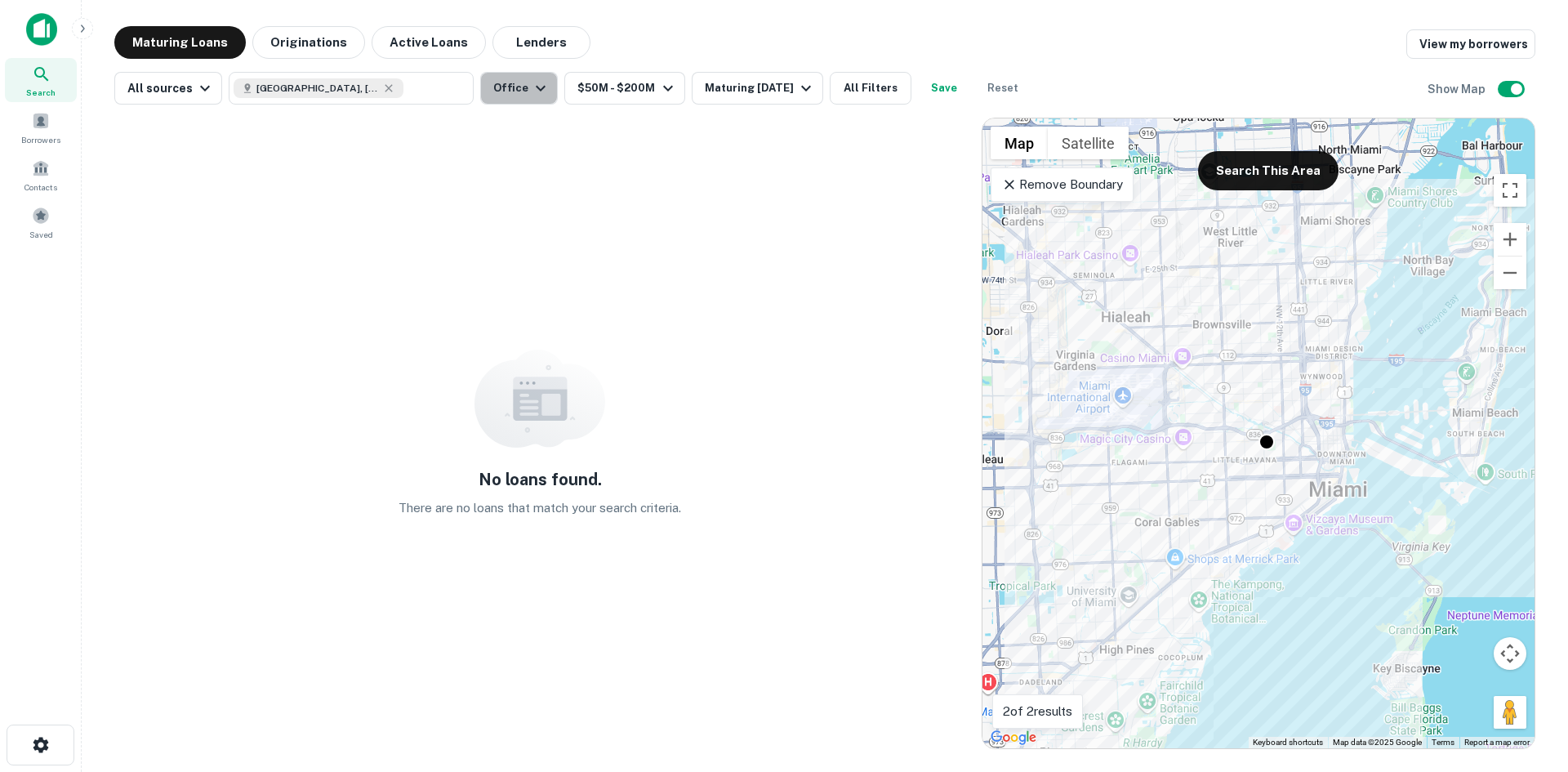
click at [533, 87] on icon "button" at bounding box center [541, 88] width 20 height 20
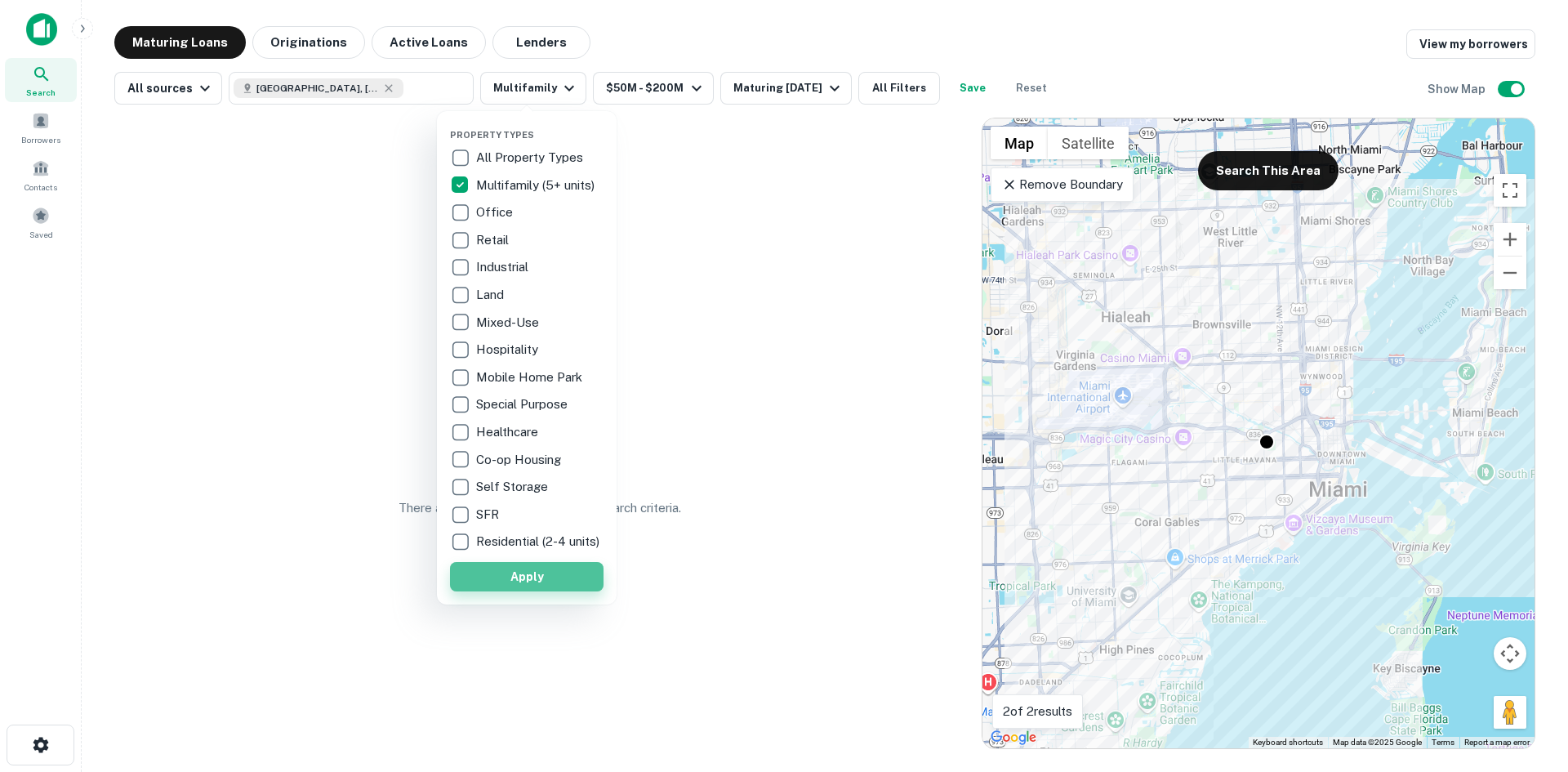
click at [578, 586] on button "Apply" at bounding box center [527, 577] width 154 height 30
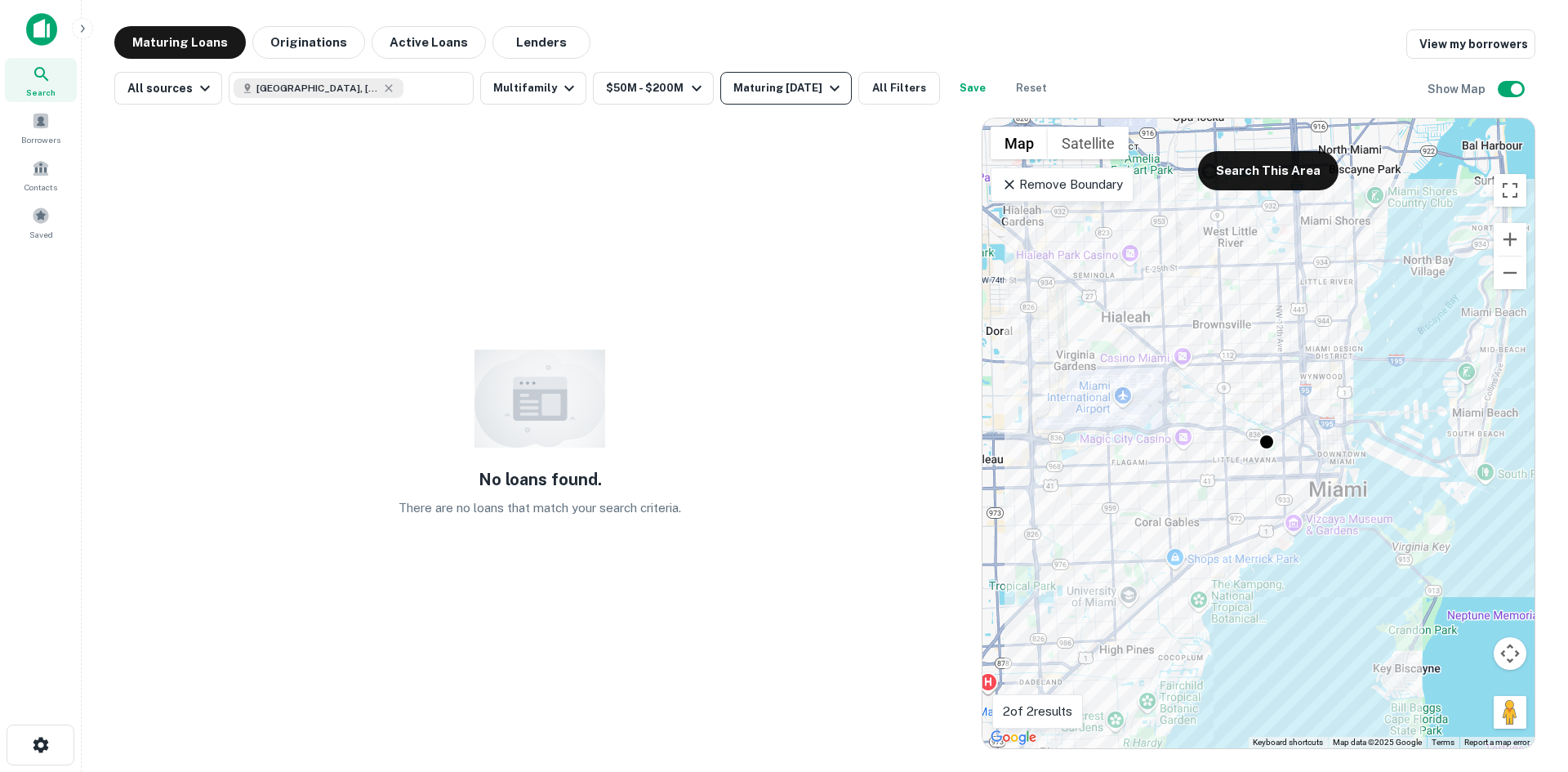
click at [771, 94] on div "Maturing In 6 Months" at bounding box center [788, 88] width 111 height 20
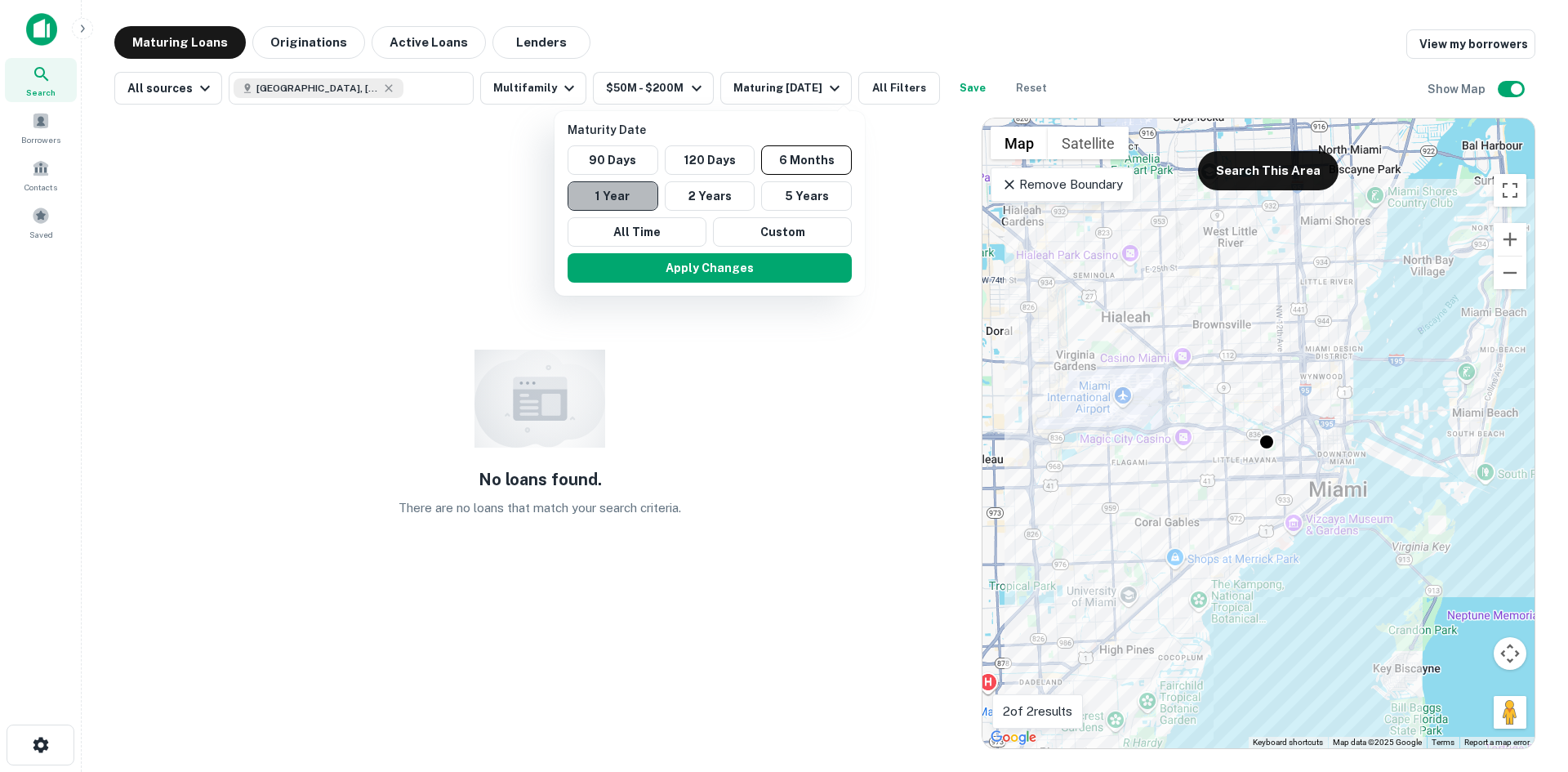
drag, startPoint x: 628, startPoint y: 195, endPoint x: 630, endPoint y: 206, distance: 11.2
click at [627, 195] on button "1 Year" at bounding box center [612, 195] width 91 height 30
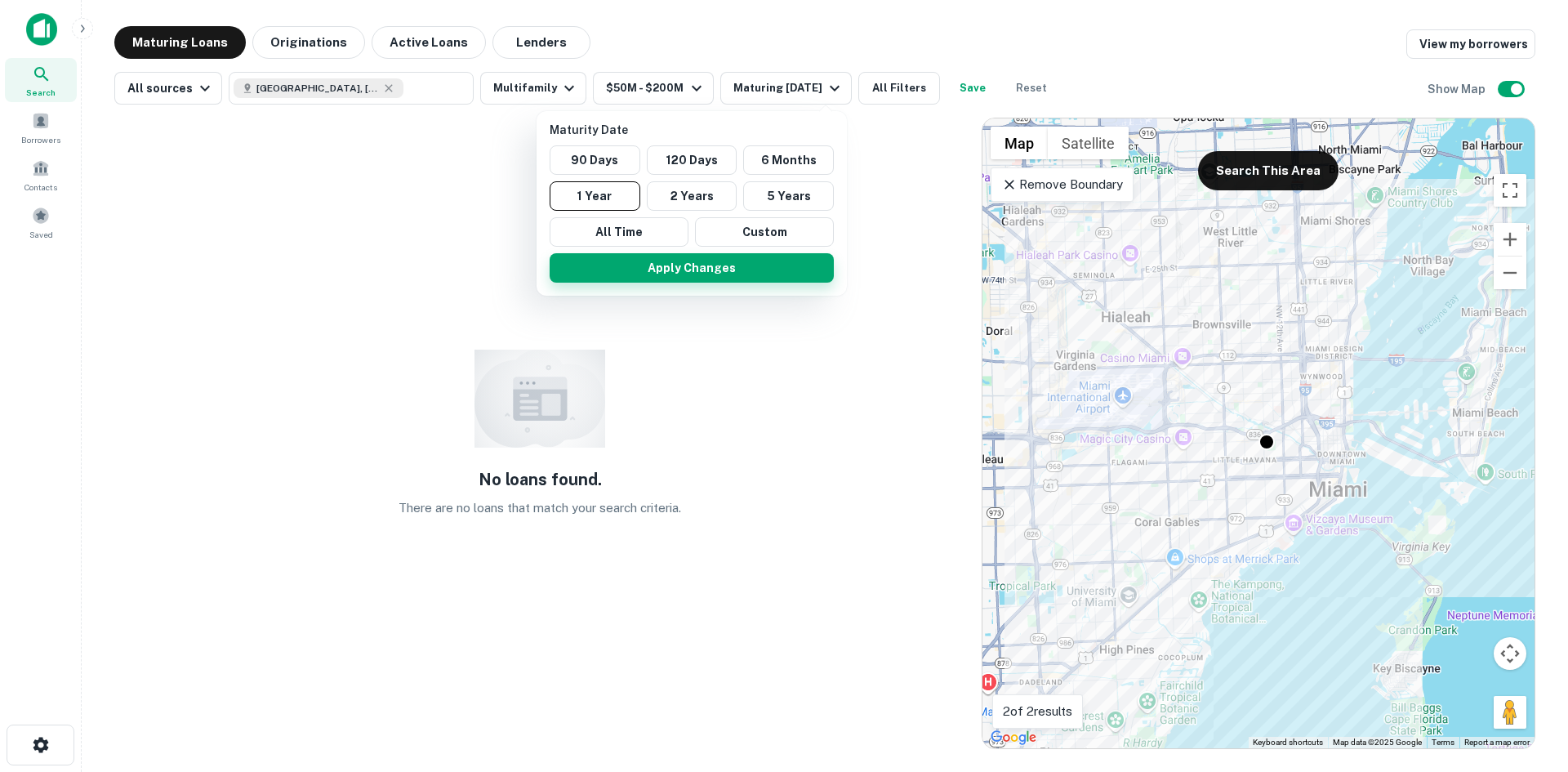
click at [672, 268] on button "Apply Changes" at bounding box center [692, 268] width 285 height 30
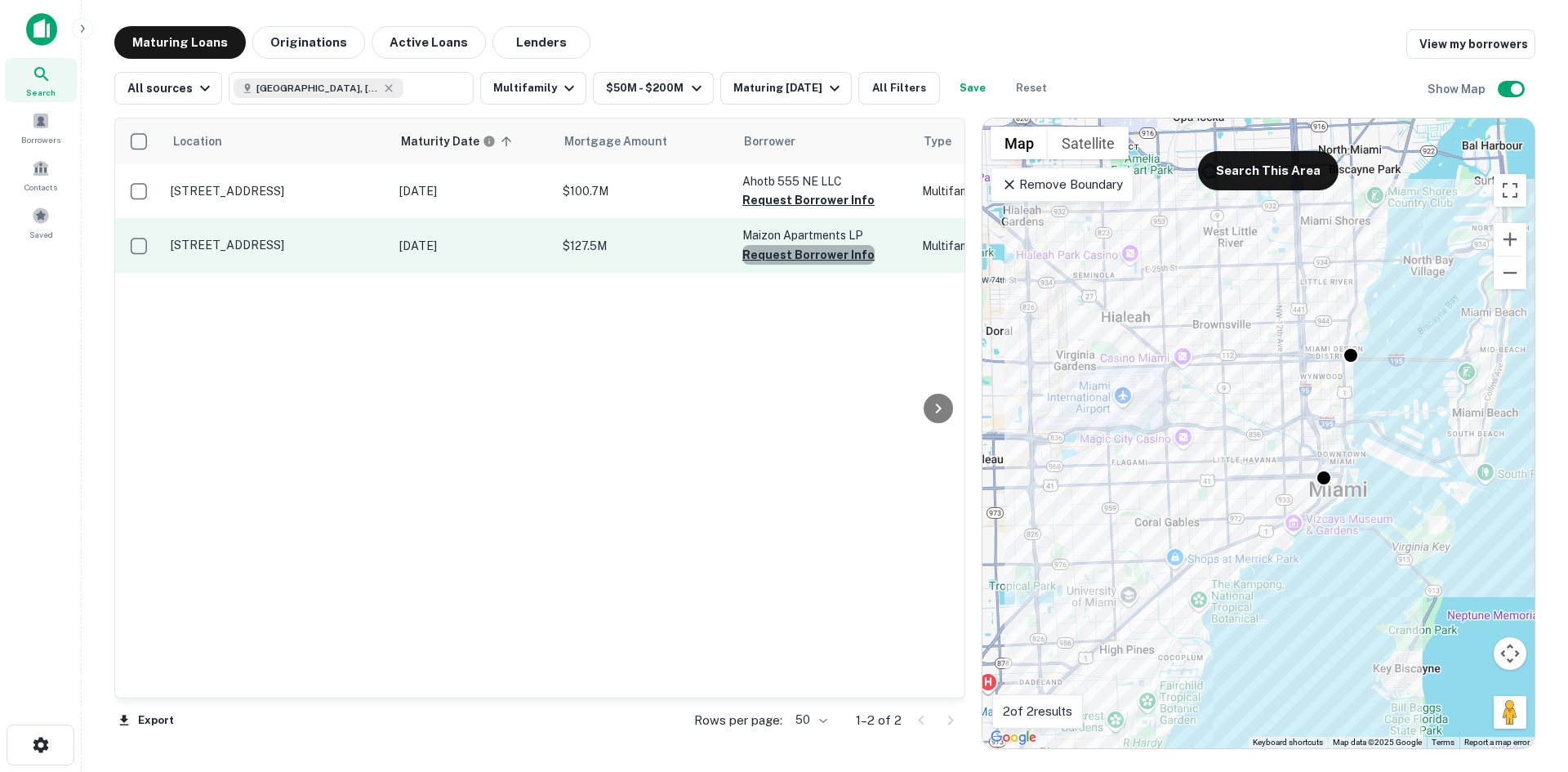
click at [820, 255] on button "Request Borrower Info" at bounding box center [808, 255] width 132 height 20
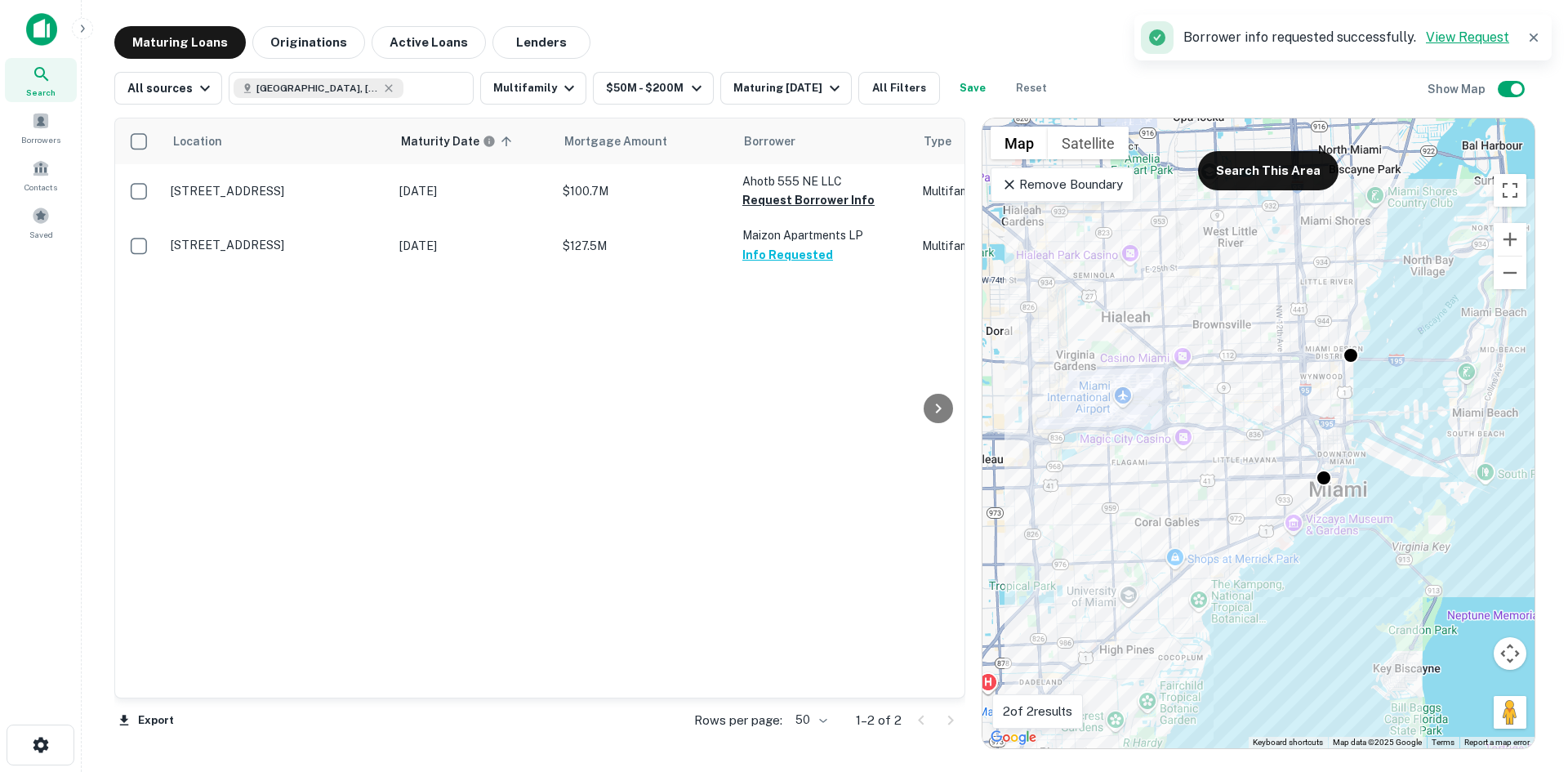
click at [1471, 35] on link "View Request" at bounding box center [1468, 37] width 84 height 15
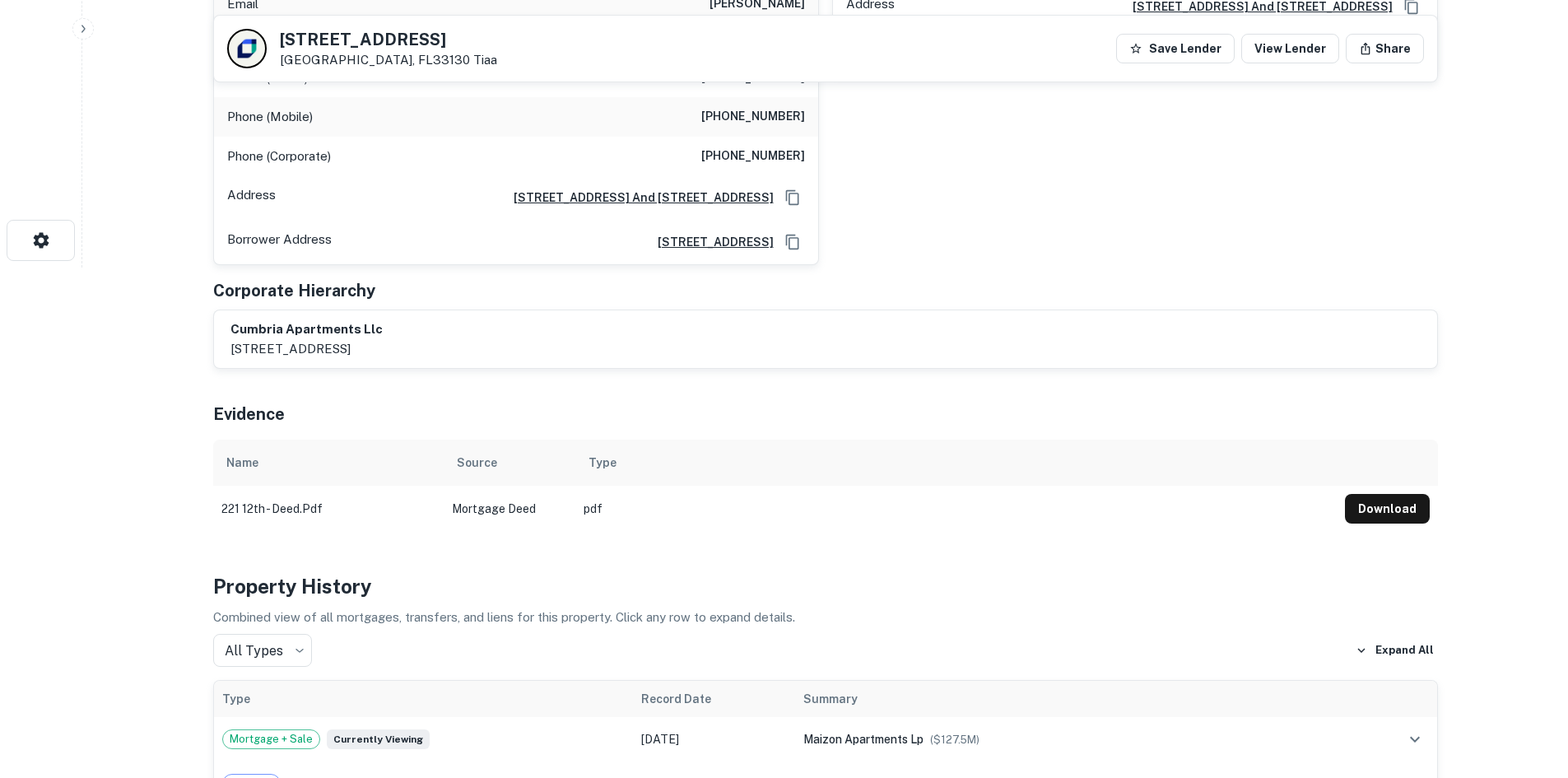
scroll to position [494, 0]
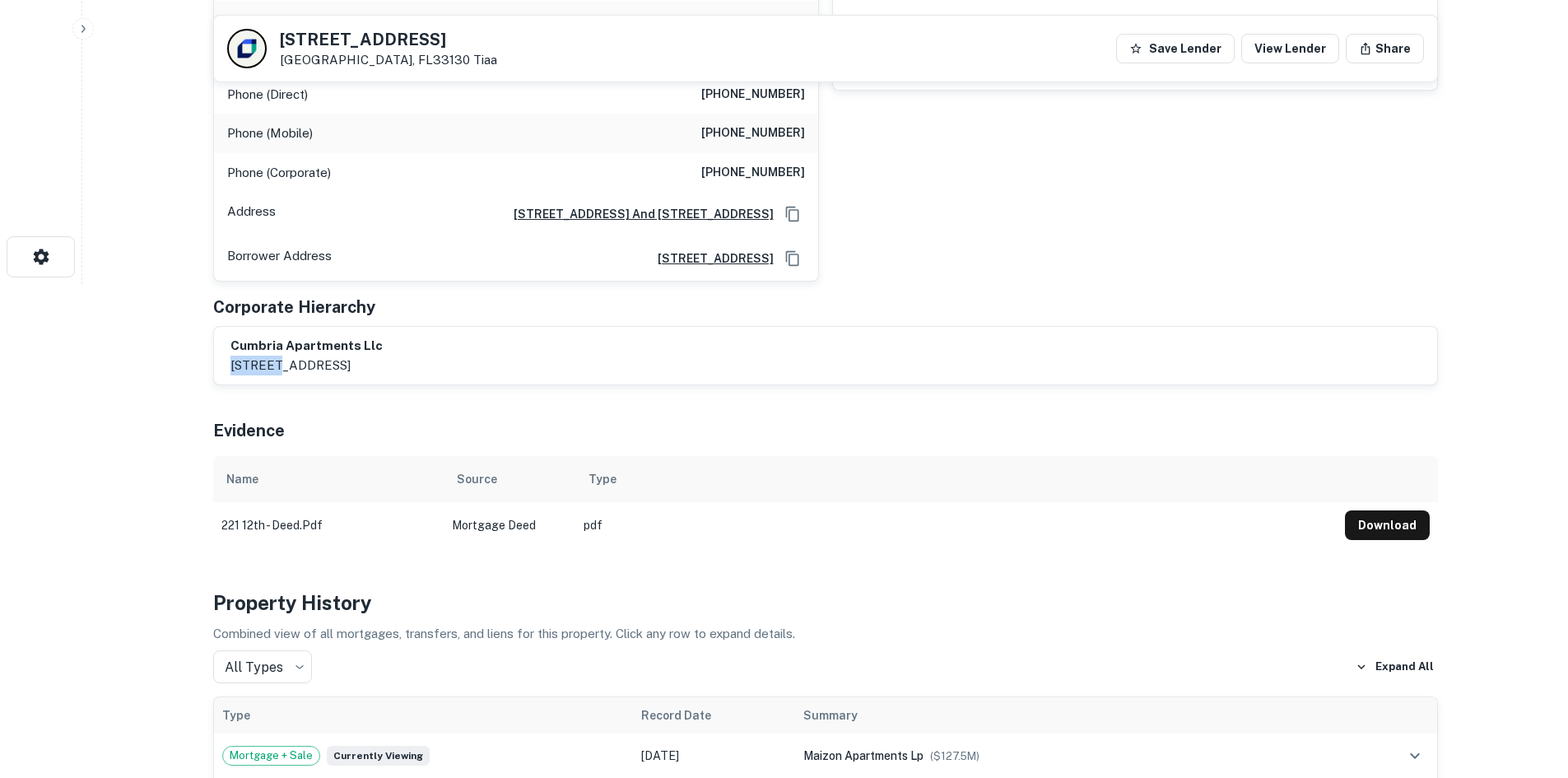
drag, startPoint x: 230, startPoint y: 330, endPoint x: 275, endPoint y: 331, distance: 45.0
click at [275, 356] on p "[STREET_ADDRESS]" at bounding box center [307, 366] width 152 height 20
click at [764, 410] on div "Evidence" at bounding box center [826, 427] width 1225 height 57
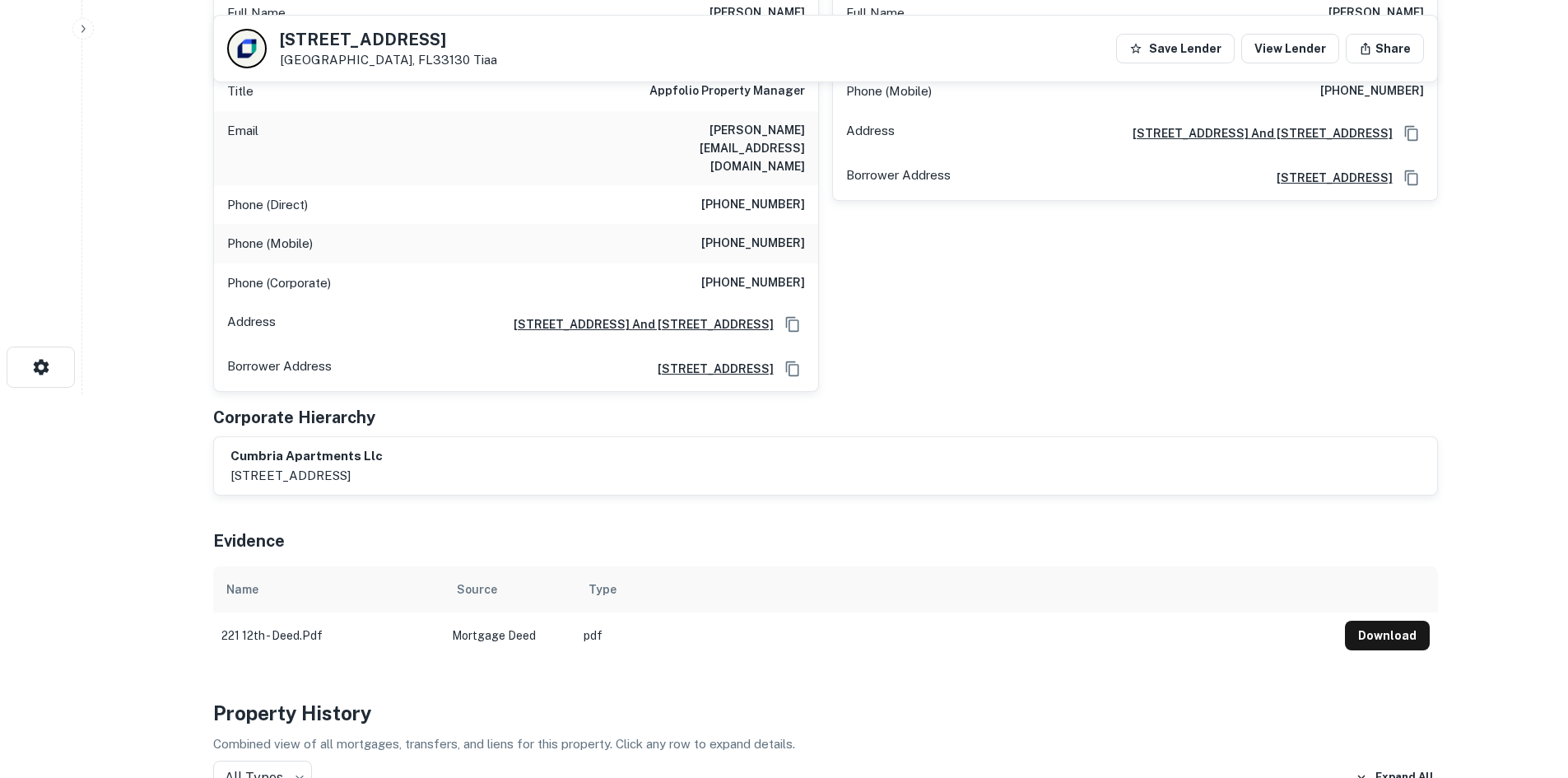
scroll to position [164, 0]
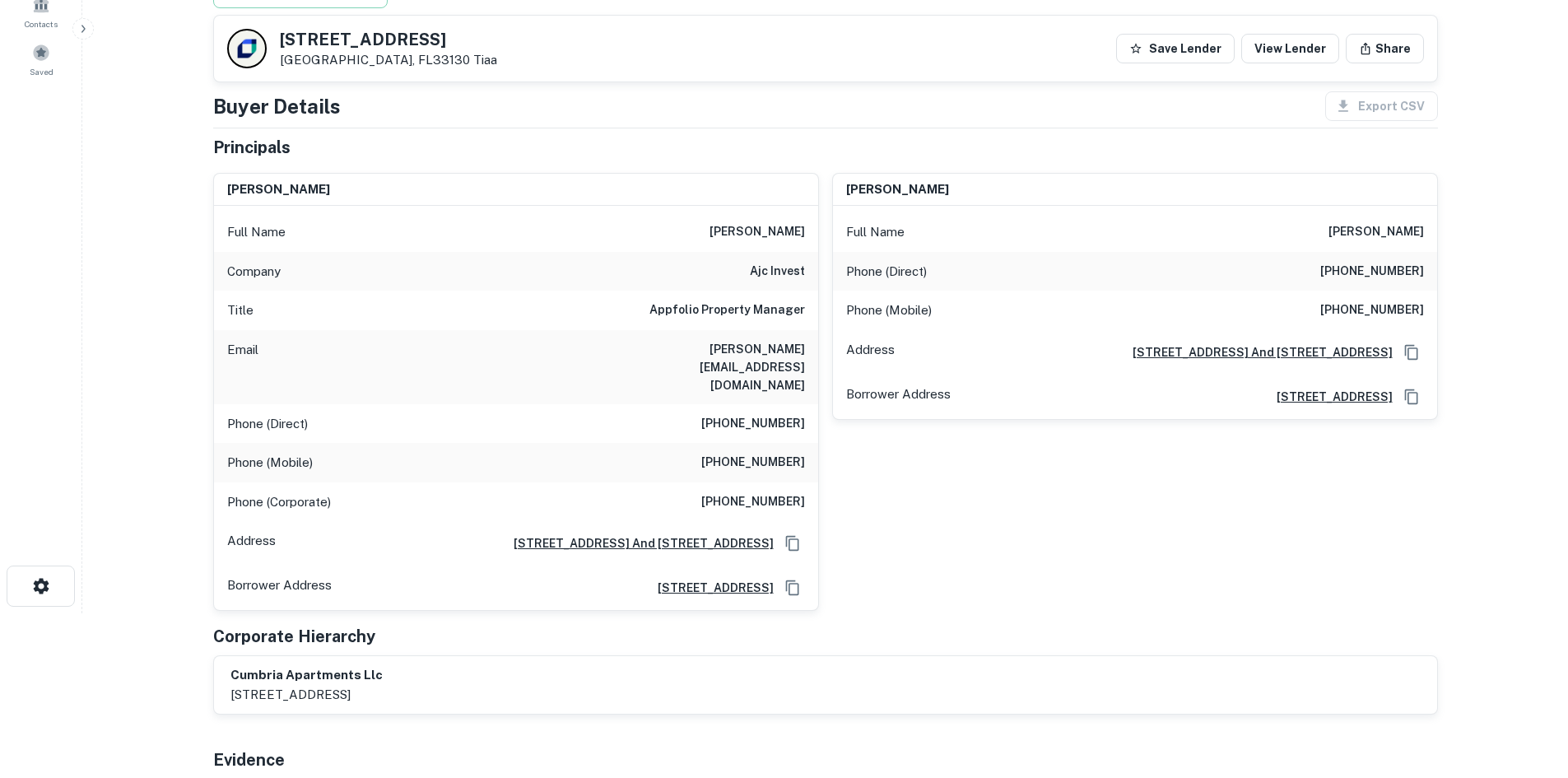
drag, startPoint x: 405, startPoint y: 39, endPoint x: 402, endPoint y: 30, distance: 9.5
click at [402, 30] on div "221 SW 12th St Miami, FL33130 Tiaa Save Lender View Lender Share" at bounding box center [826, 48] width 1223 height 66
drag, startPoint x: 401, startPoint y: 39, endPoint x: 278, endPoint y: 37, distance: 123.0
click at [278, 37] on div "221 SW 12th St Miami, FL33130 Tiaa Save Lender View Lender Share" at bounding box center [826, 48] width 1223 height 66
copy h5 "221 SW 12th St"
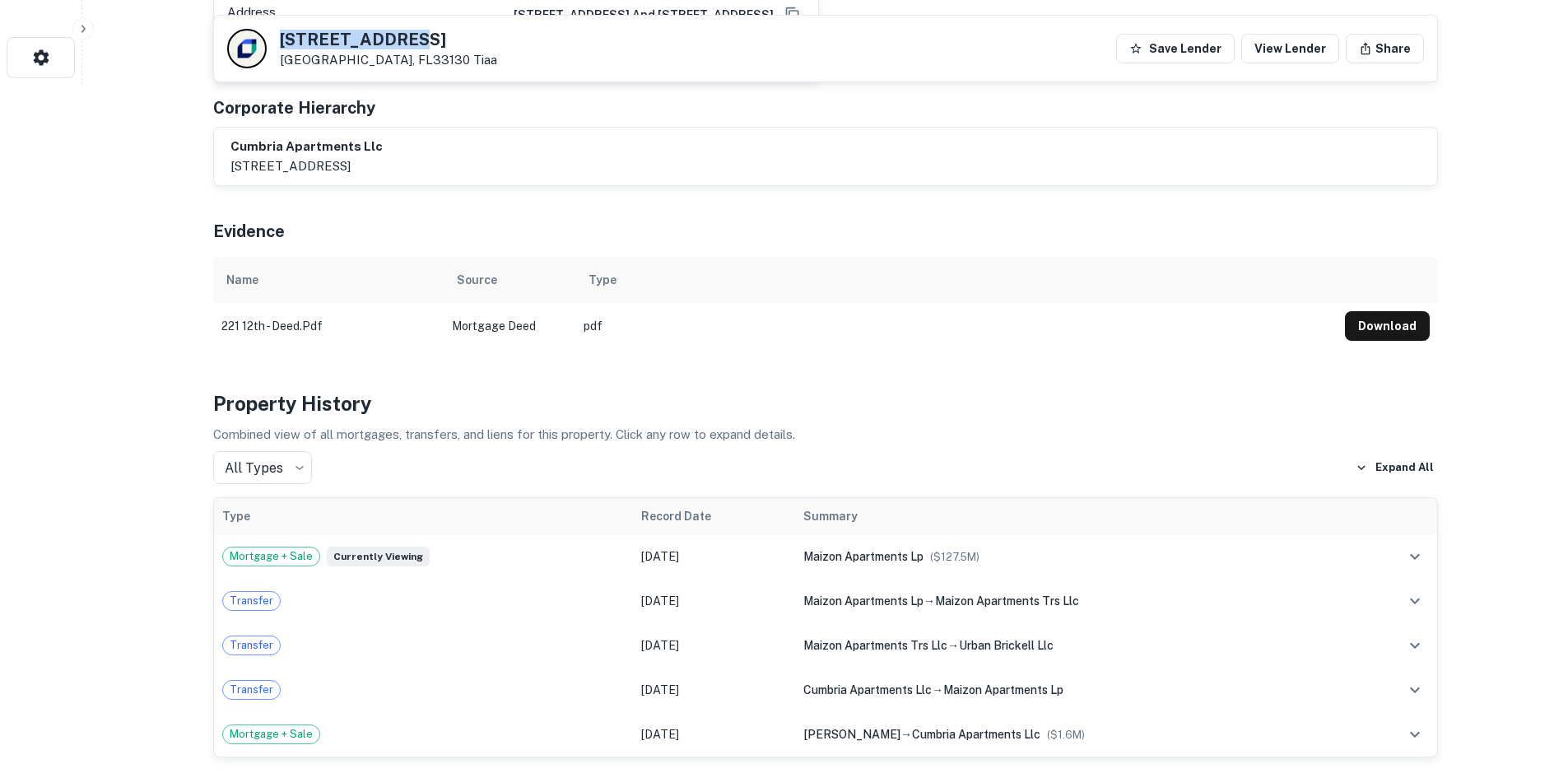
scroll to position [411, 0]
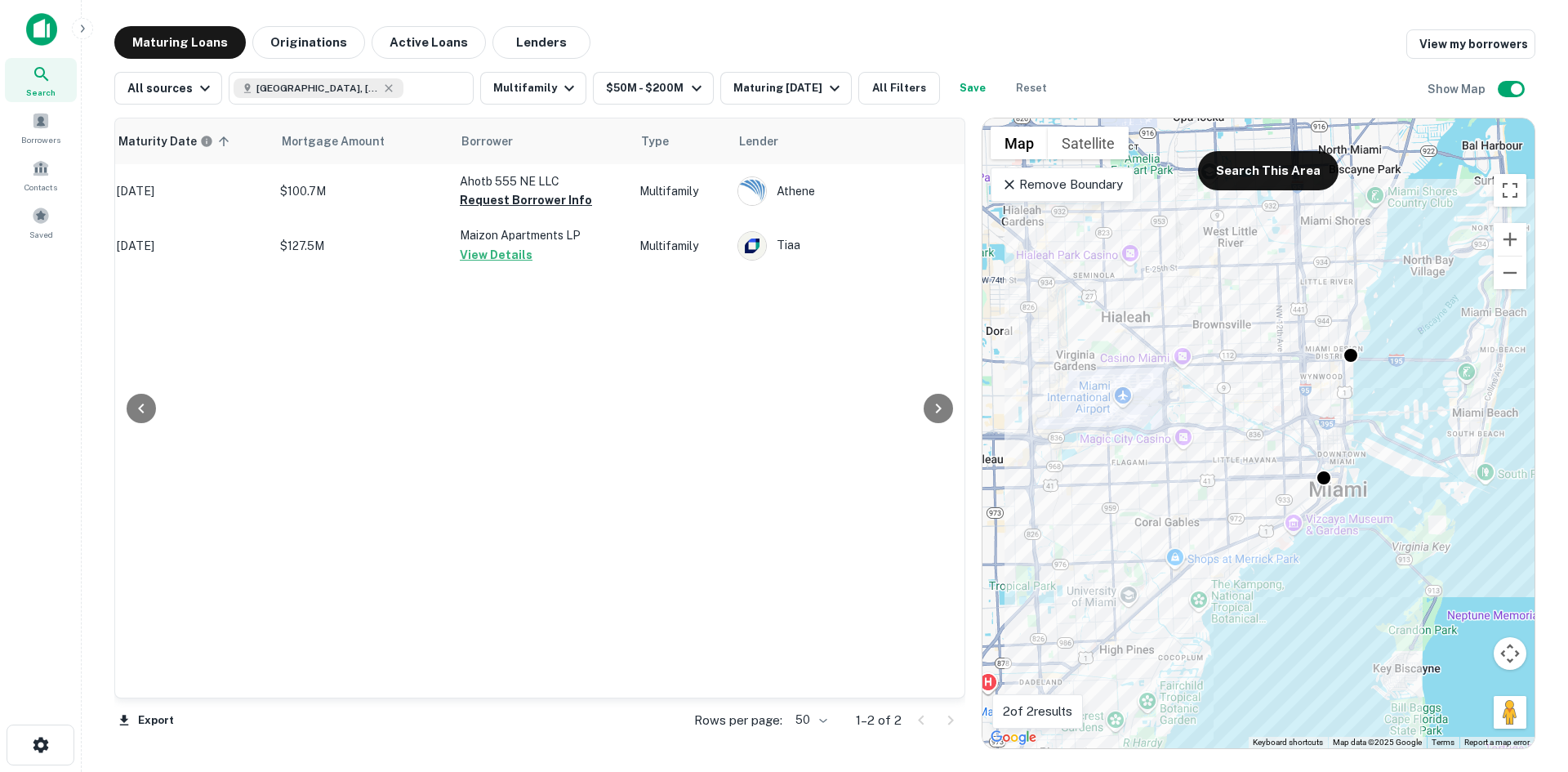
scroll to position [0, 456]
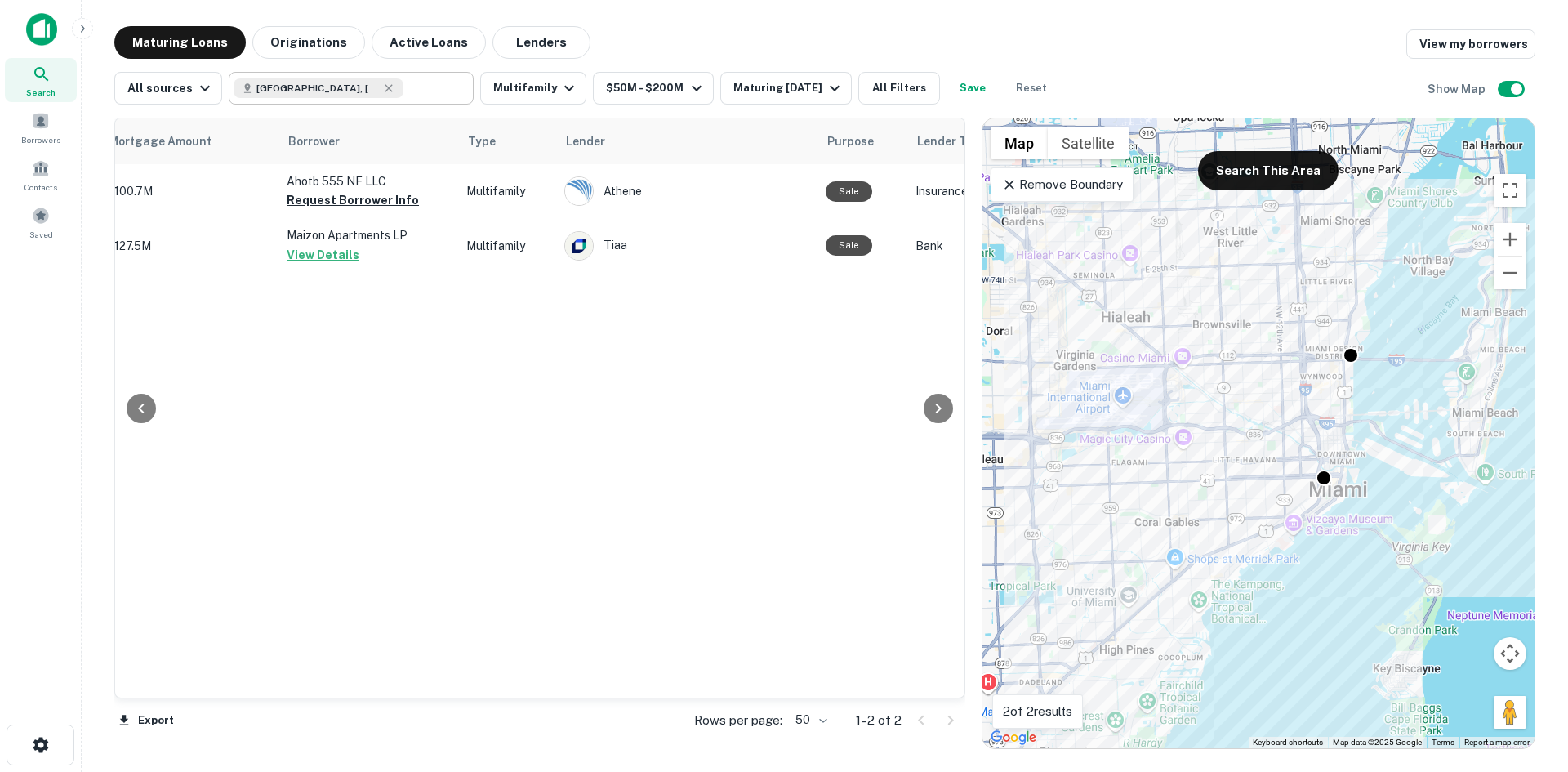
type input "**********"
click at [403, 92] on input "**********" at bounding box center [435, 87] width 63 height 23
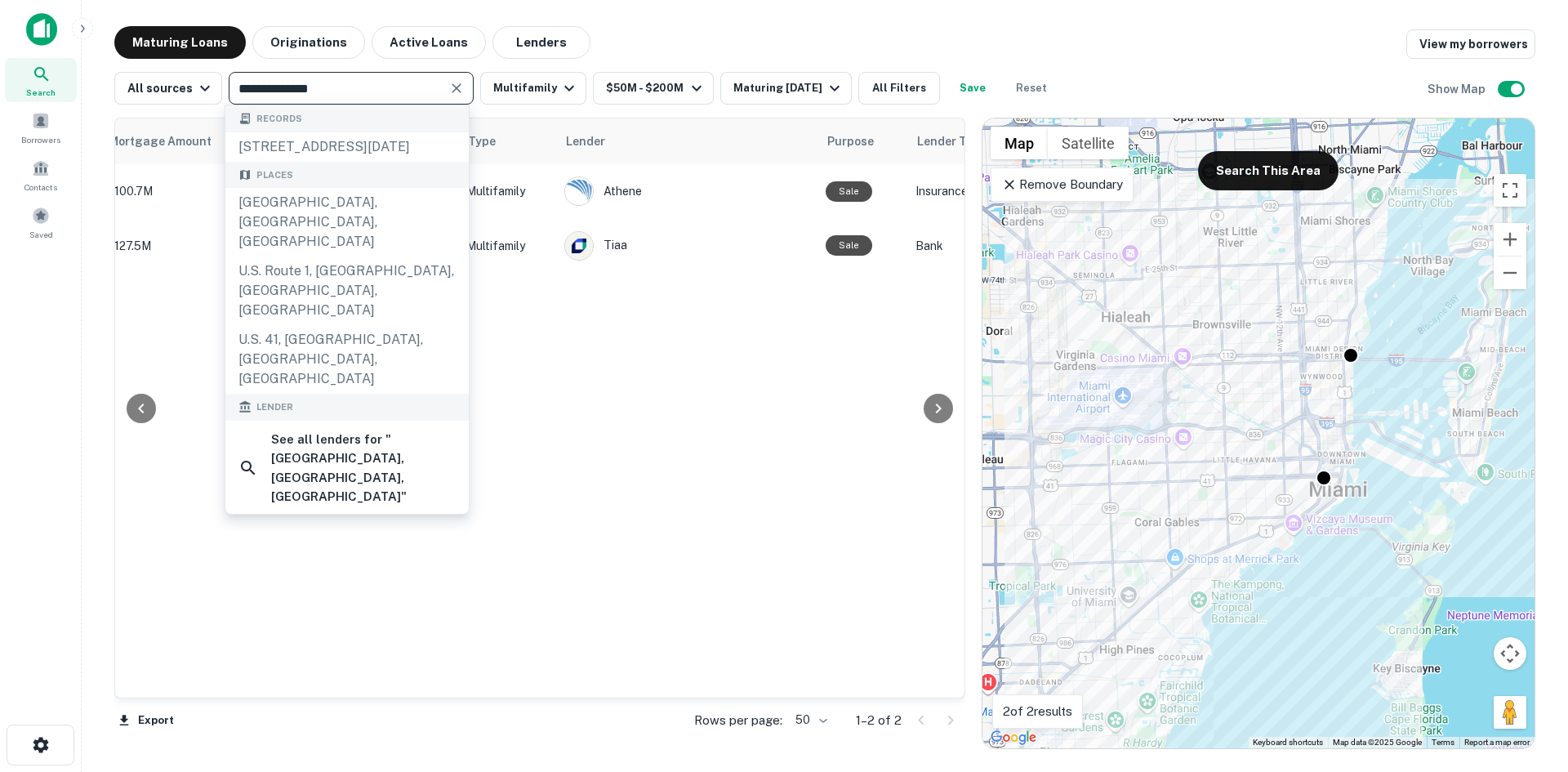
click at [455, 86] on icon "Clear" at bounding box center [457, 88] width 10 height 10
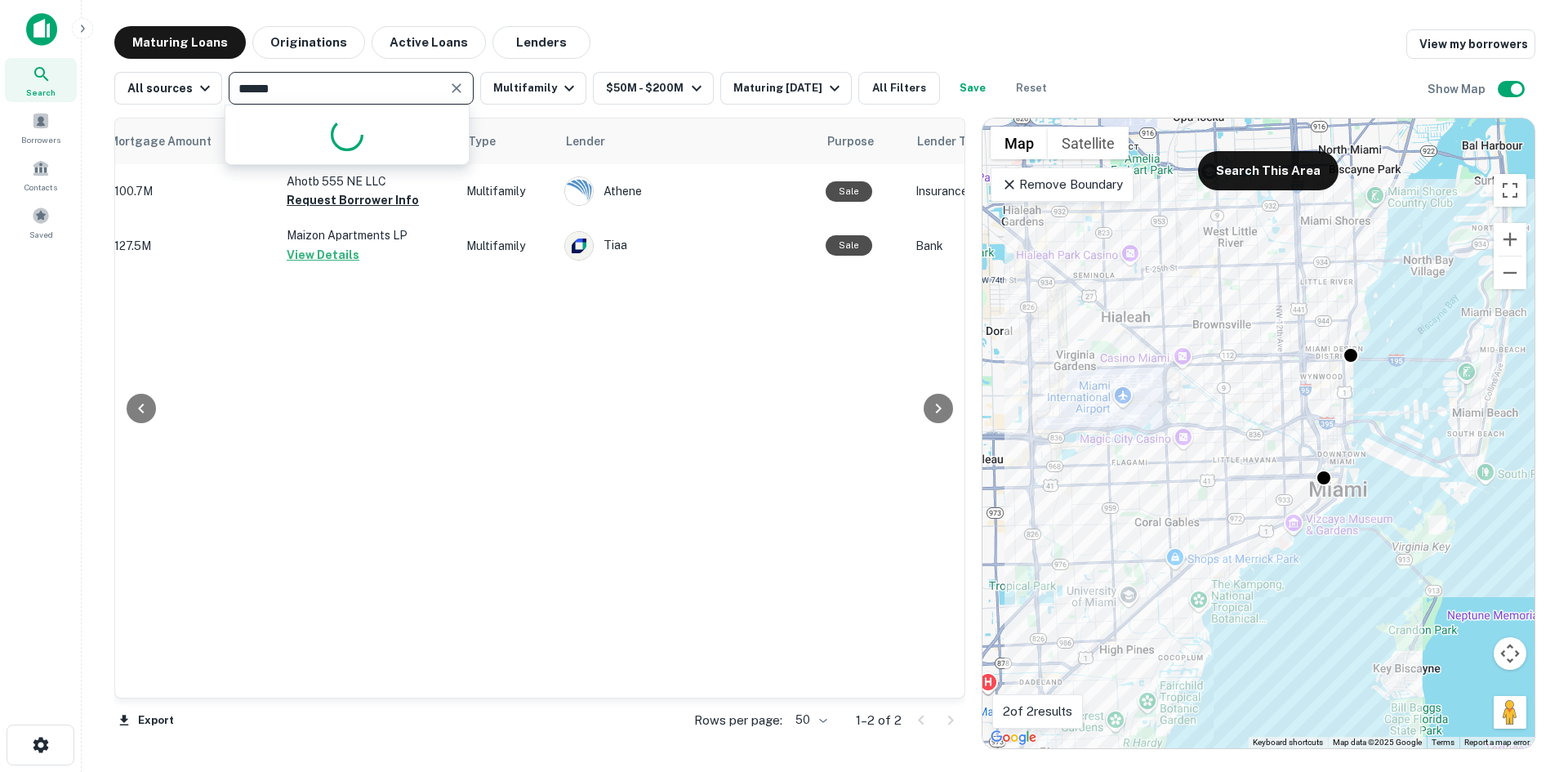
type input "*******"
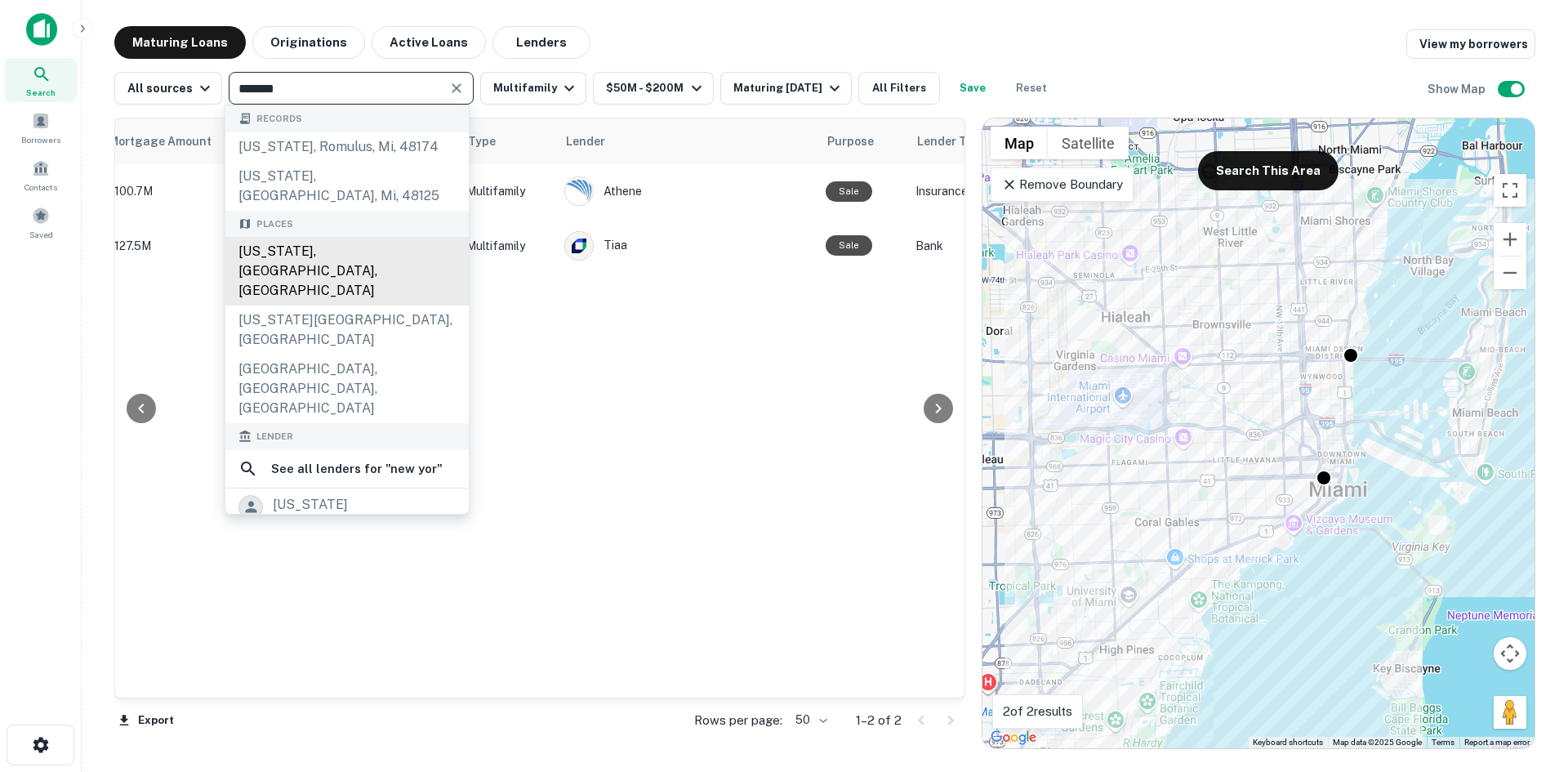
click at [322, 248] on div "New York, NY, USA" at bounding box center [347, 271] width 243 height 68
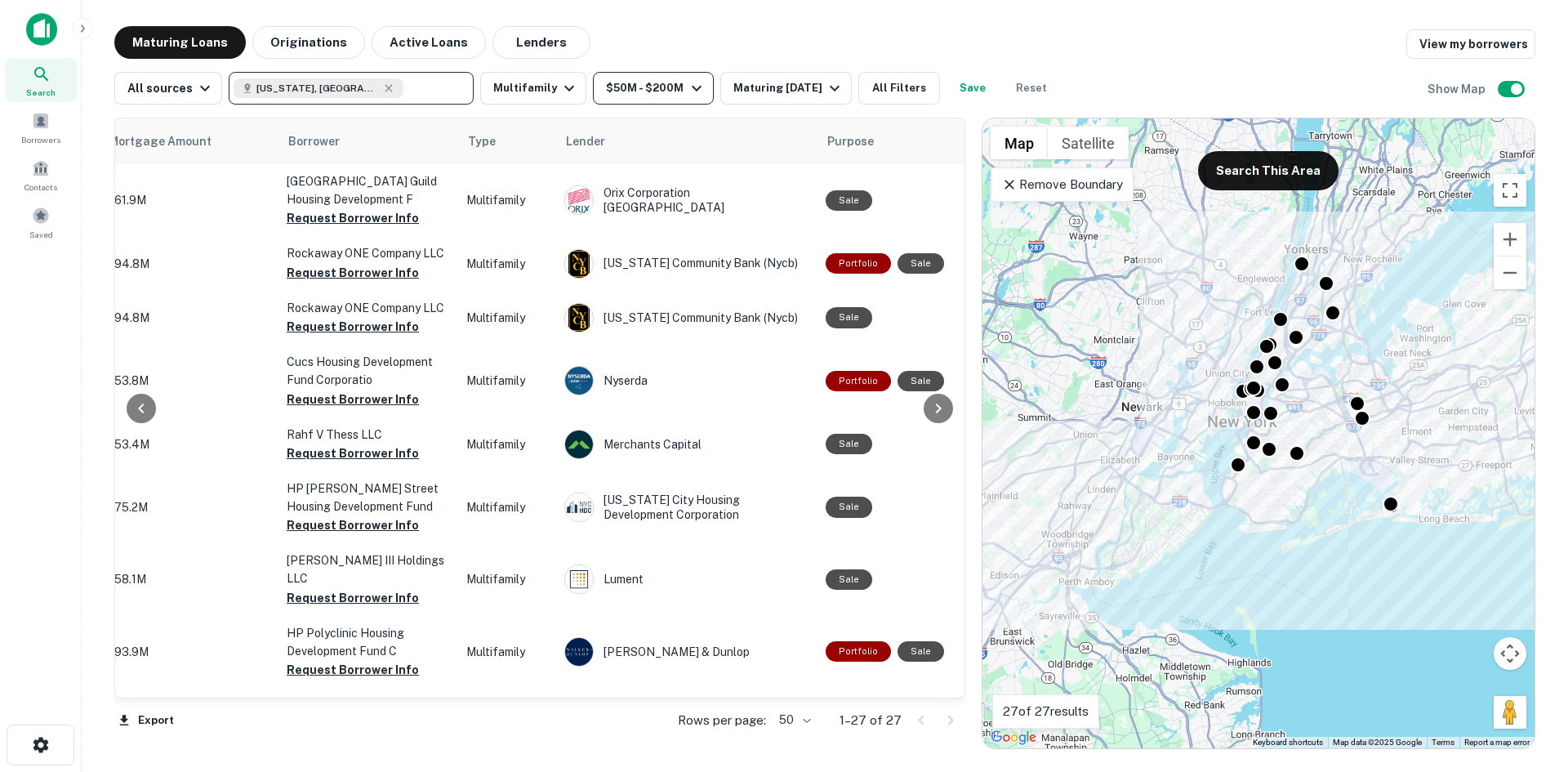
click at [688, 82] on icon "button" at bounding box center [697, 88] width 20 height 20
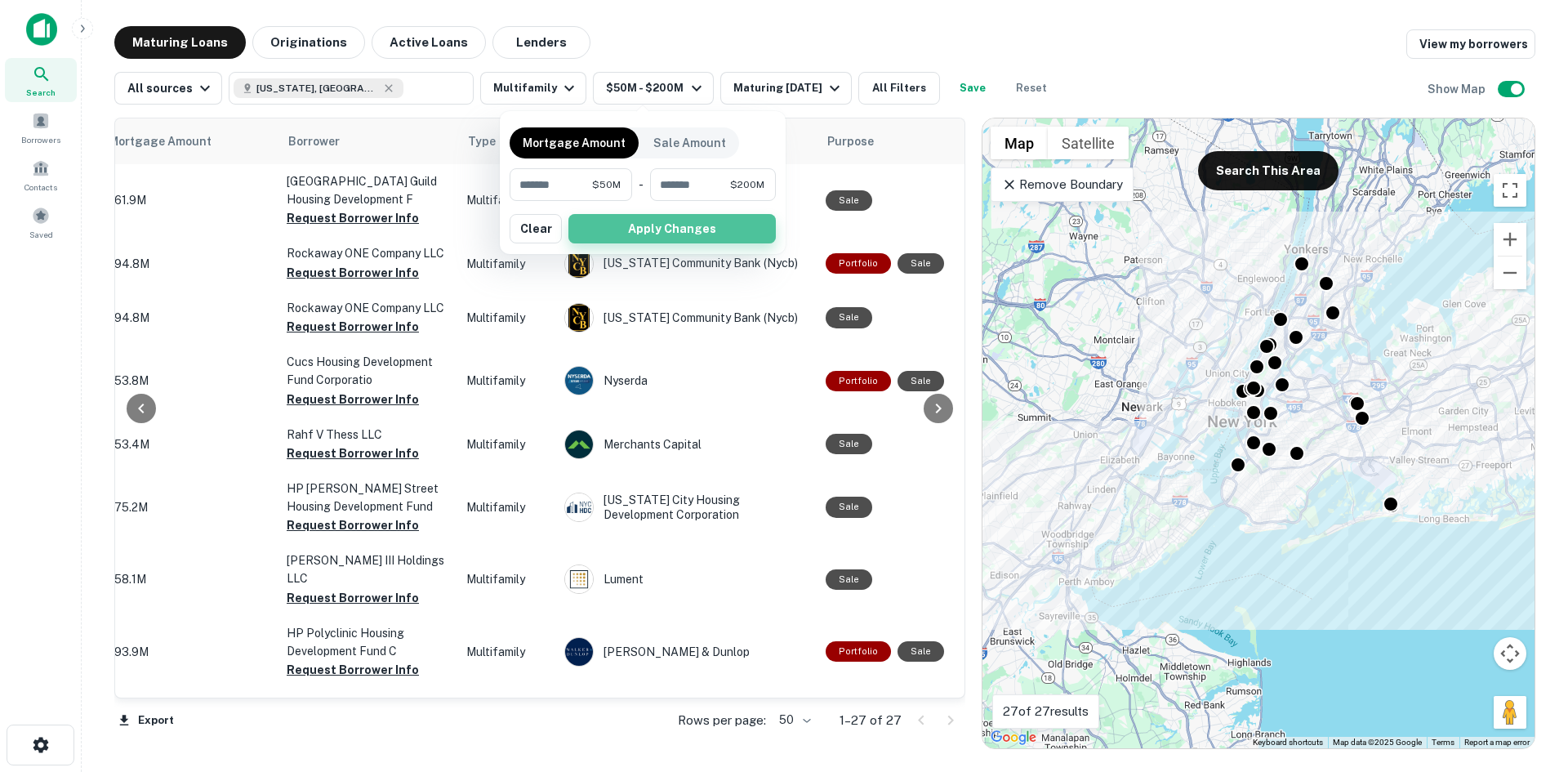
click at [663, 228] on button "Apply Changes" at bounding box center [672, 229] width 207 height 30
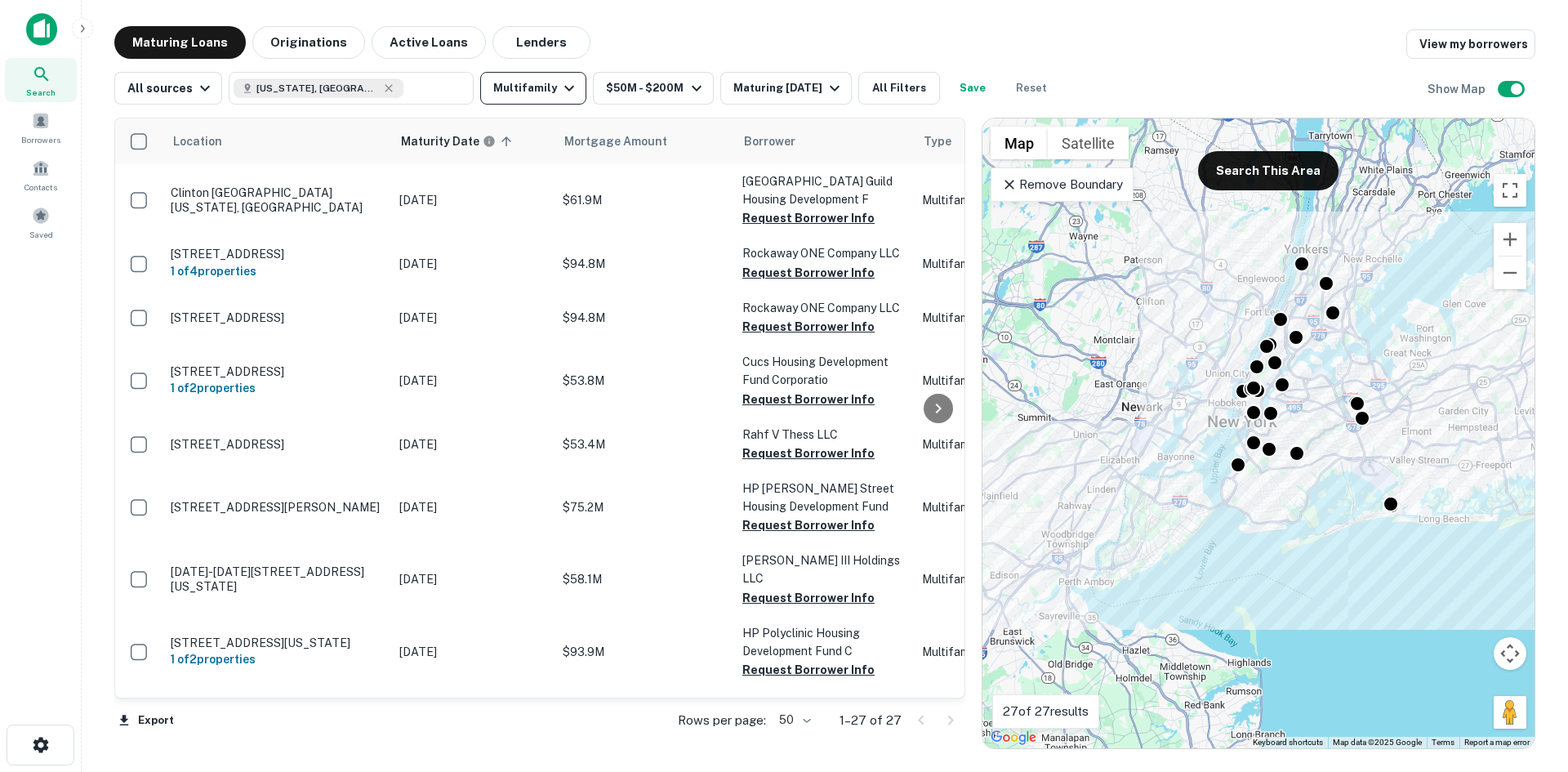
click at [548, 93] on button "Multifamily" at bounding box center [533, 88] width 106 height 32
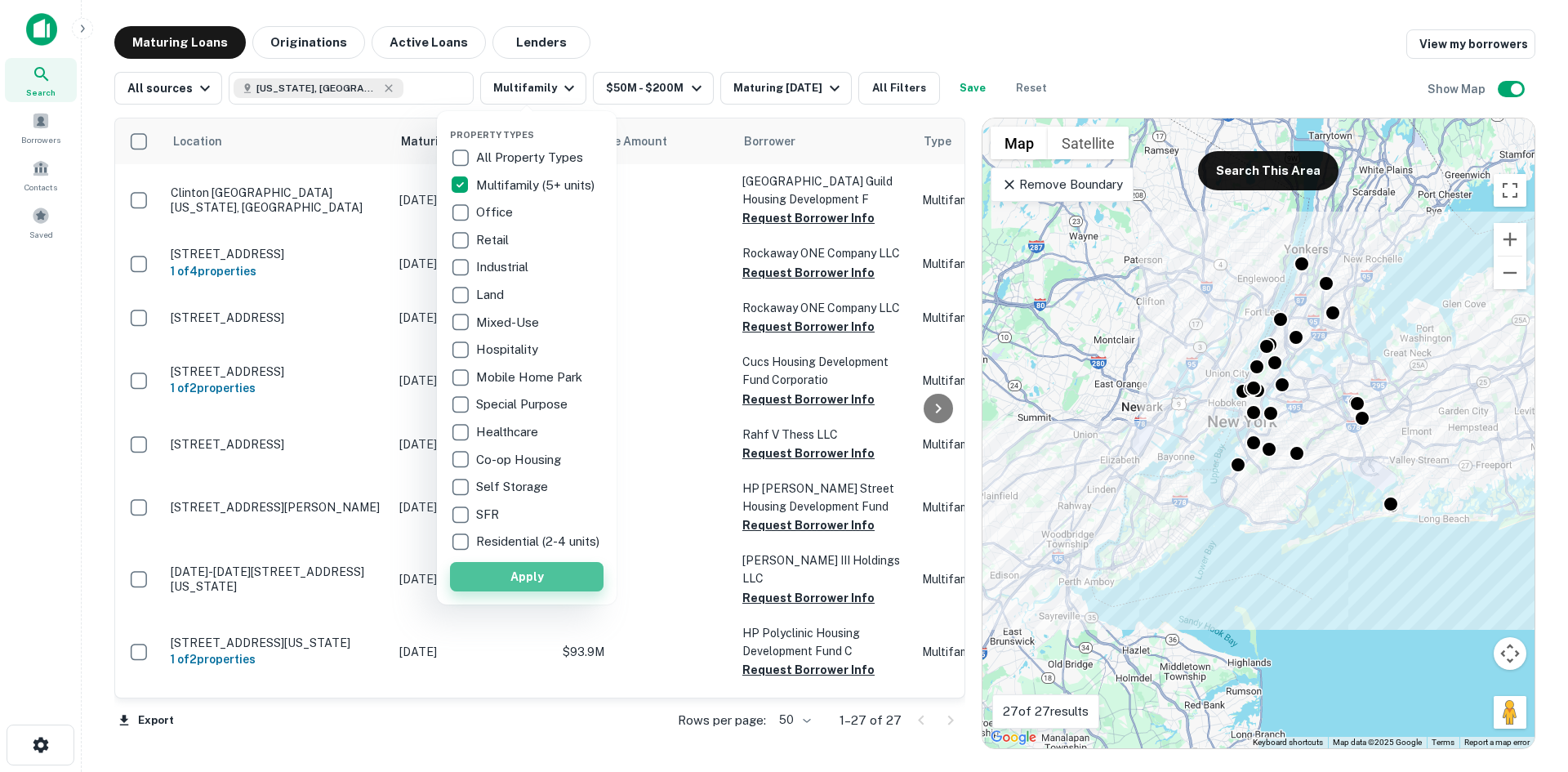
click at [536, 587] on button "Apply" at bounding box center [527, 577] width 154 height 30
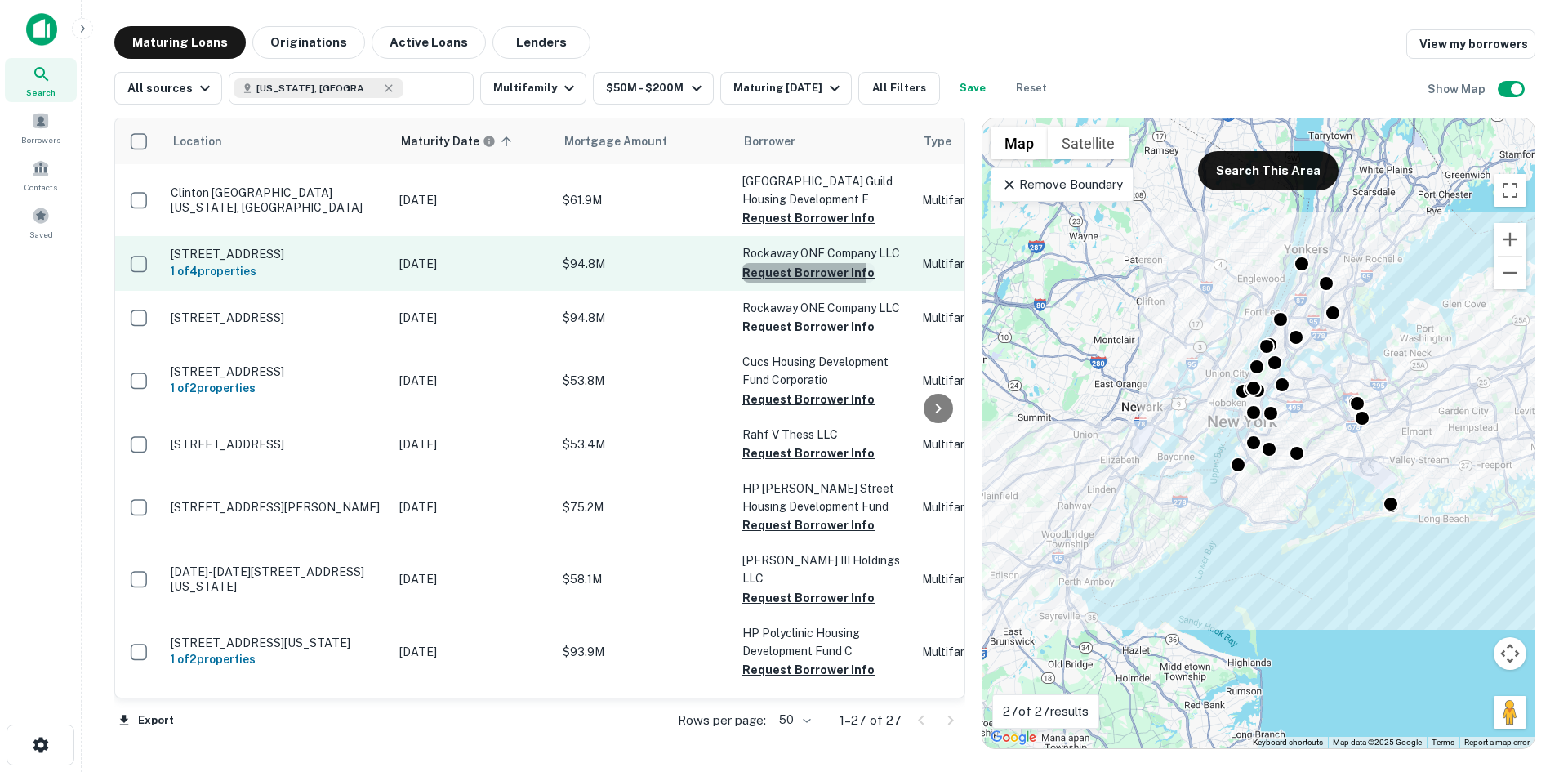
click at [775, 276] on button "Request Borrower Info" at bounding box center [808, 273] width 132 height 20
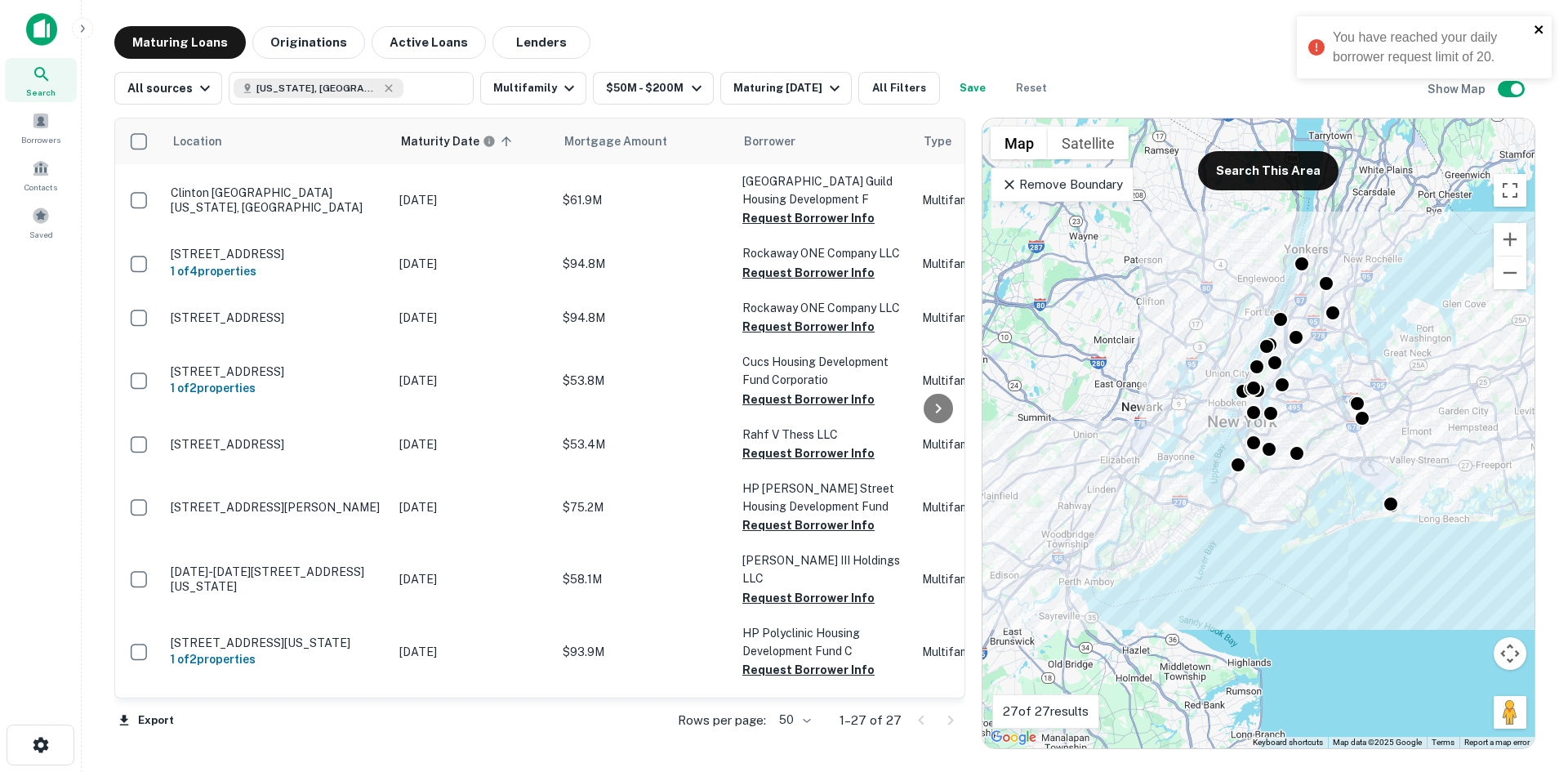
click at [1540, 29] on icon "close" at bounding box center [1538, 29] width 8 height 8
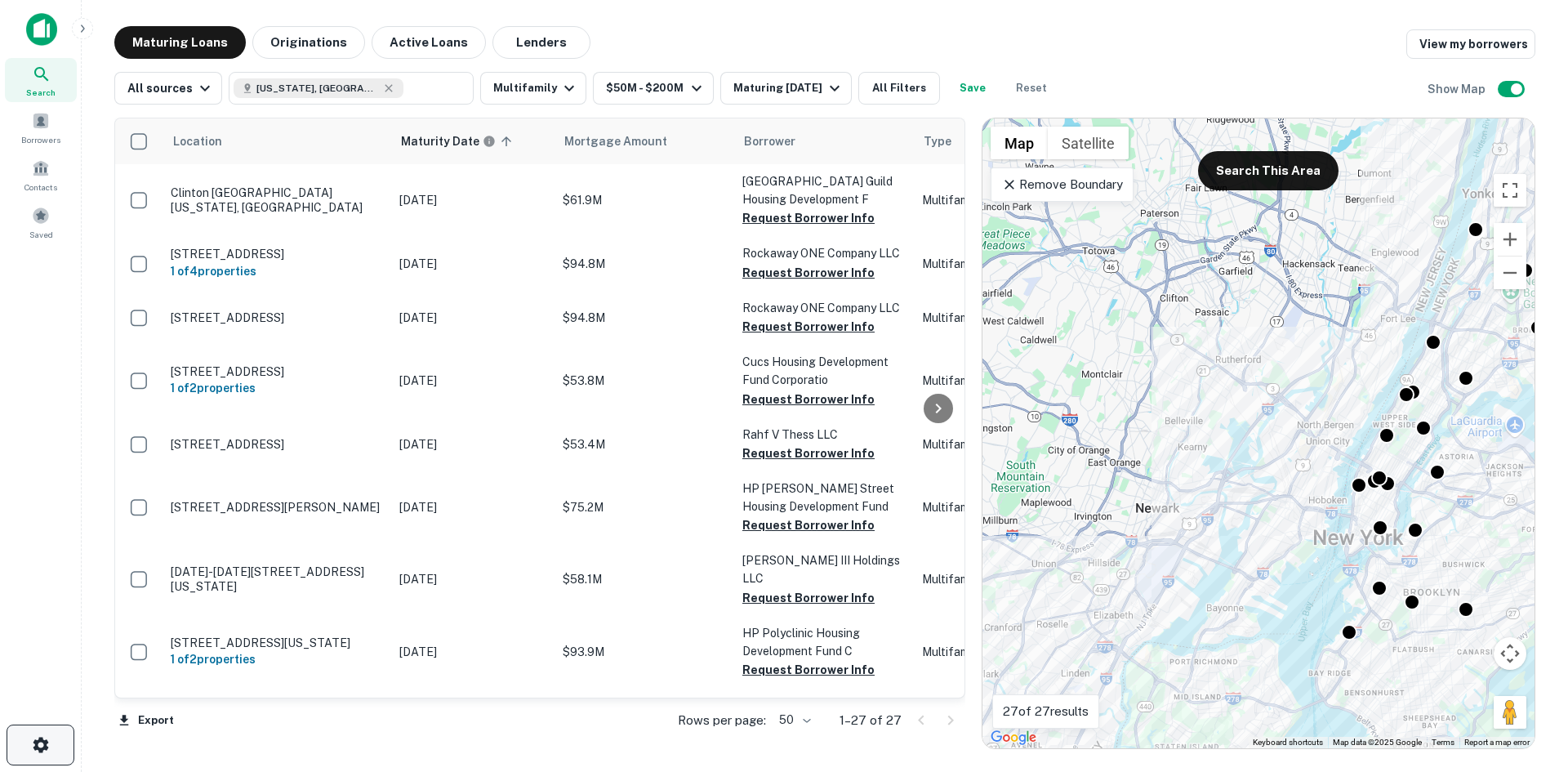
click at [45, 750] on icon "button" at bounding box center [40, 744] width 15 height 15
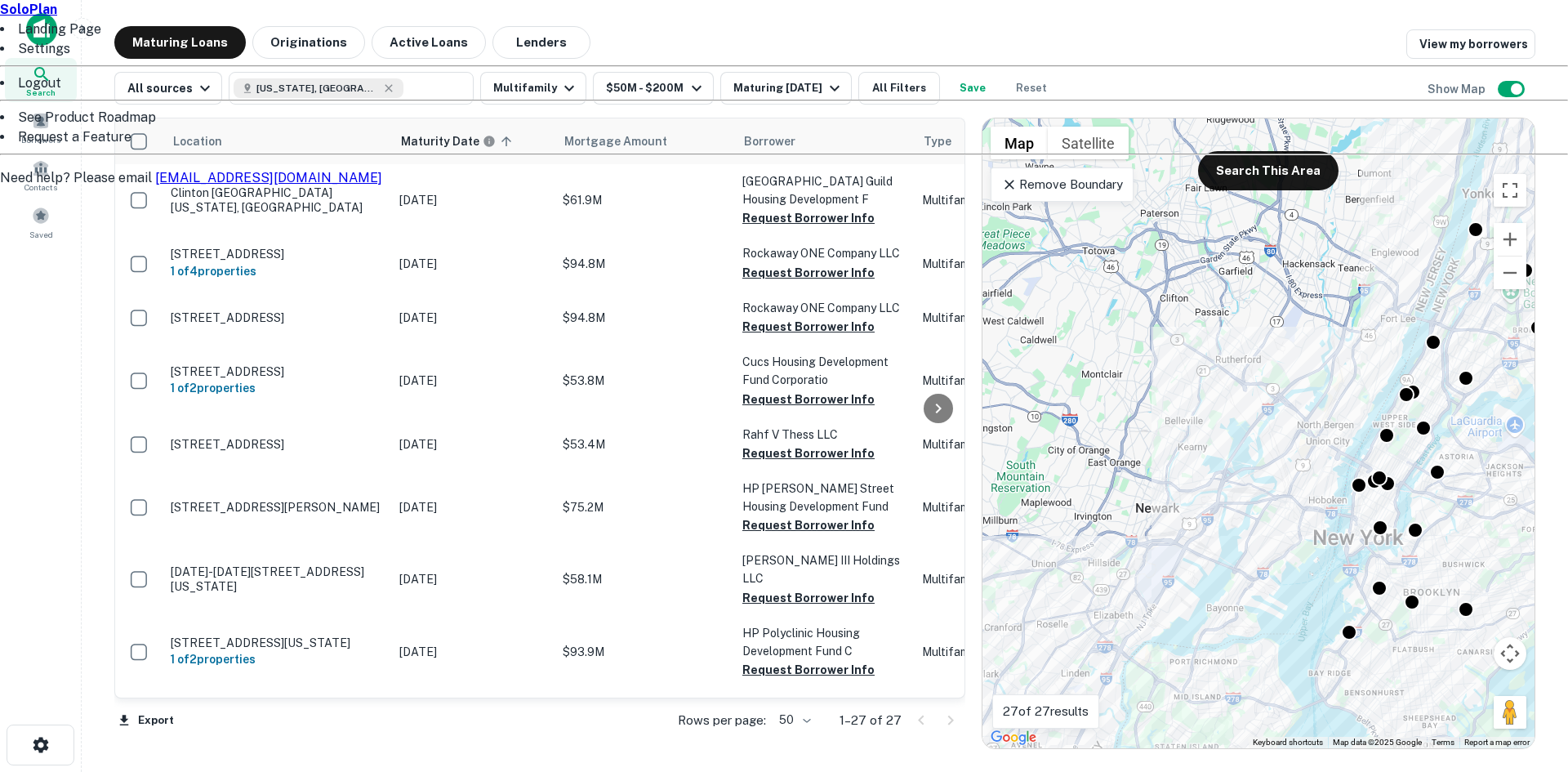
click at [41, 331] on div at bounding box center [784, 386] width 1568 height 772
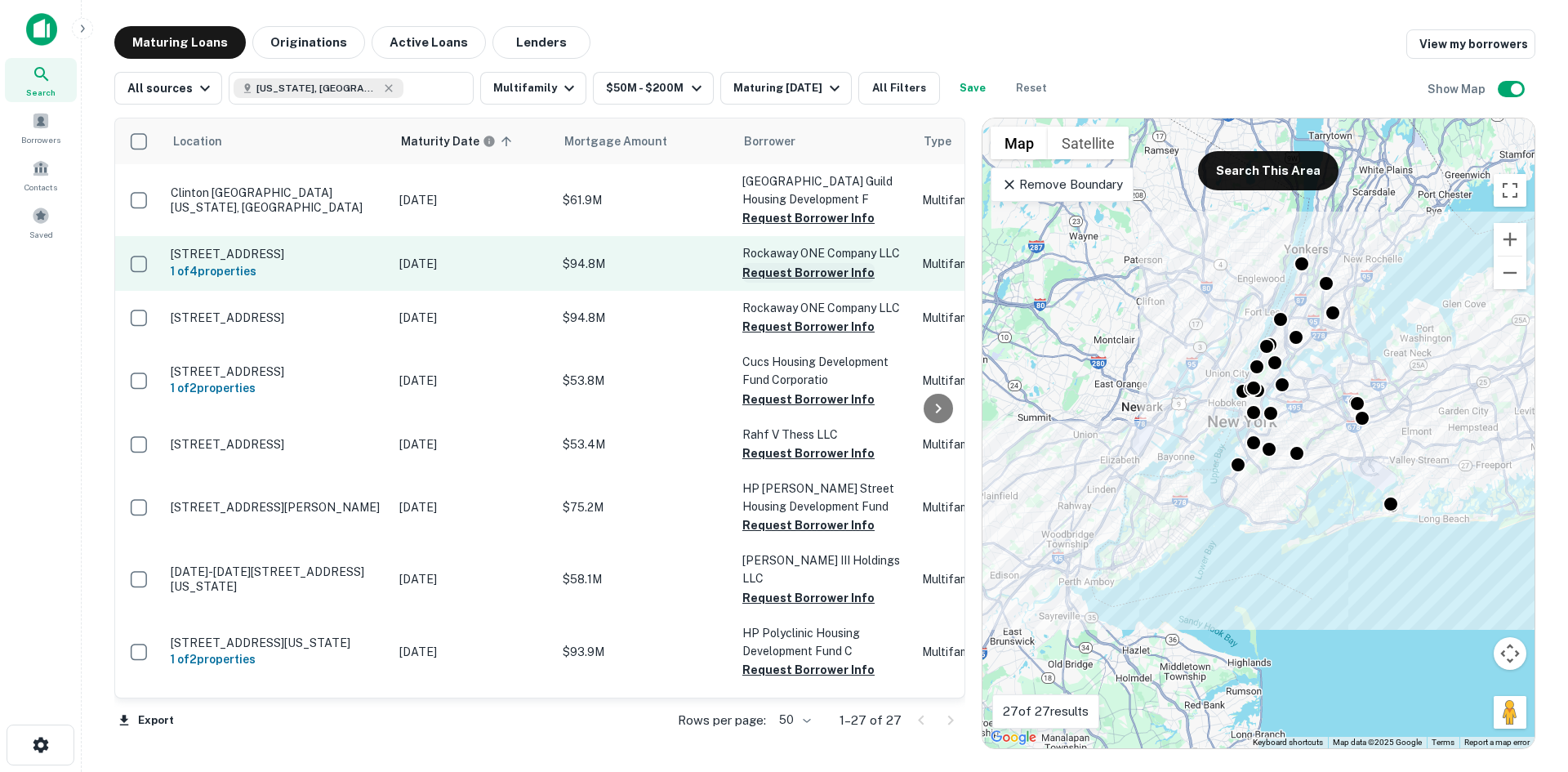
click at [784, 272] on button "Request Borrower Info" at bounding box center [808, 273] width 132 height 20
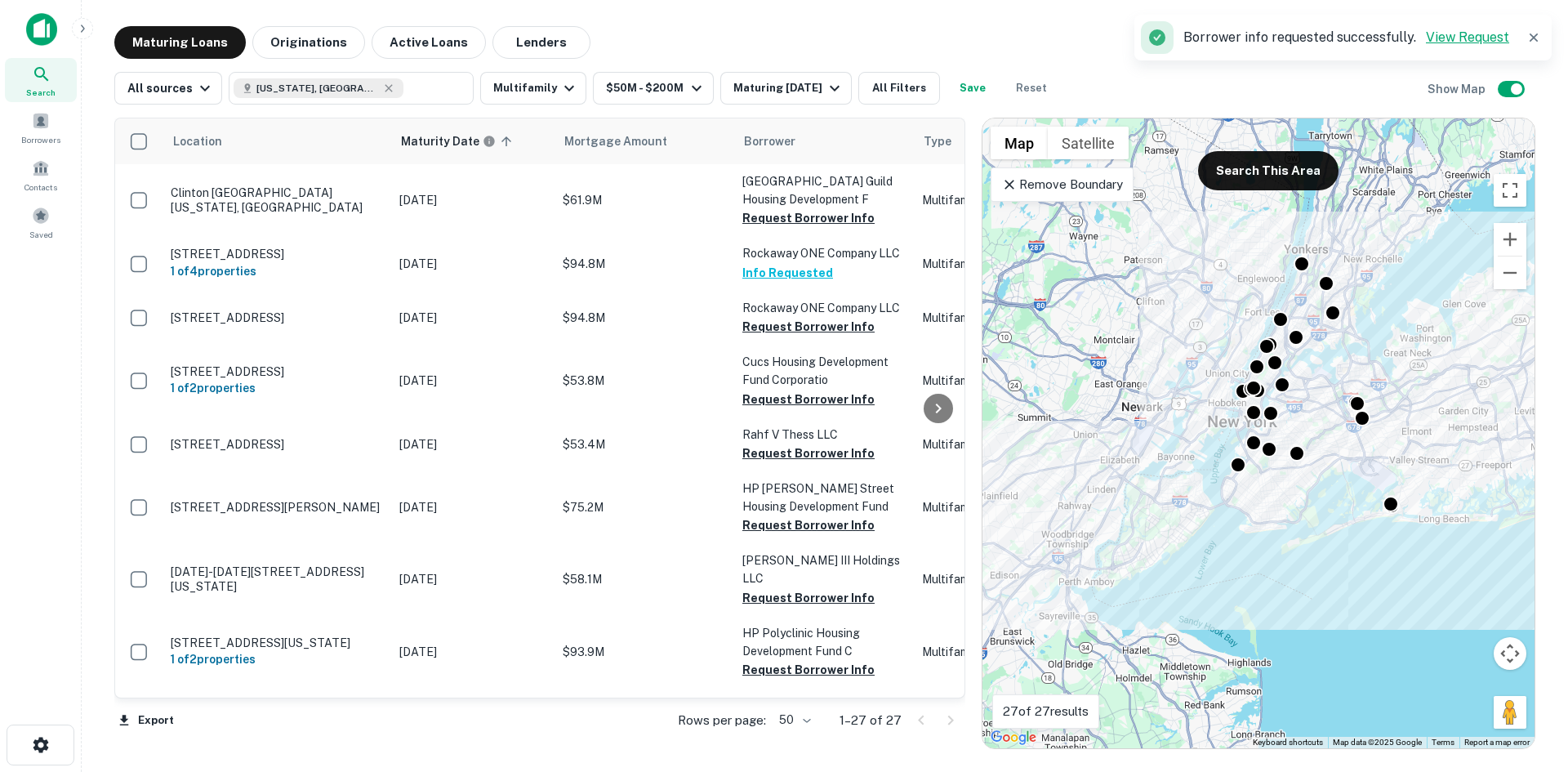
click at [1471, 37] on link "View Request" at bounding box center [1468, 37] width 84 height 15
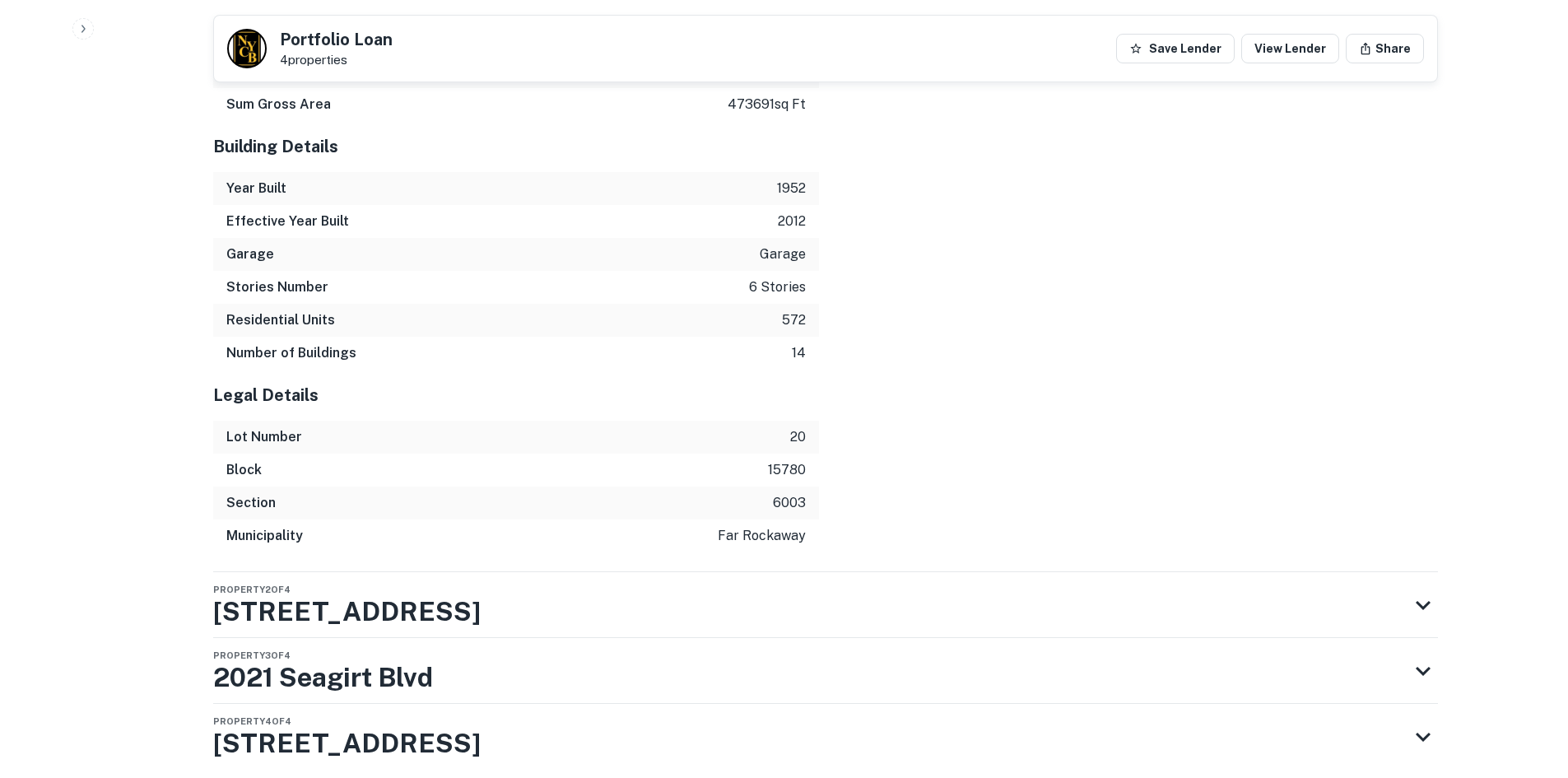
scroll to position [3156, 0]
click at [1396, 571] on div "Property 2 of 4 [STREET_ADDRESS]" at bounding box center [810, 604] width 1195 height 66
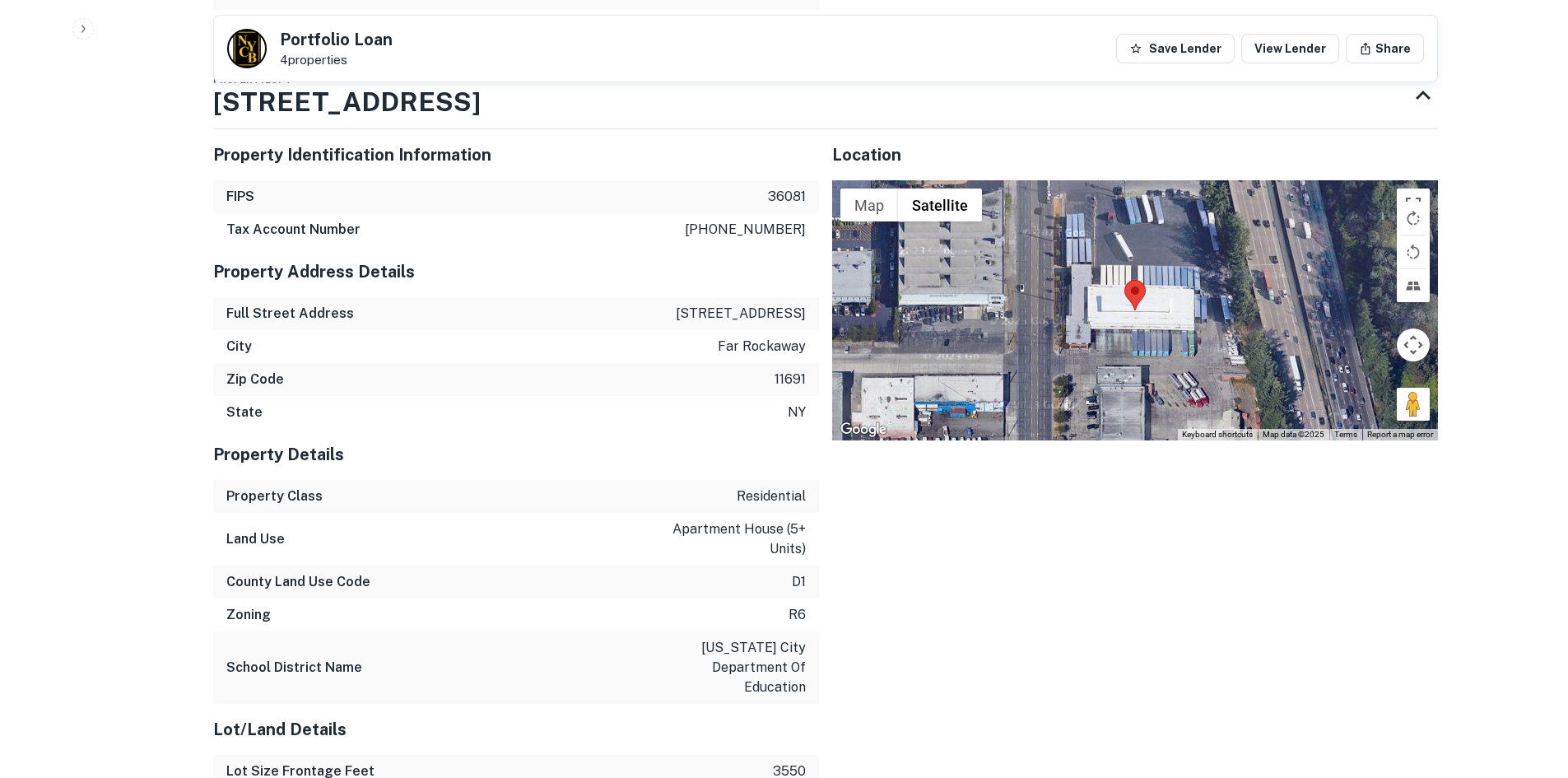
scroll to position [3731, 0]
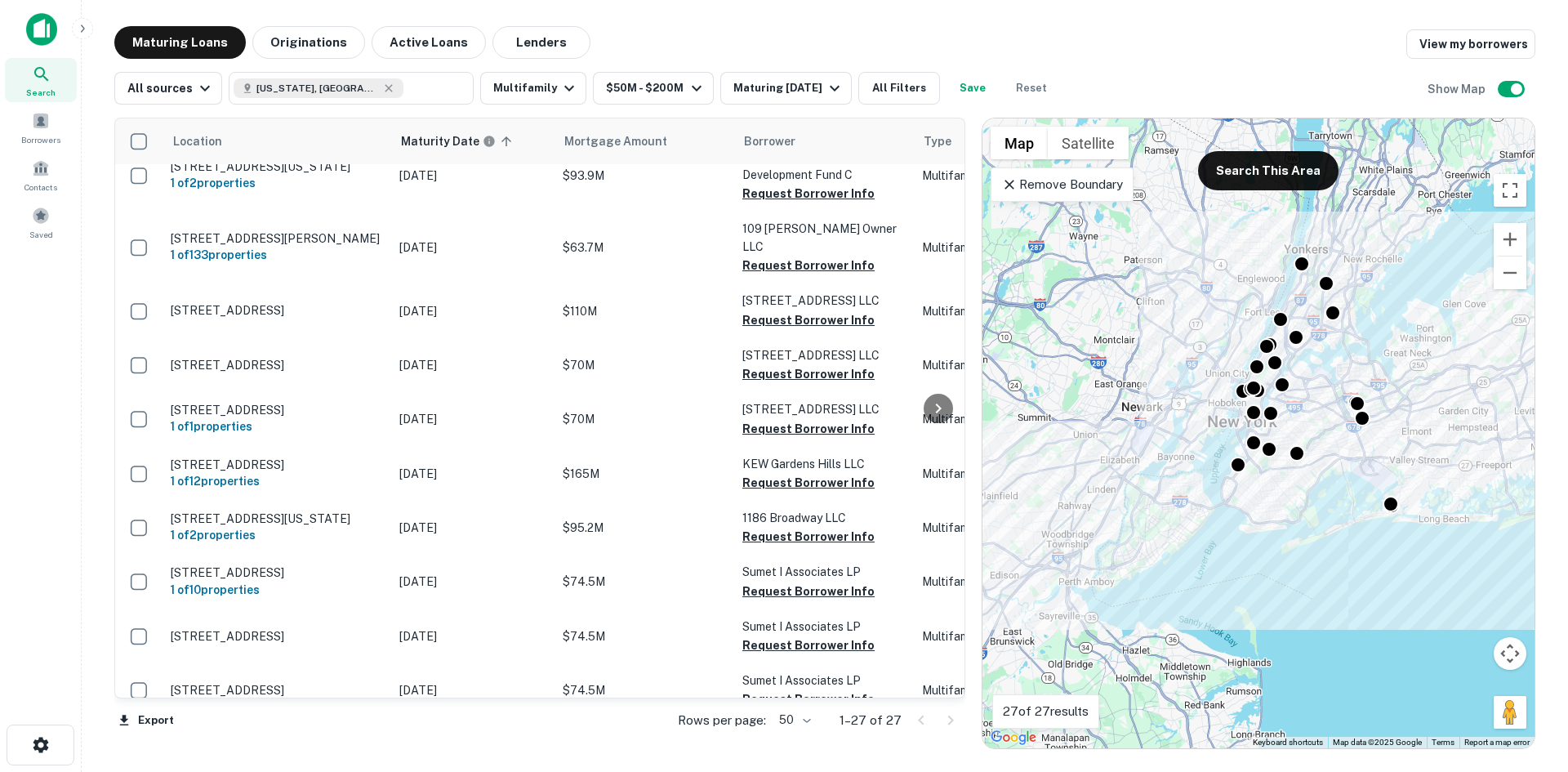
scroll to position [490, 0]
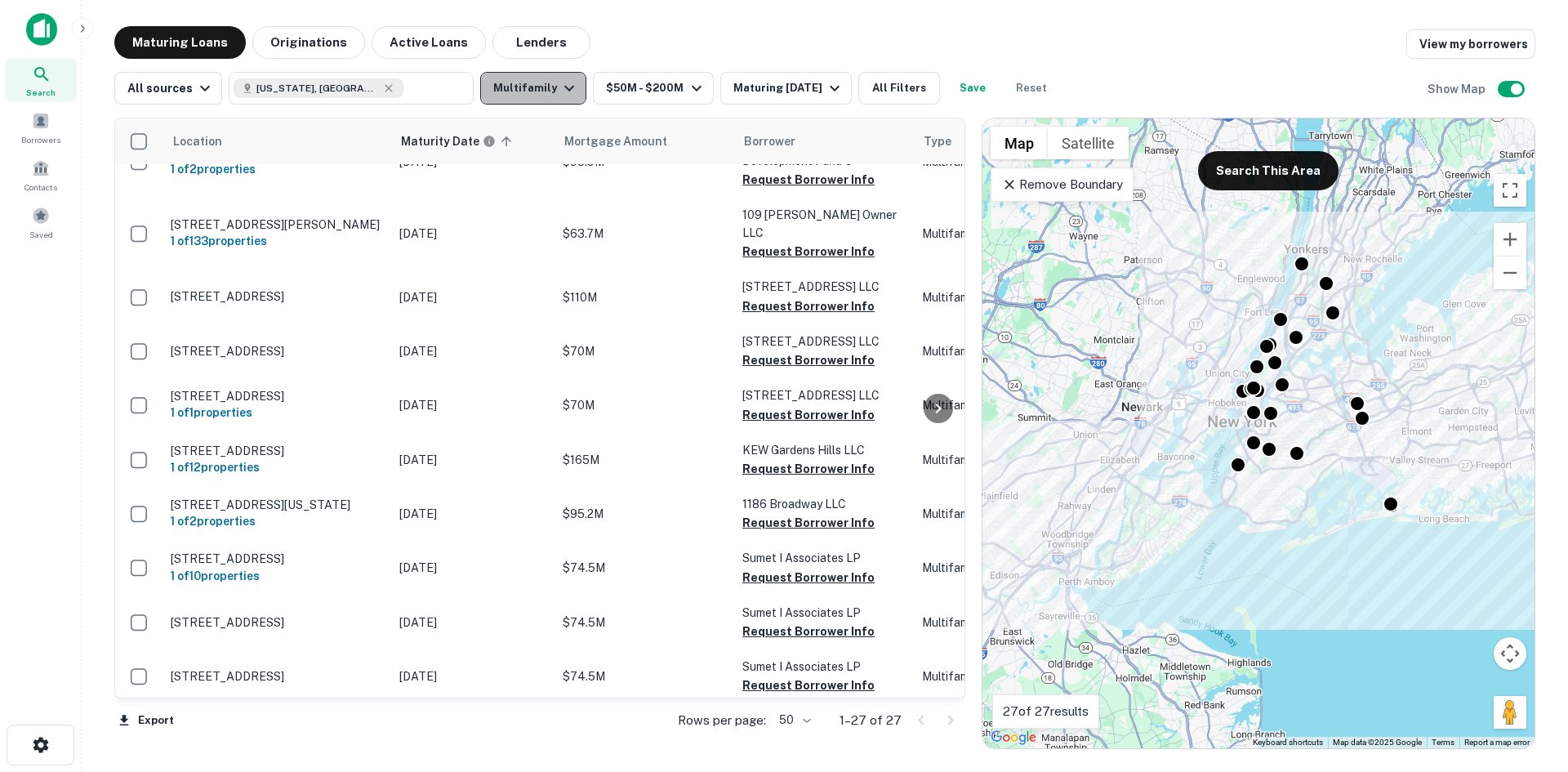
click at [537, 97] on button "Multifamily" at bounding box center [533, 88] width 106 height 32
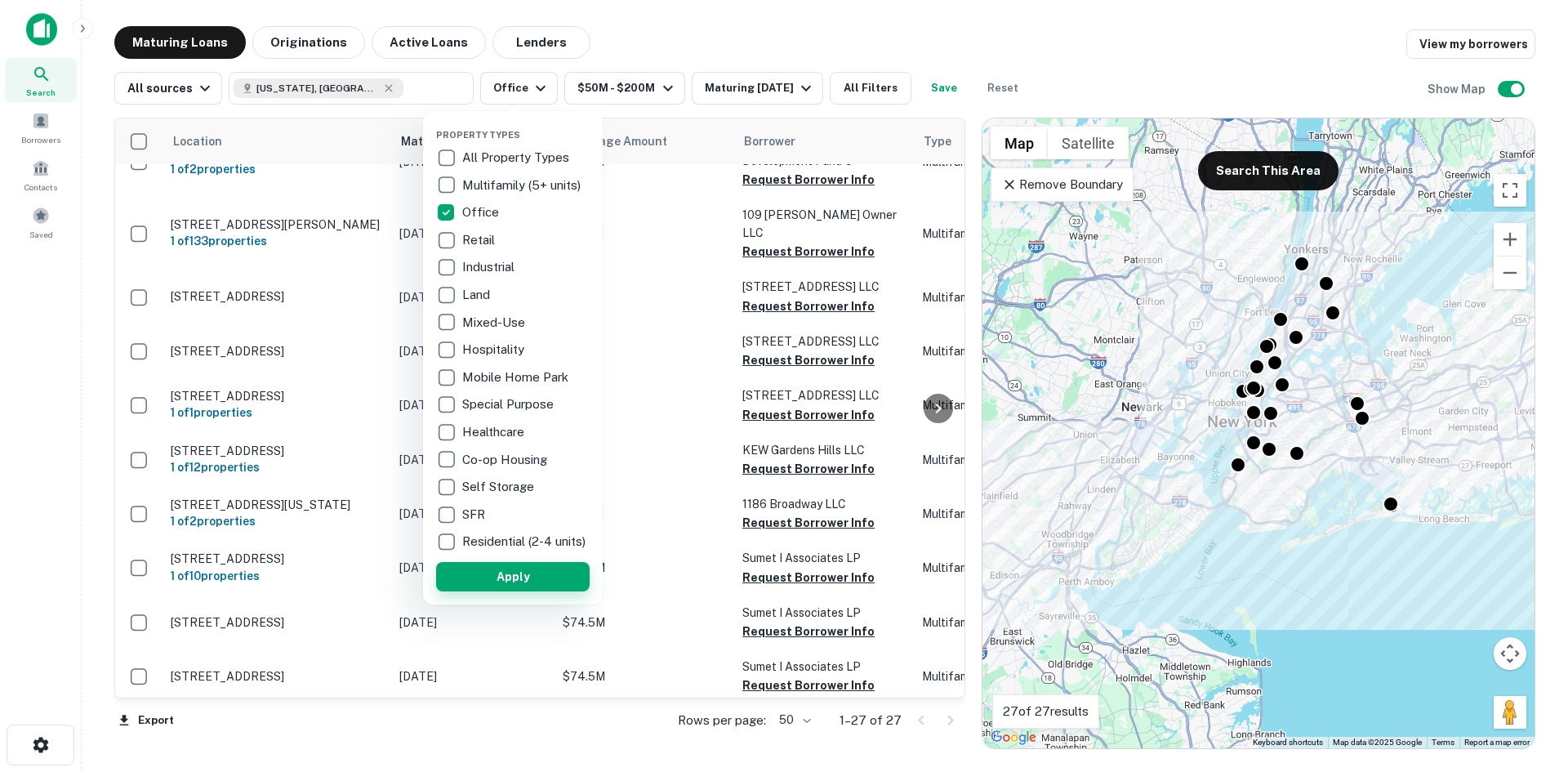
click at [504, 584] on button "Apply" at bounding box center [512, 577] width 154 height 30
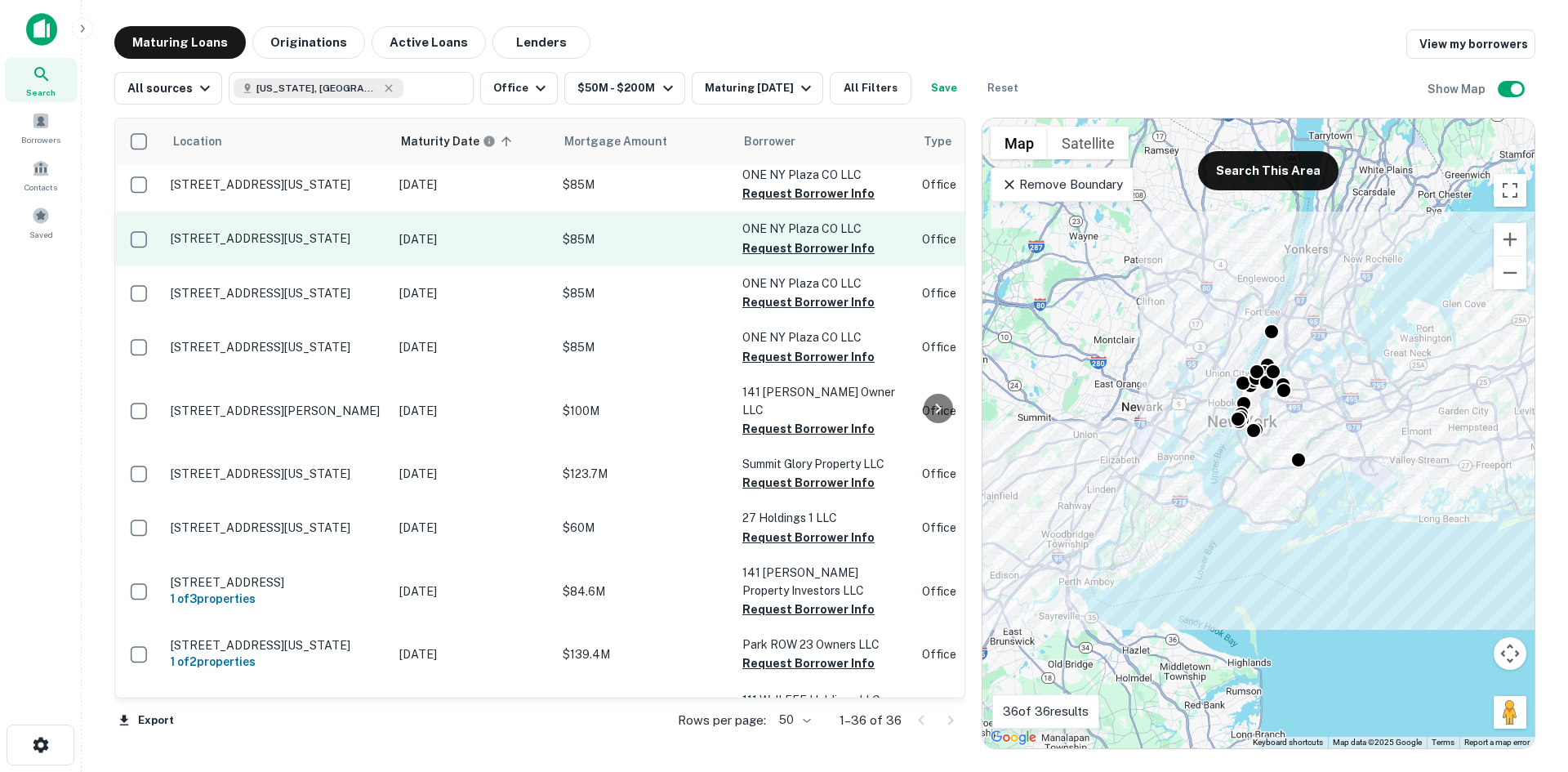
scroll to position [1144, 0]
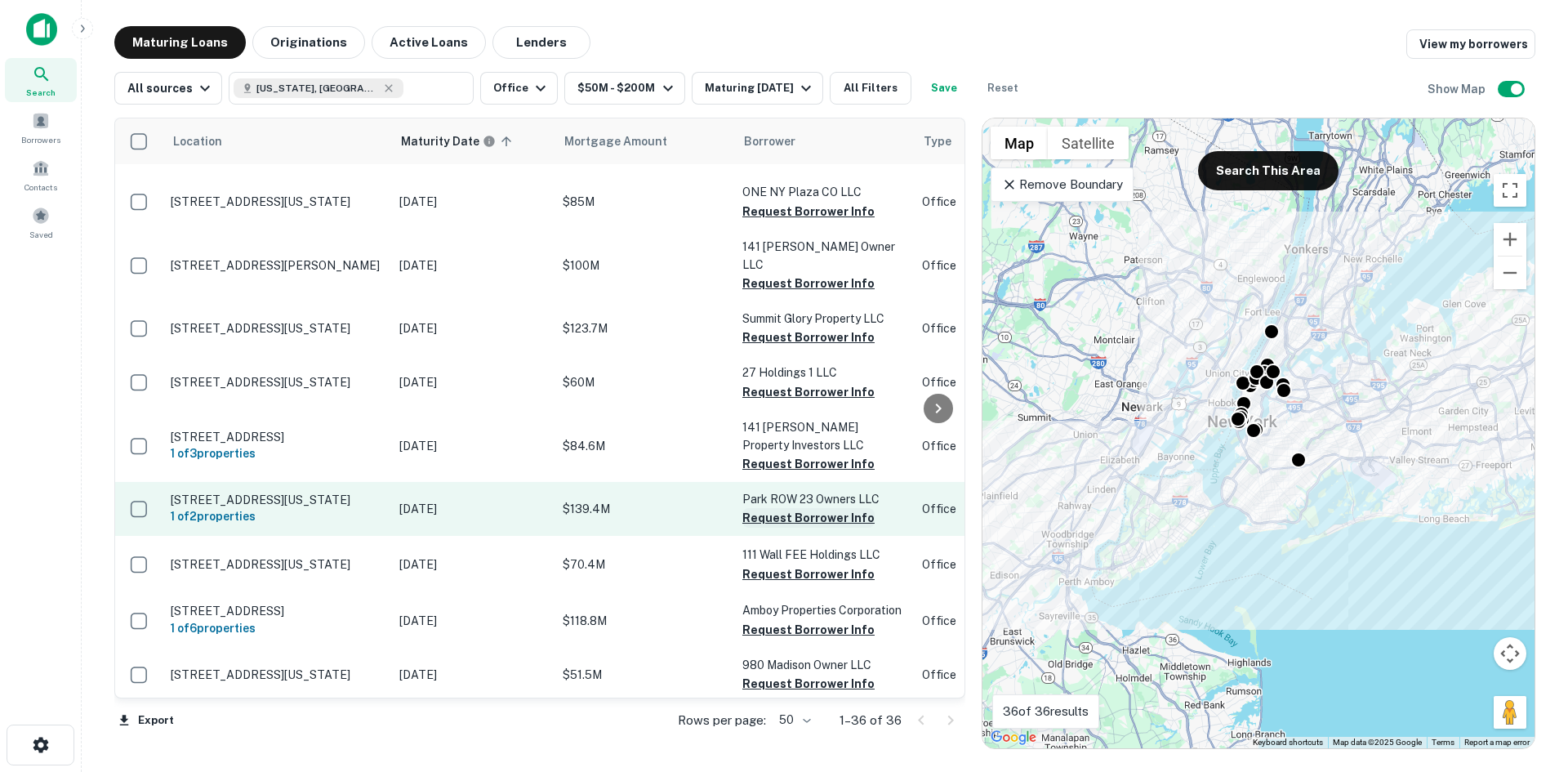
click at [826, 508] on button "Request Borrower Info" at bounding box center [808, 518] width 132 height 20
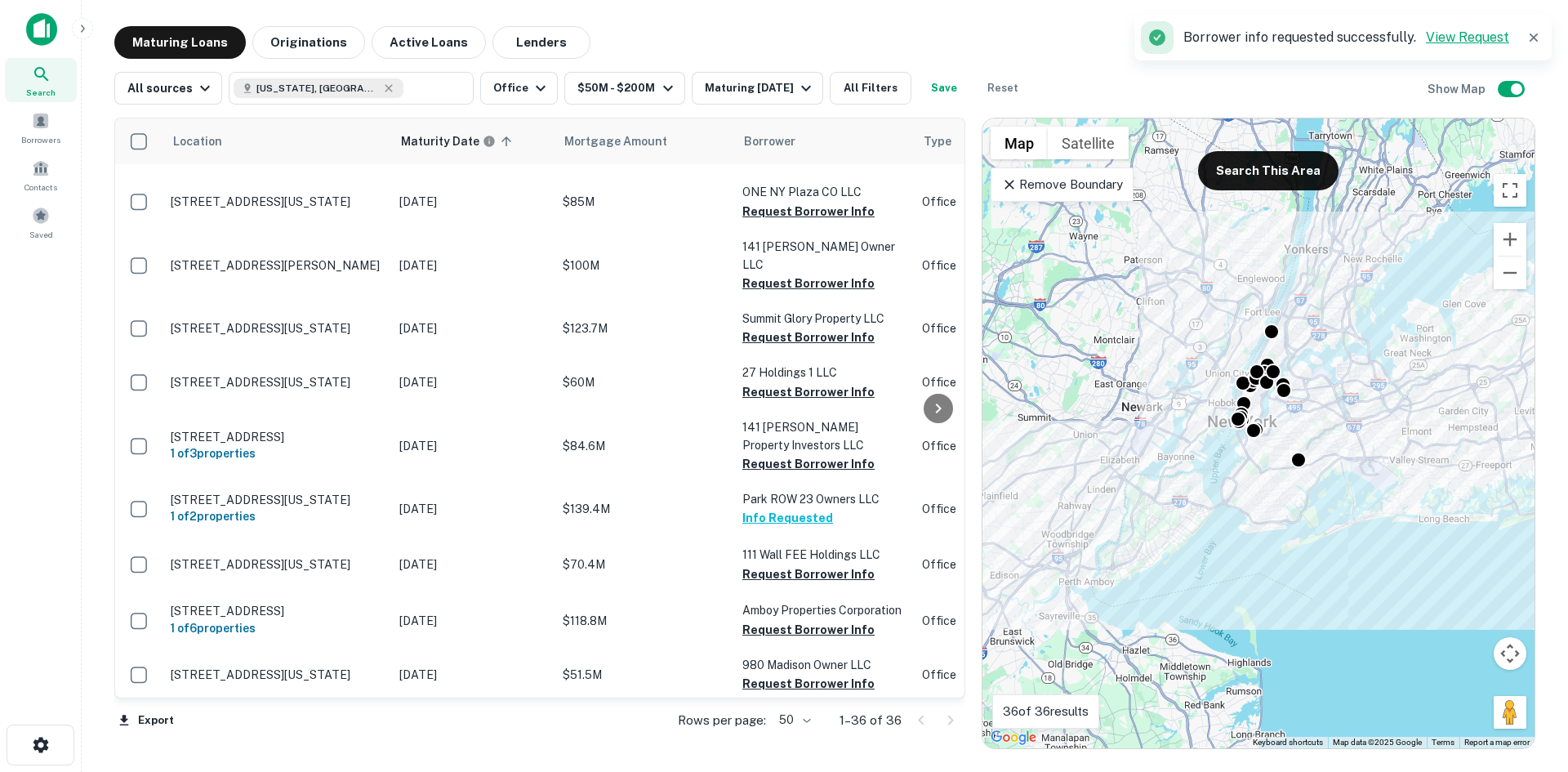
click at [1447, 31] on link "View Request" at bounding box center [1468, 37] width 84 height 15
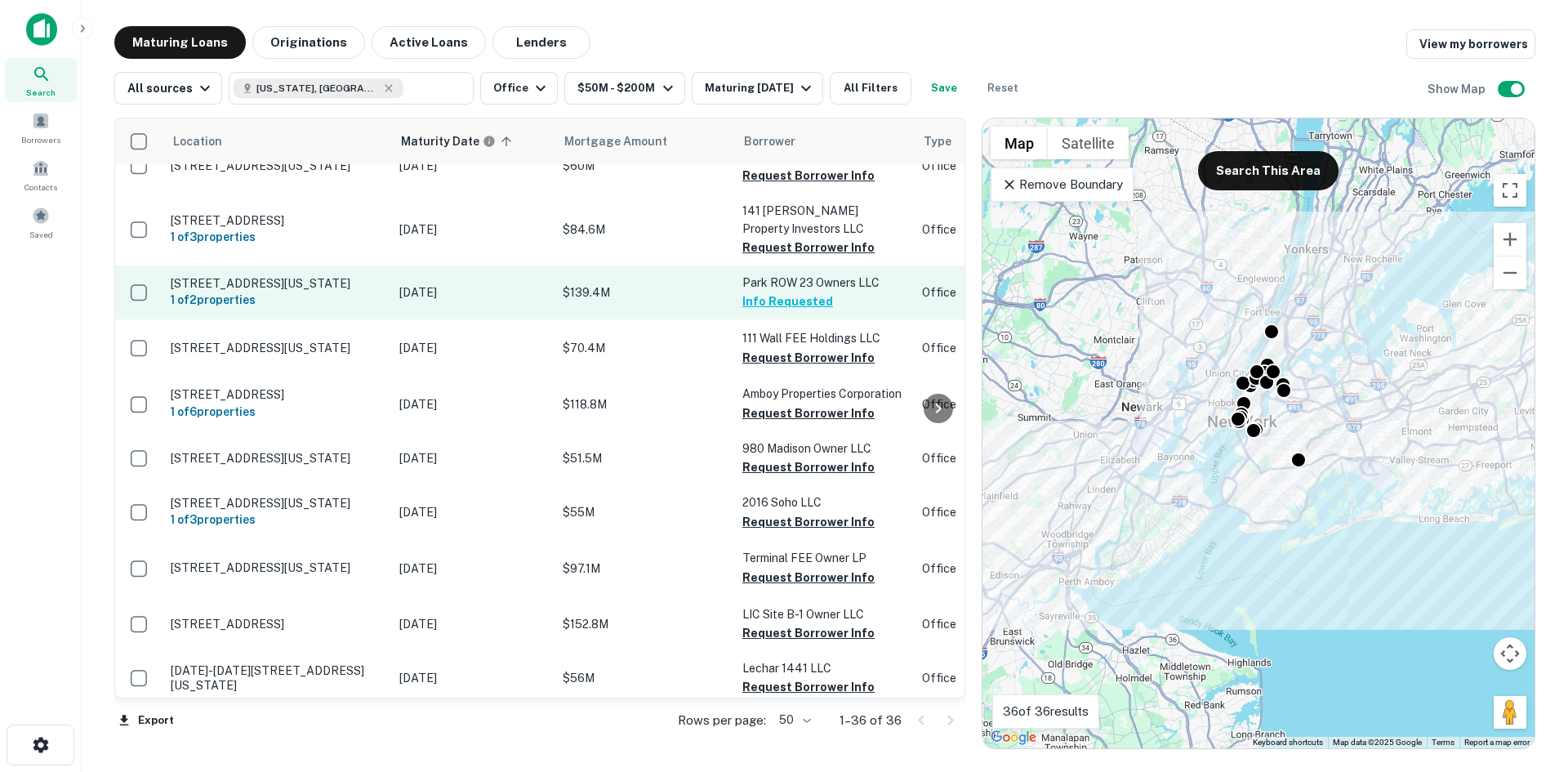
scroll to position [1389, 0]
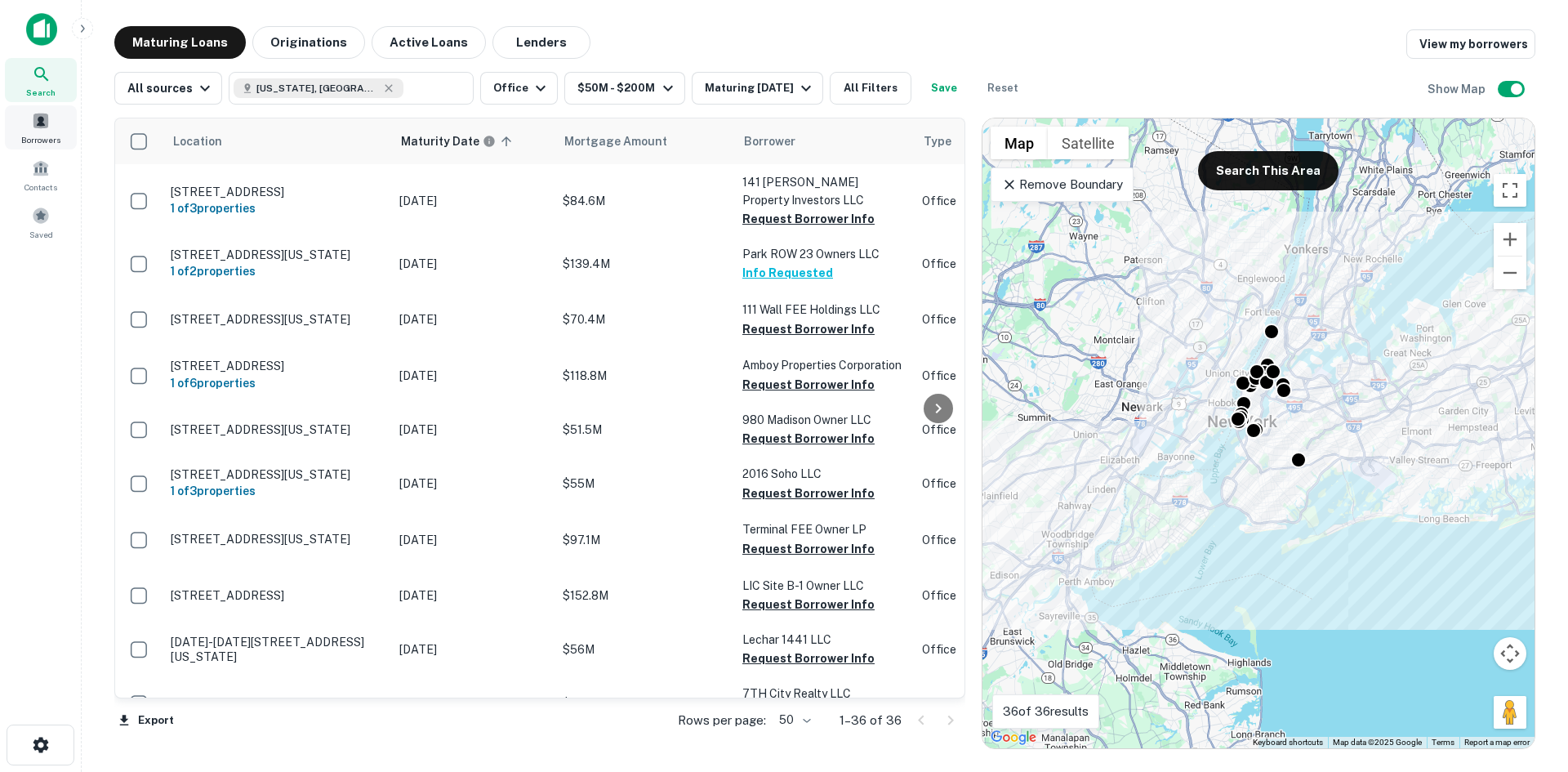
click at [38, 127] on span at bounding box center [41, 121] width 18 height 18
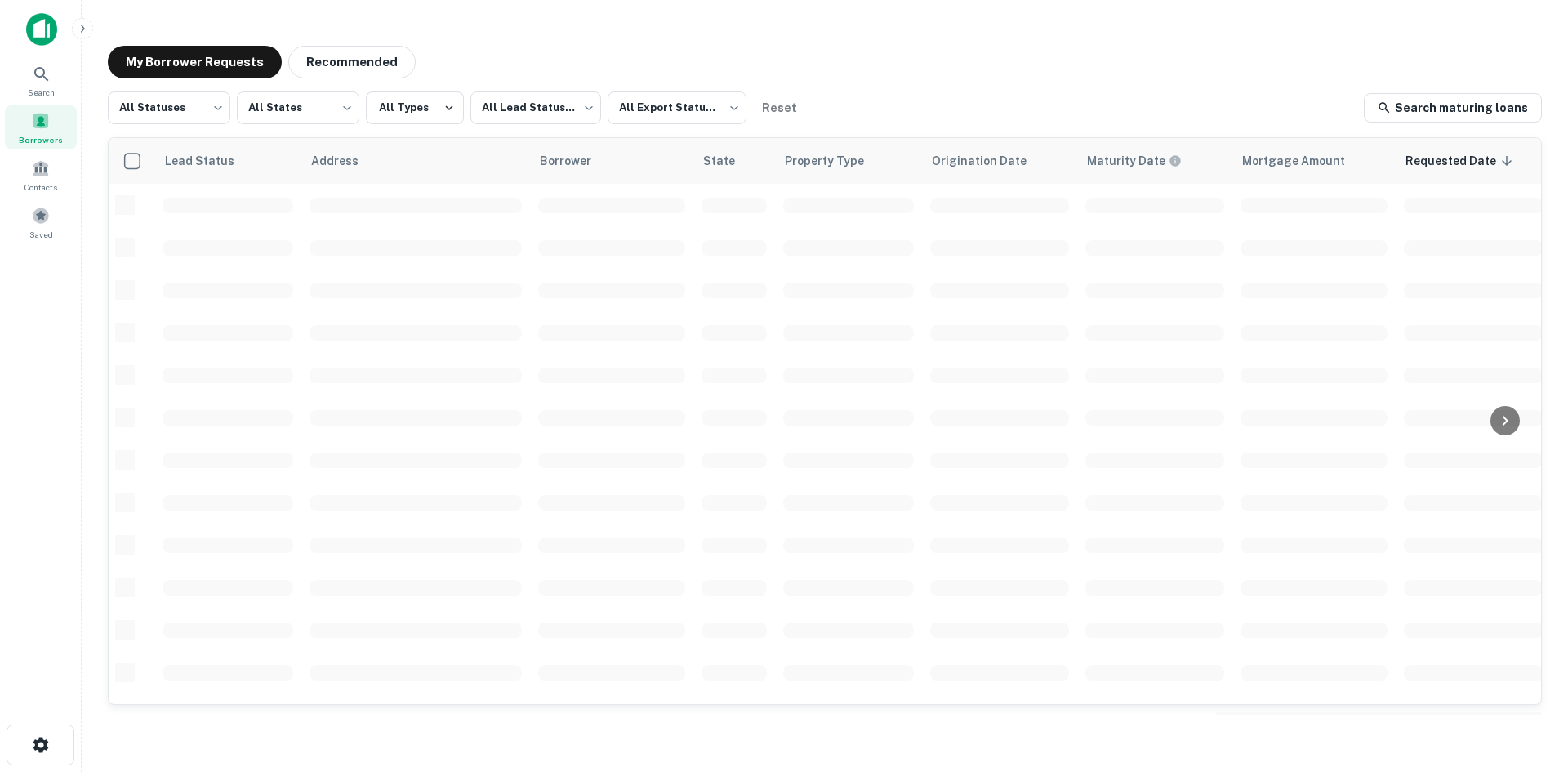
scroll to position [554, 0]
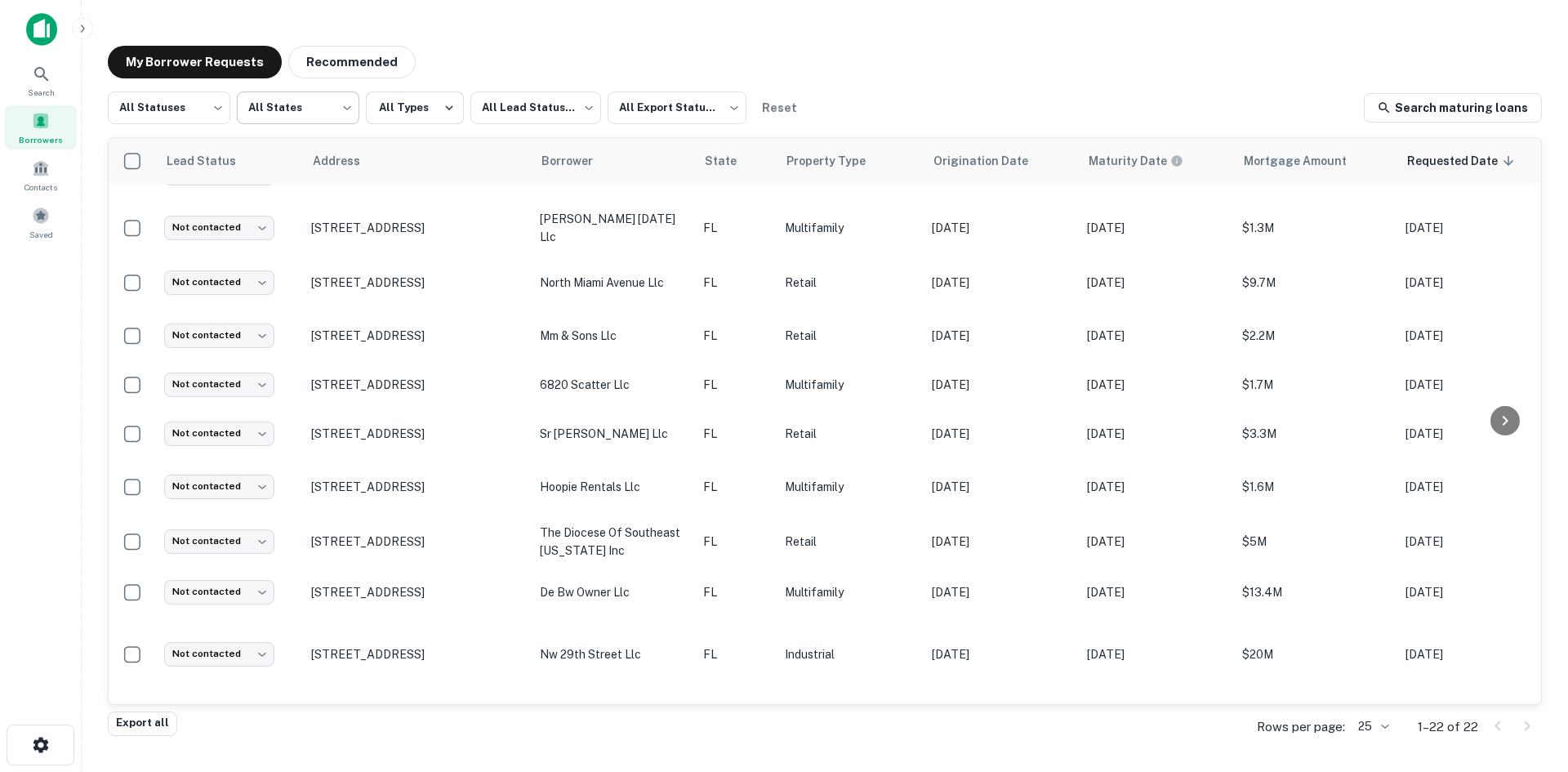
click at [330, 109] on body "Search Borrowers Contacts Saved My Borrower Requests Recommended All Statuses *…" at bounding box center [784, 386] width 1568 height 772
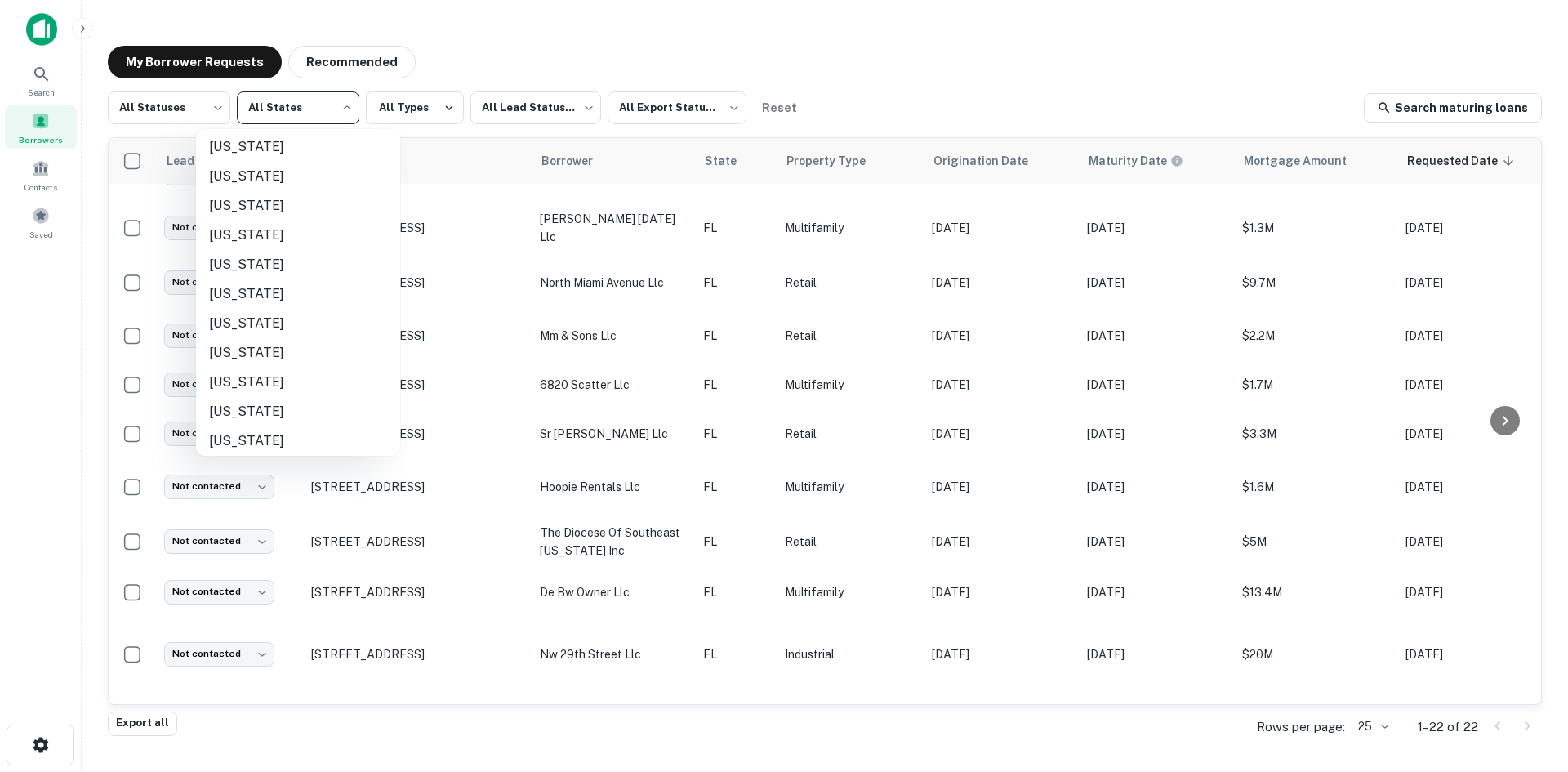
scroll to position [735, 0]
click at [251, 356] on li "[US_STATE]" at bounding box center [298, 356] width 204 height 30
type input "**"
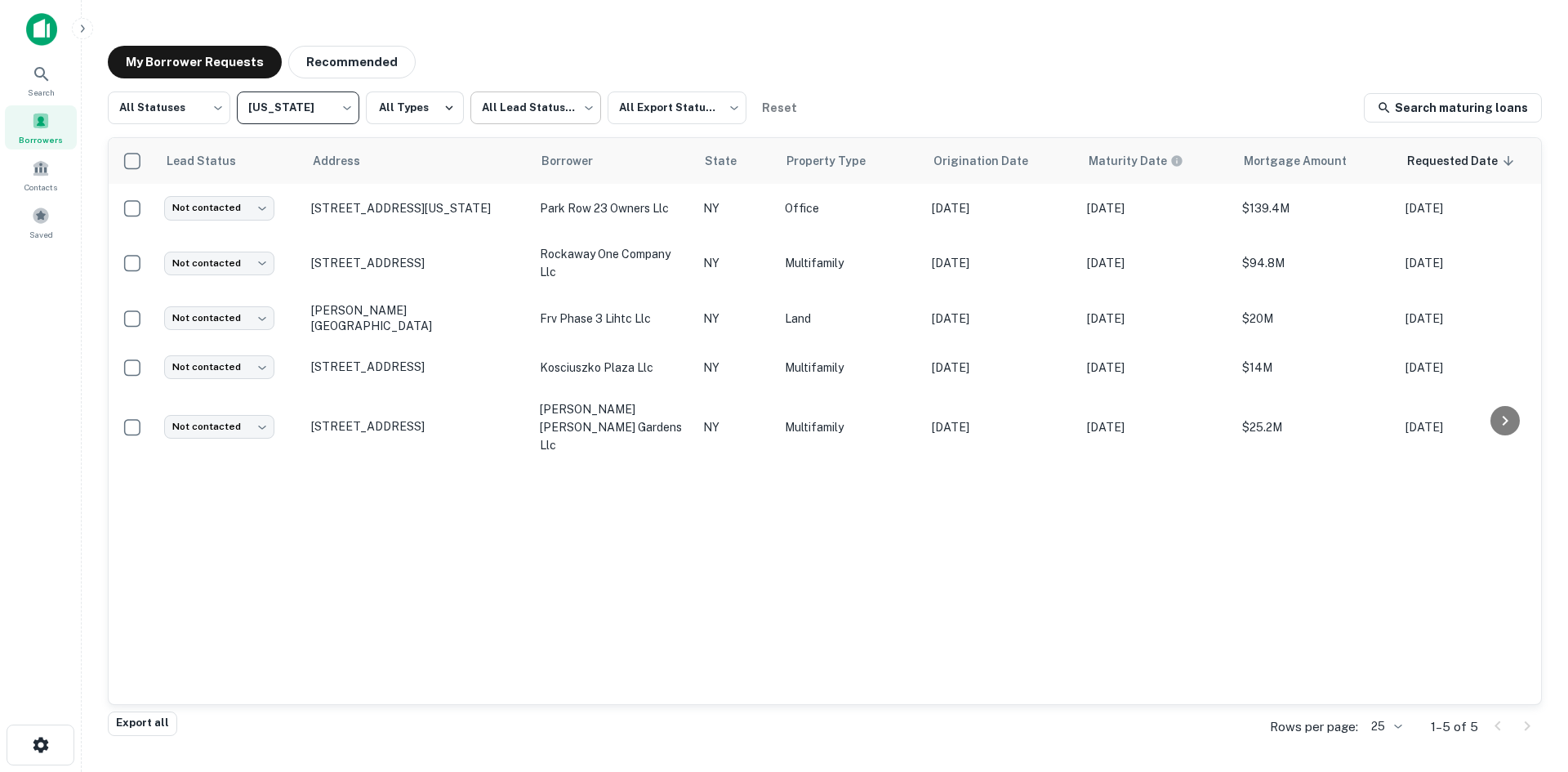
click at [563, 111] on body "Search Borrowers Contacts Saved My Borrower Requests Recommended All Statuses *…" at bounding box center [784, 386] width 1568 height 772
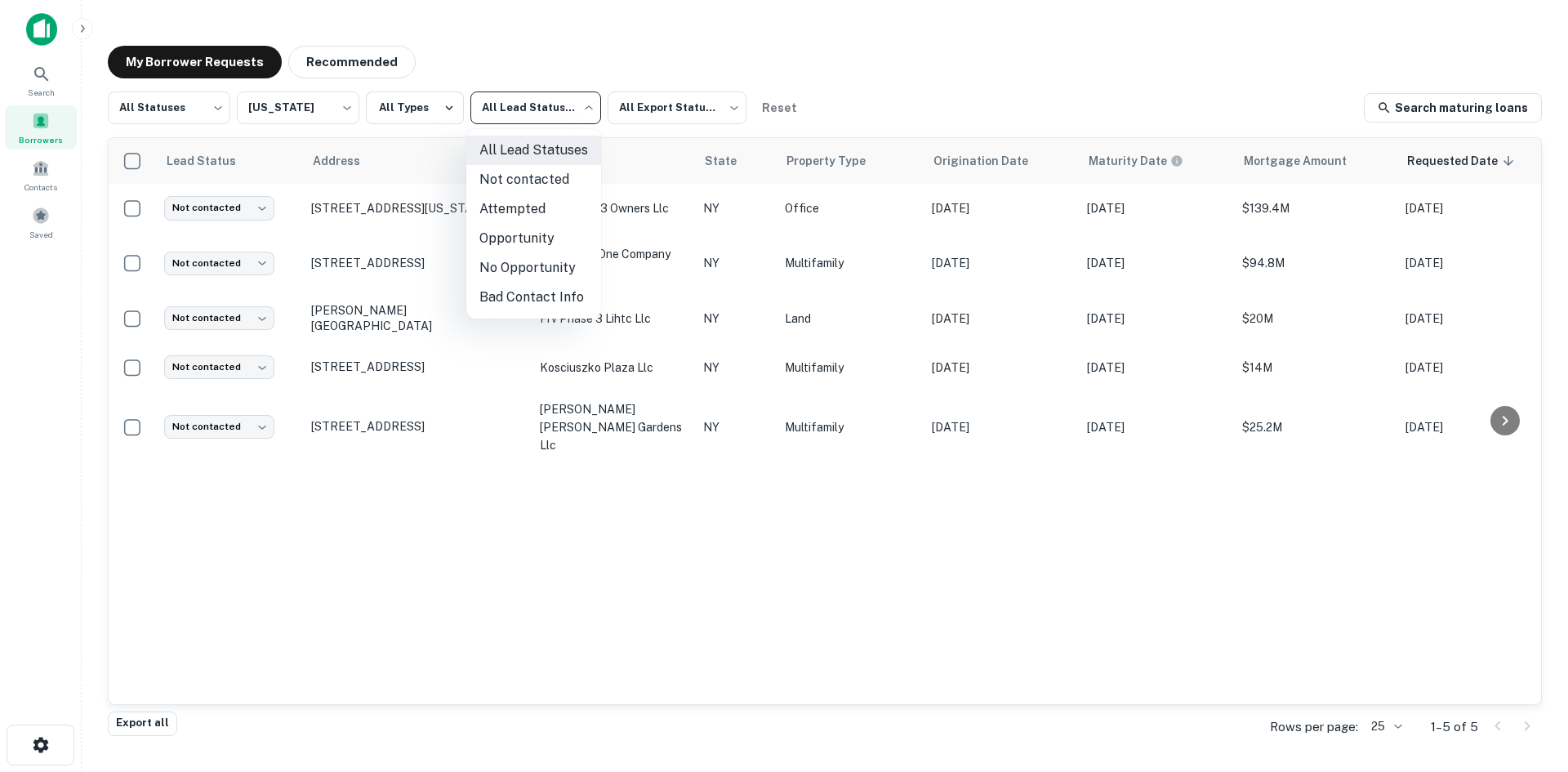
click at [652, 41] on div at bounding box center [784, 386] width 1568 height 772
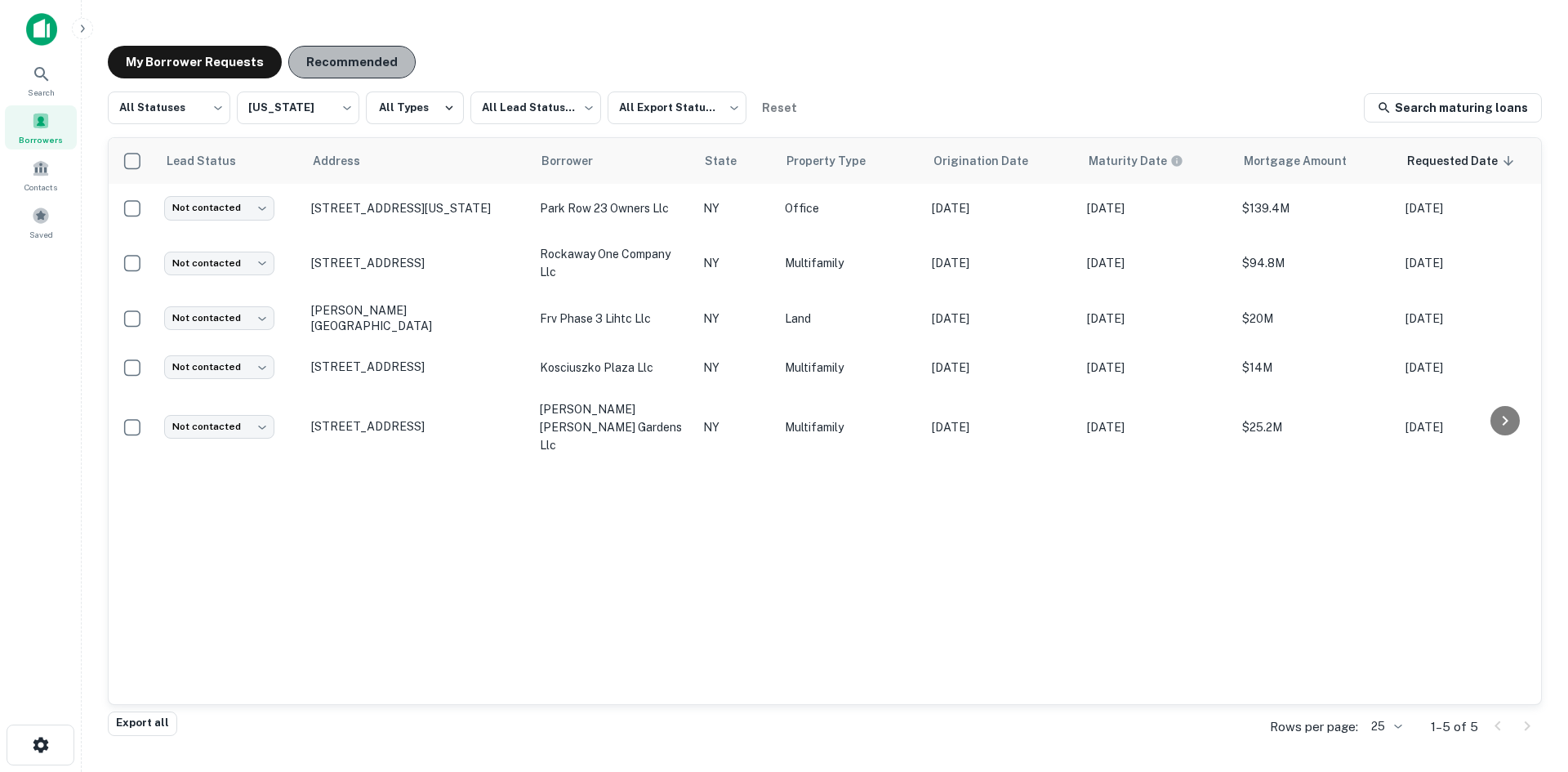
click at [341, 59] on button "Recommended" at bounding box center [351, 62] width 127 height 32
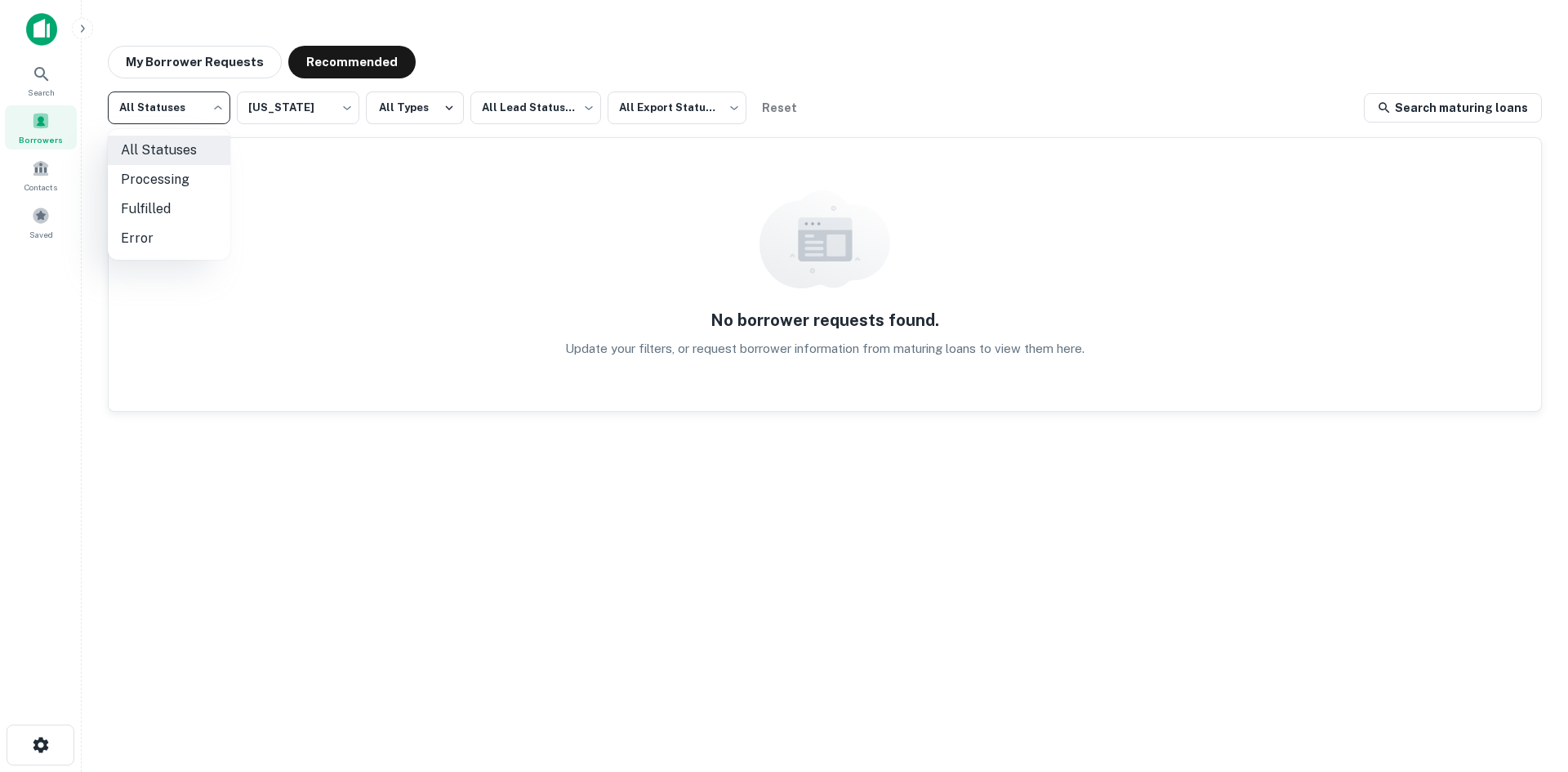
click at [203, 109] on body "Search Borrowers Contacts Saved My Borrower Requests Recommended All Statuses *…" at bounding box center [784, 386] width 1568 height 772
click at [314, 110] on div at bounding box center [784, 386] width 1568 height 772
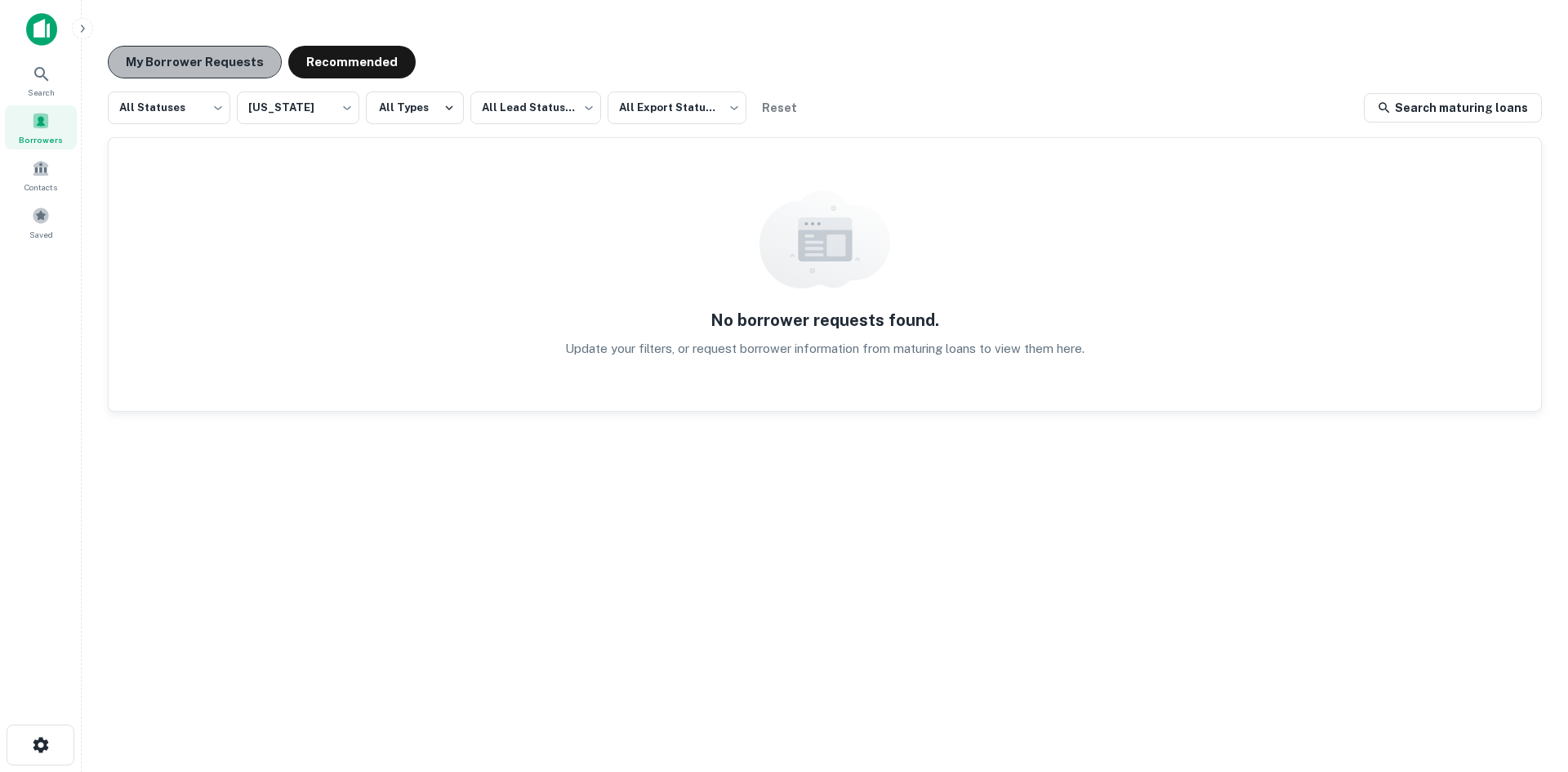
click at [220, 74] on button "My Borrower Requests" at bounding box center [195, 62] width 174 height 32
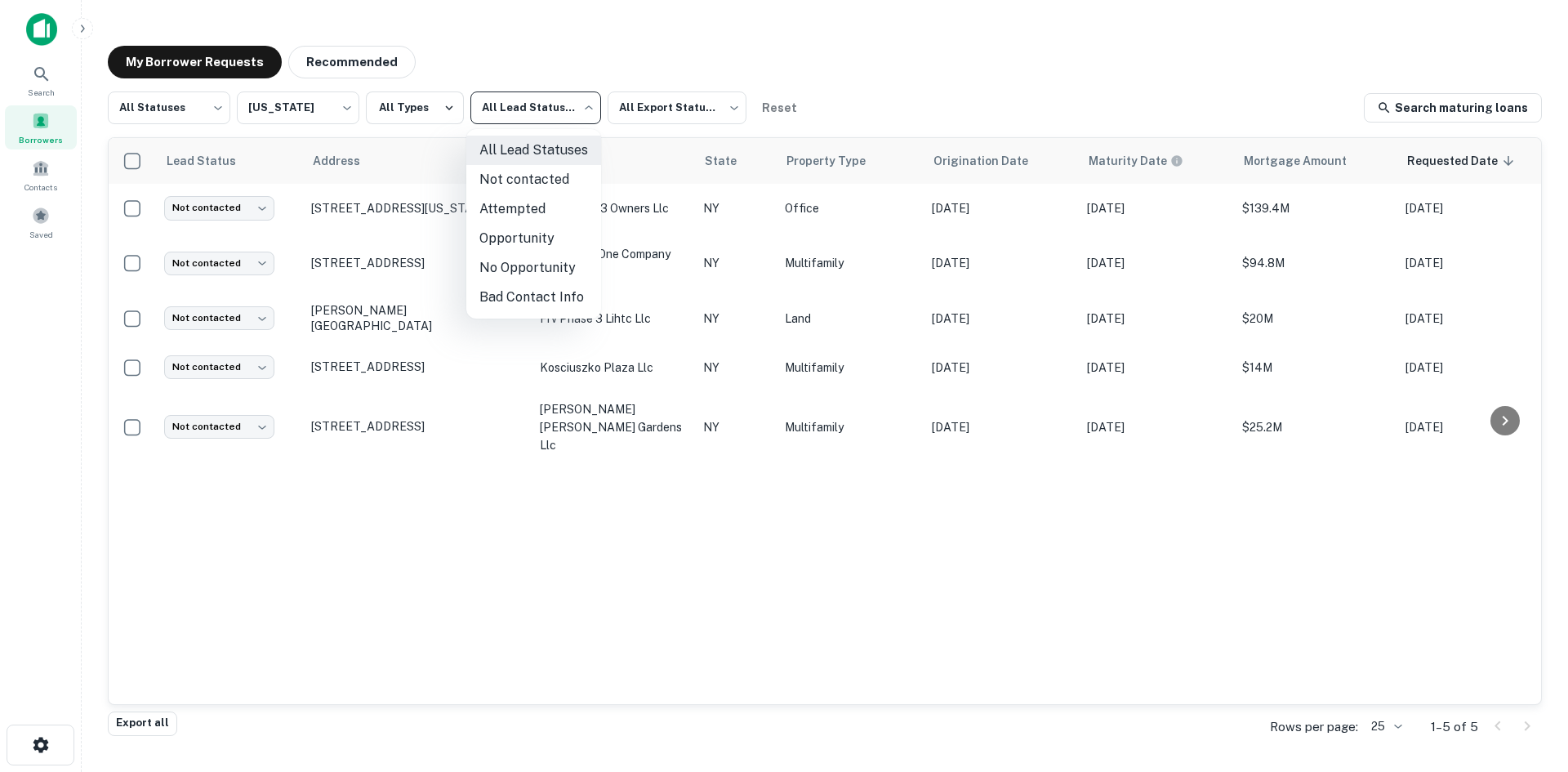
click at [541, 110] on body "Search Borrowers Contacts Saved My Borrower Requests Recommended All Statuses *…" at bounding box center [784, 386] width 1568 height 772
click at [544, 176] on li "Not contacted" at bounding box center [534, 179] width 135 height 30
type input "****"
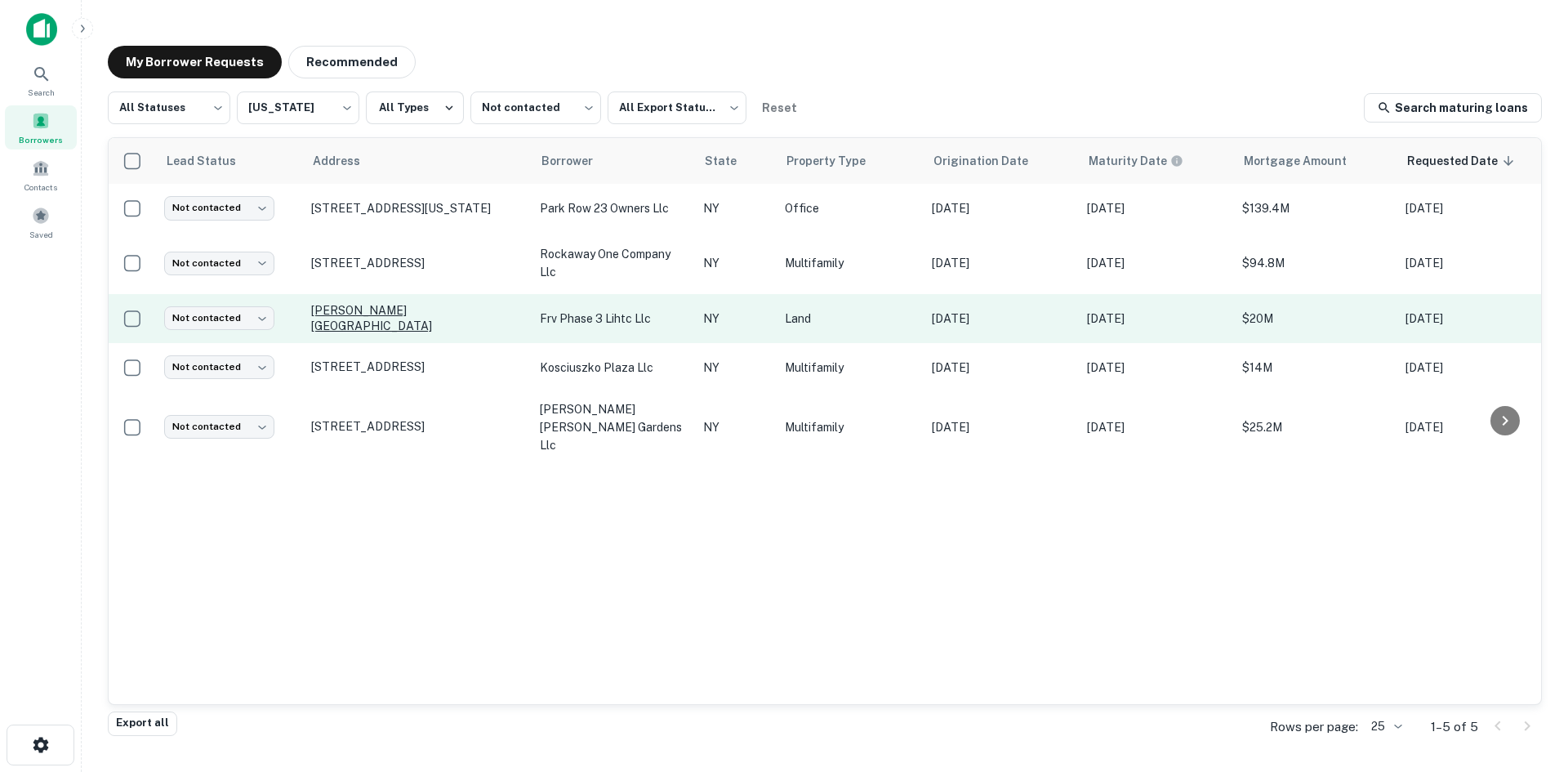
click at [421, 316] on p "[PERSON_NAME][GEOGRAPHIC_DATA]" at bounding box center [418, 317] width 213 height 30
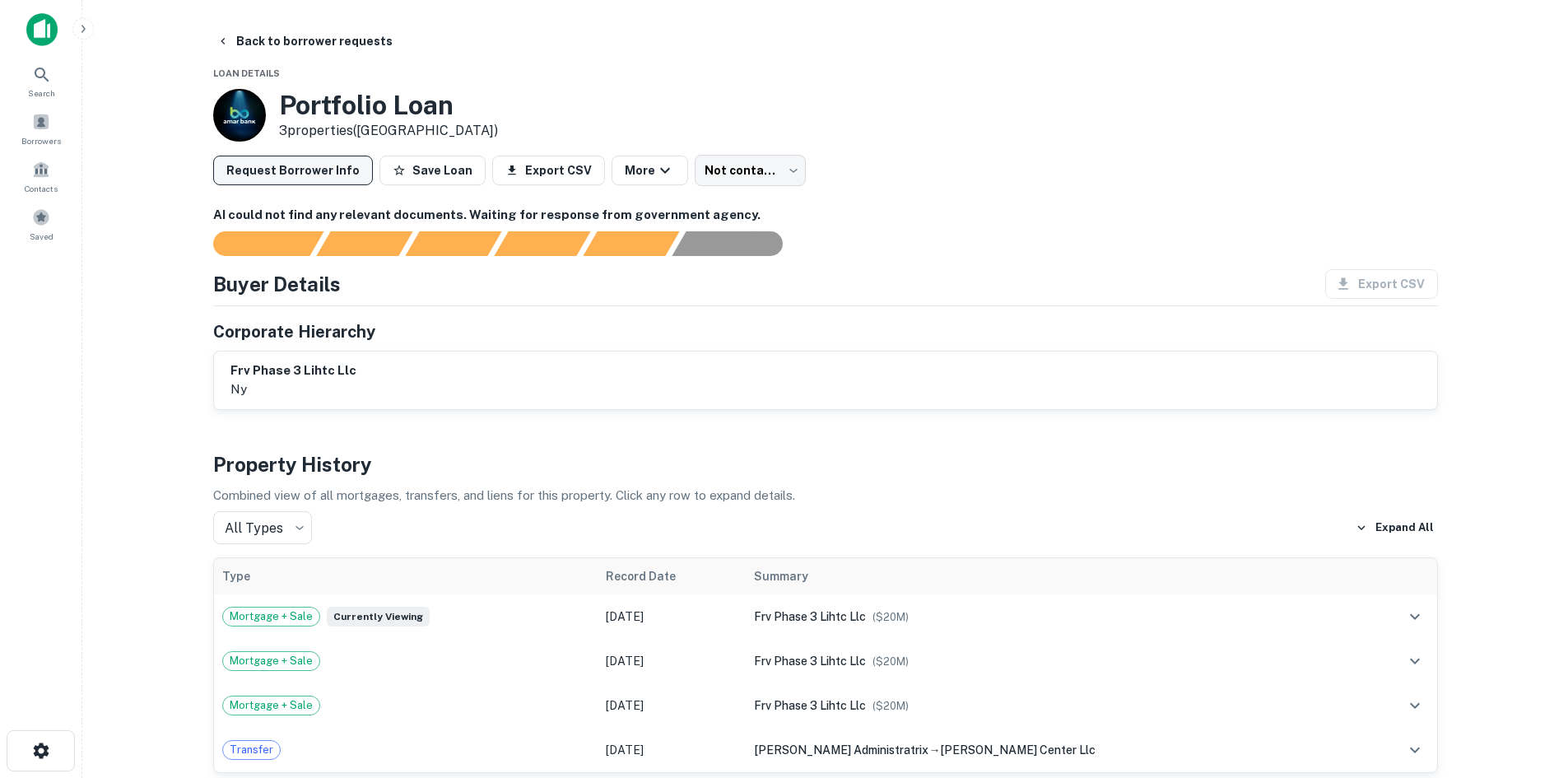
click at [287, 174] on button "Request Borrower Info" at bounding box center [293, 170] width 160 height 30
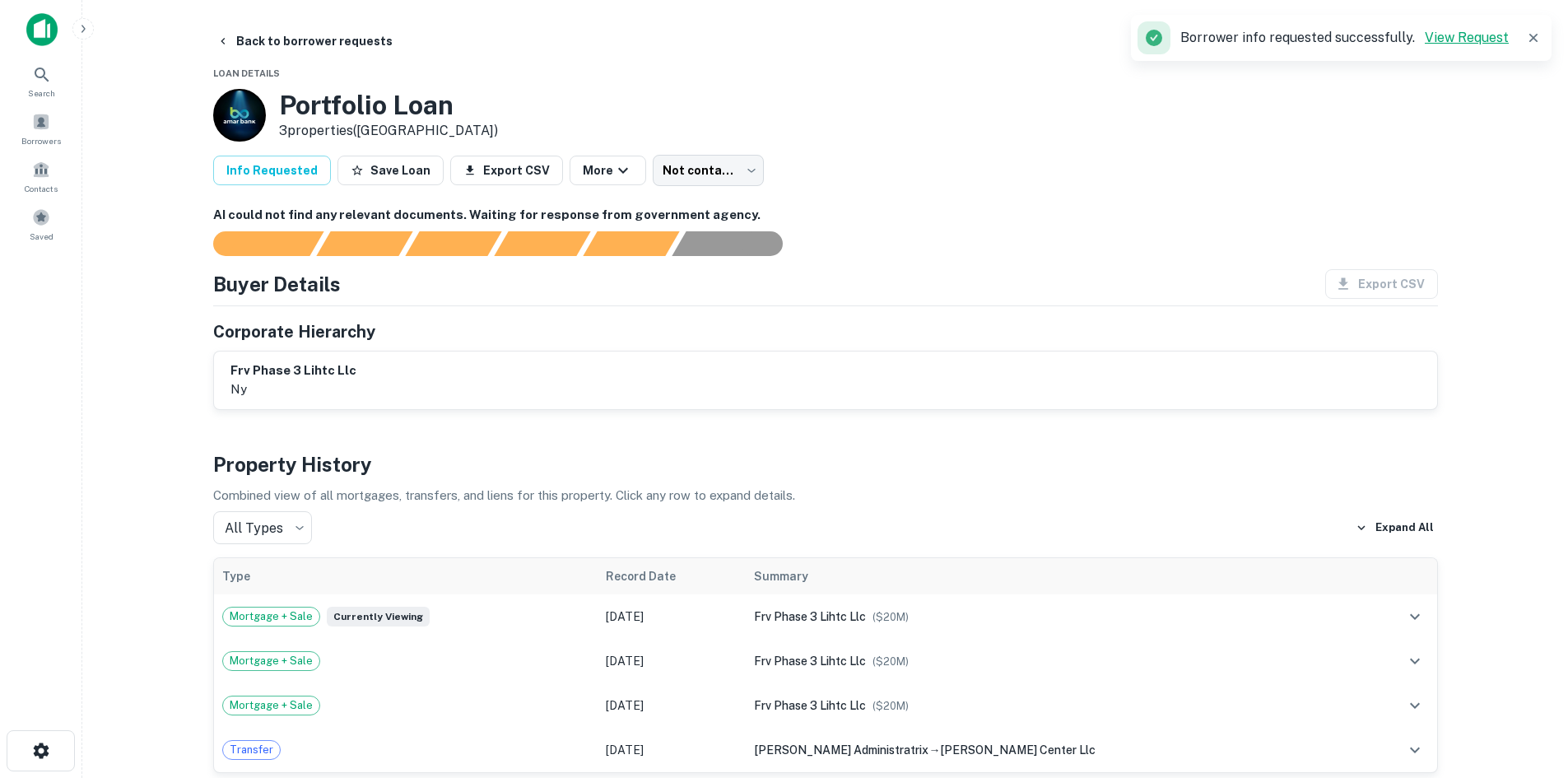
click at [1466, 31] on link "View Request" at bounding box center [1466, 37] width 84 height 15
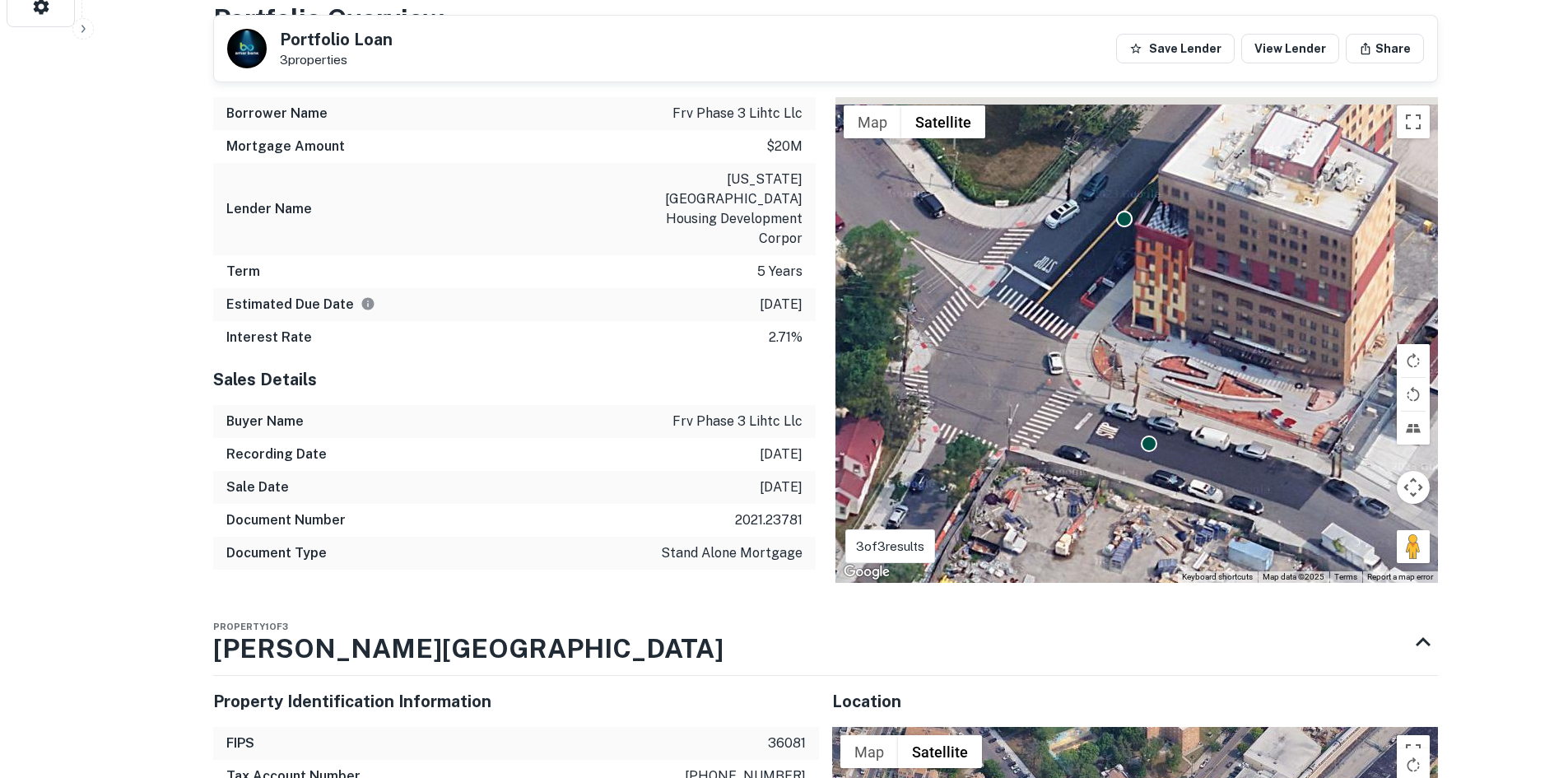
scroll to position [659, 0]
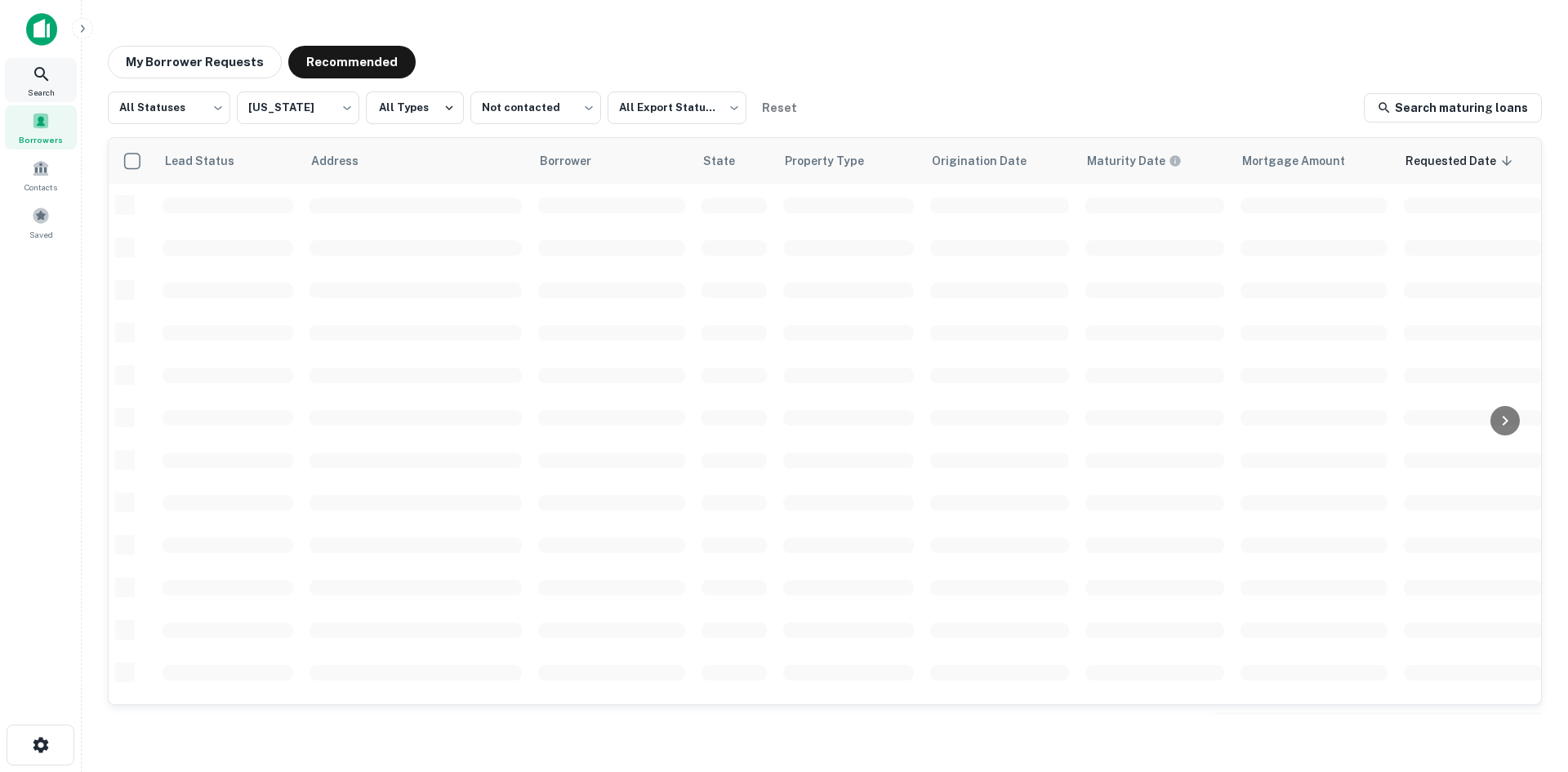
click at [40, 79] on icon at bounding box center [41, 75] width 20 height 20
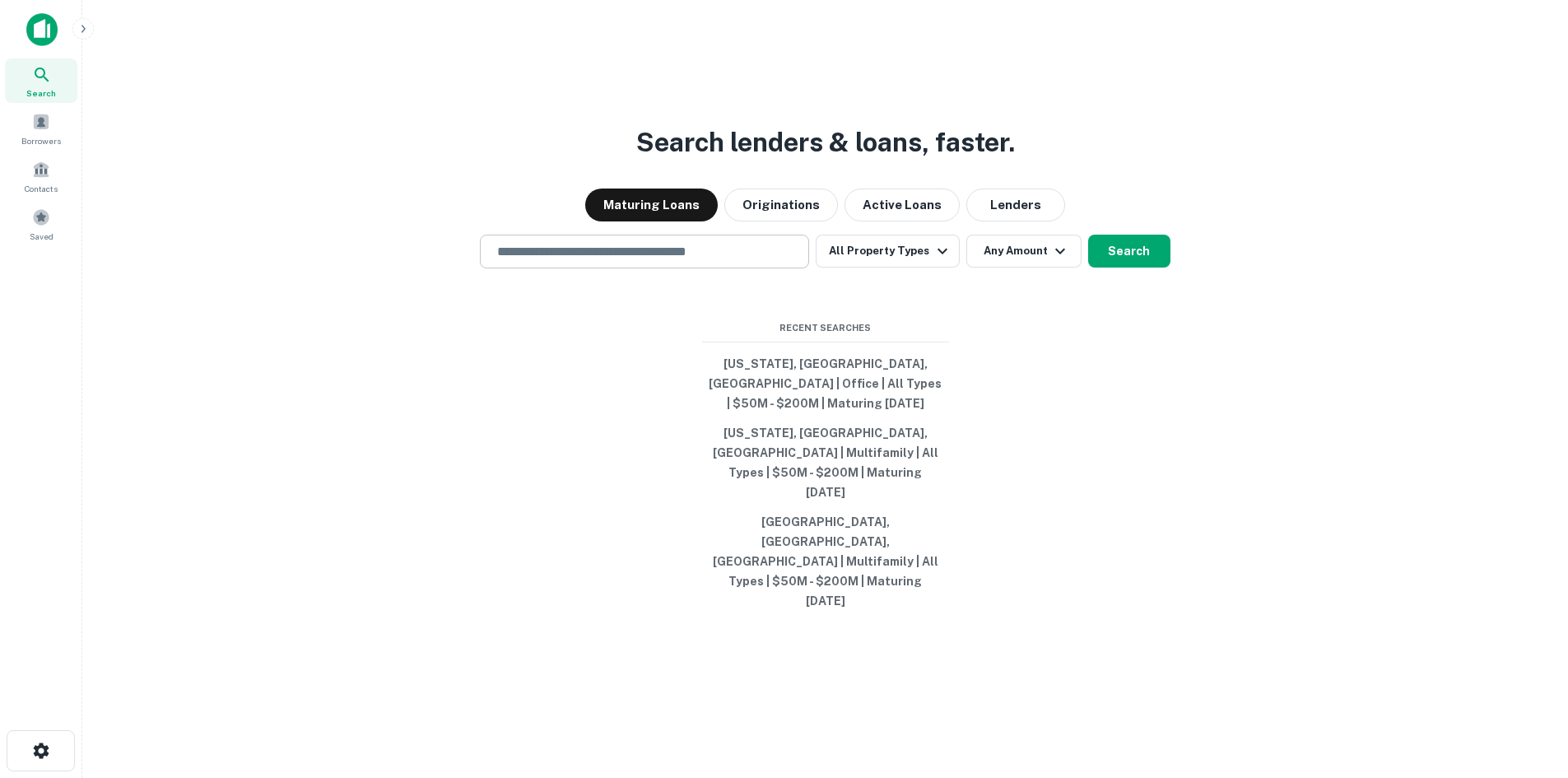
click at [643, 261] on input "text" at bounding box center [644, 251] width 314 height 19
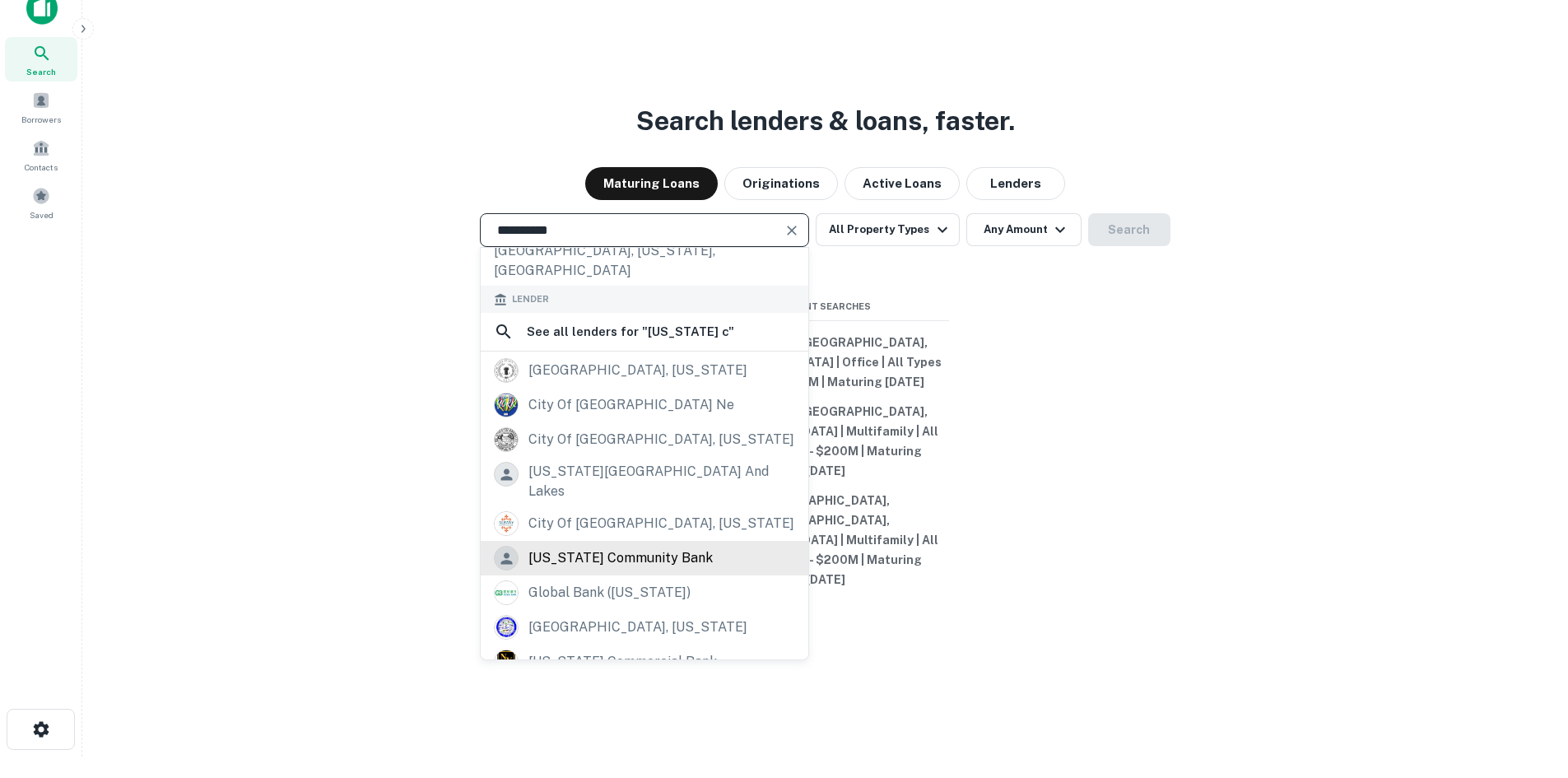
scroll to position [26, 0]
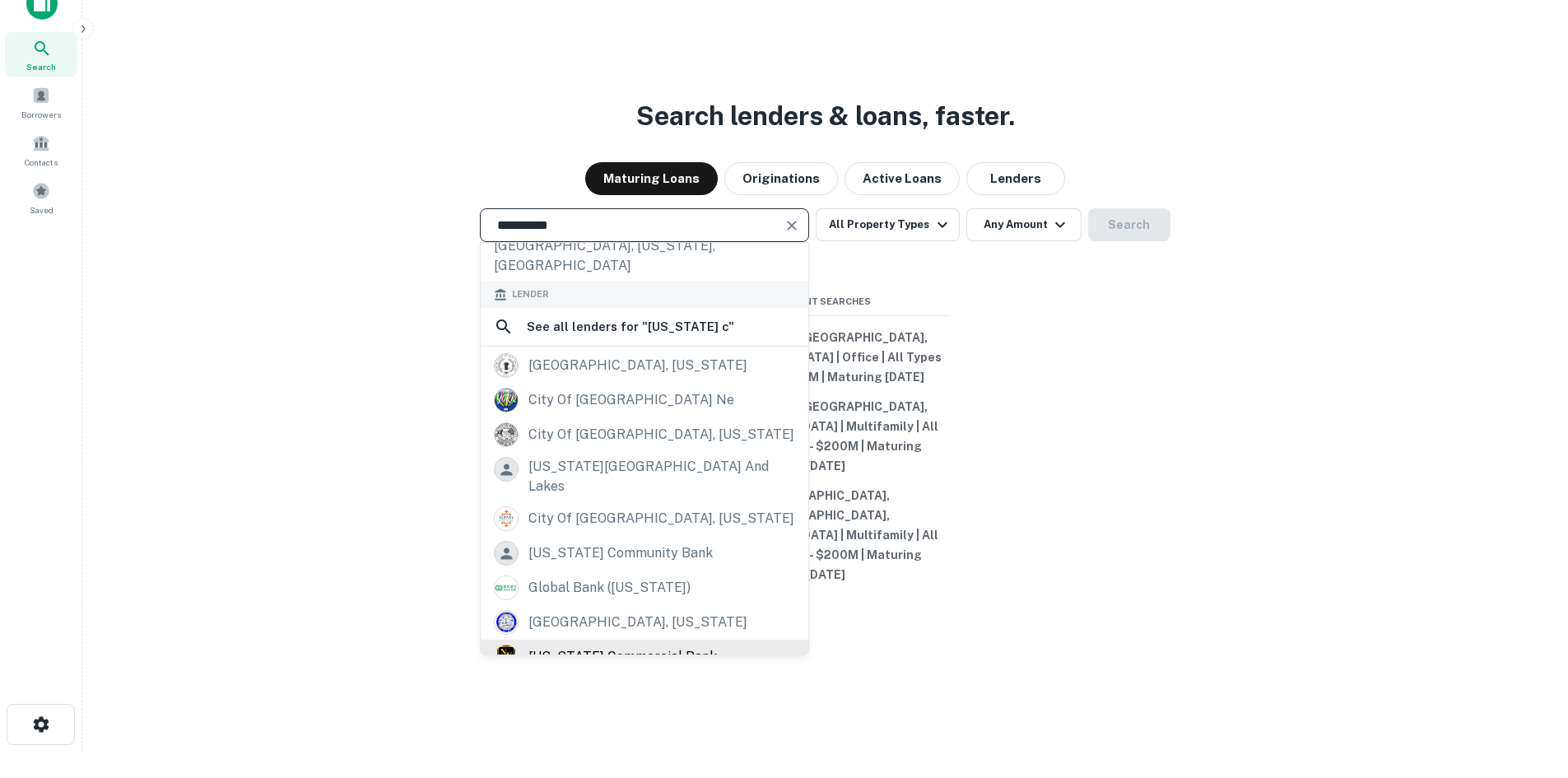
type input "**********"
click at [642, 656] on div "[US_STATE] commercial bank" at bounding box center [622, 656] width 189 height 25
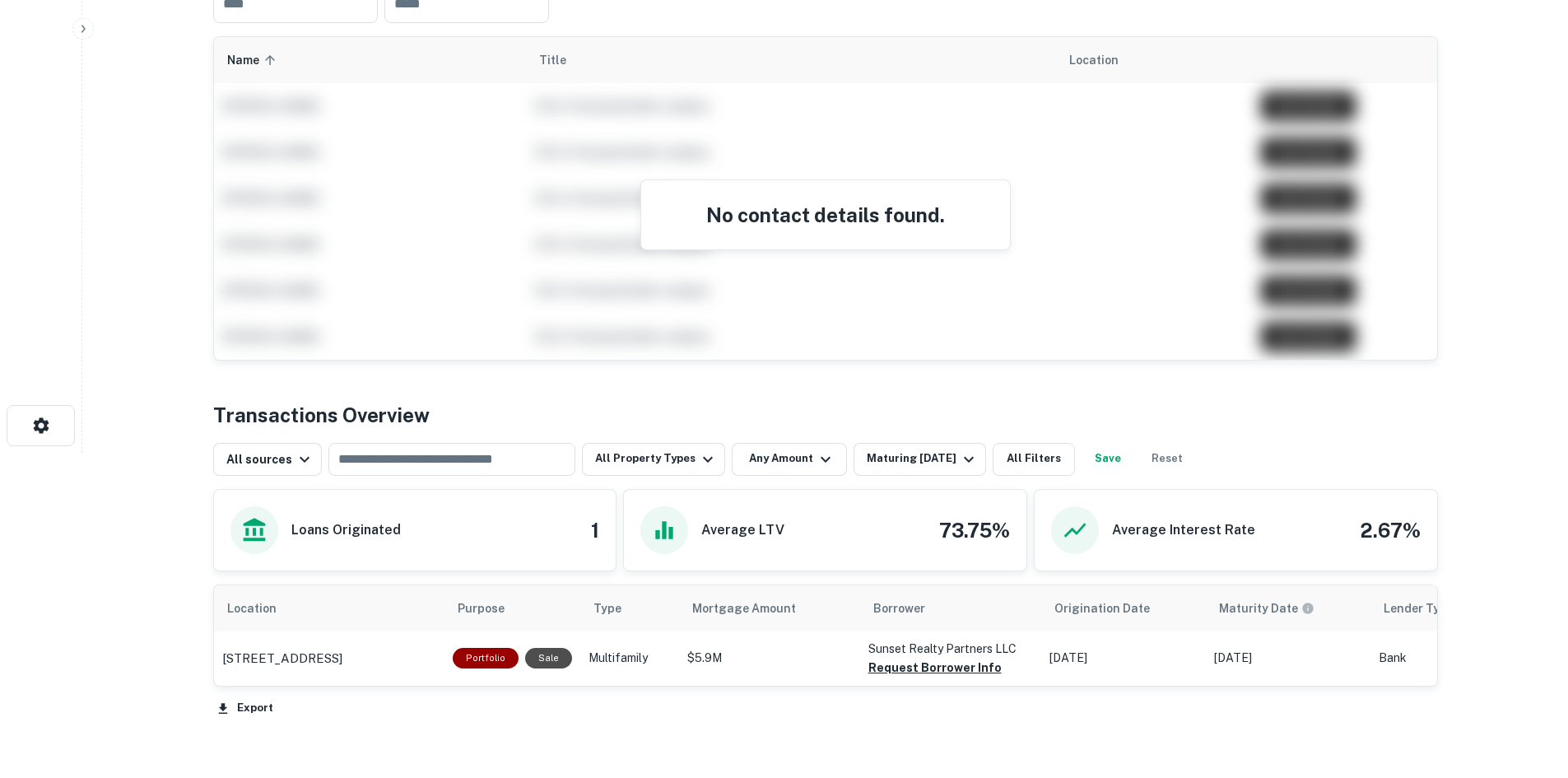
scroll to position [427, 0]
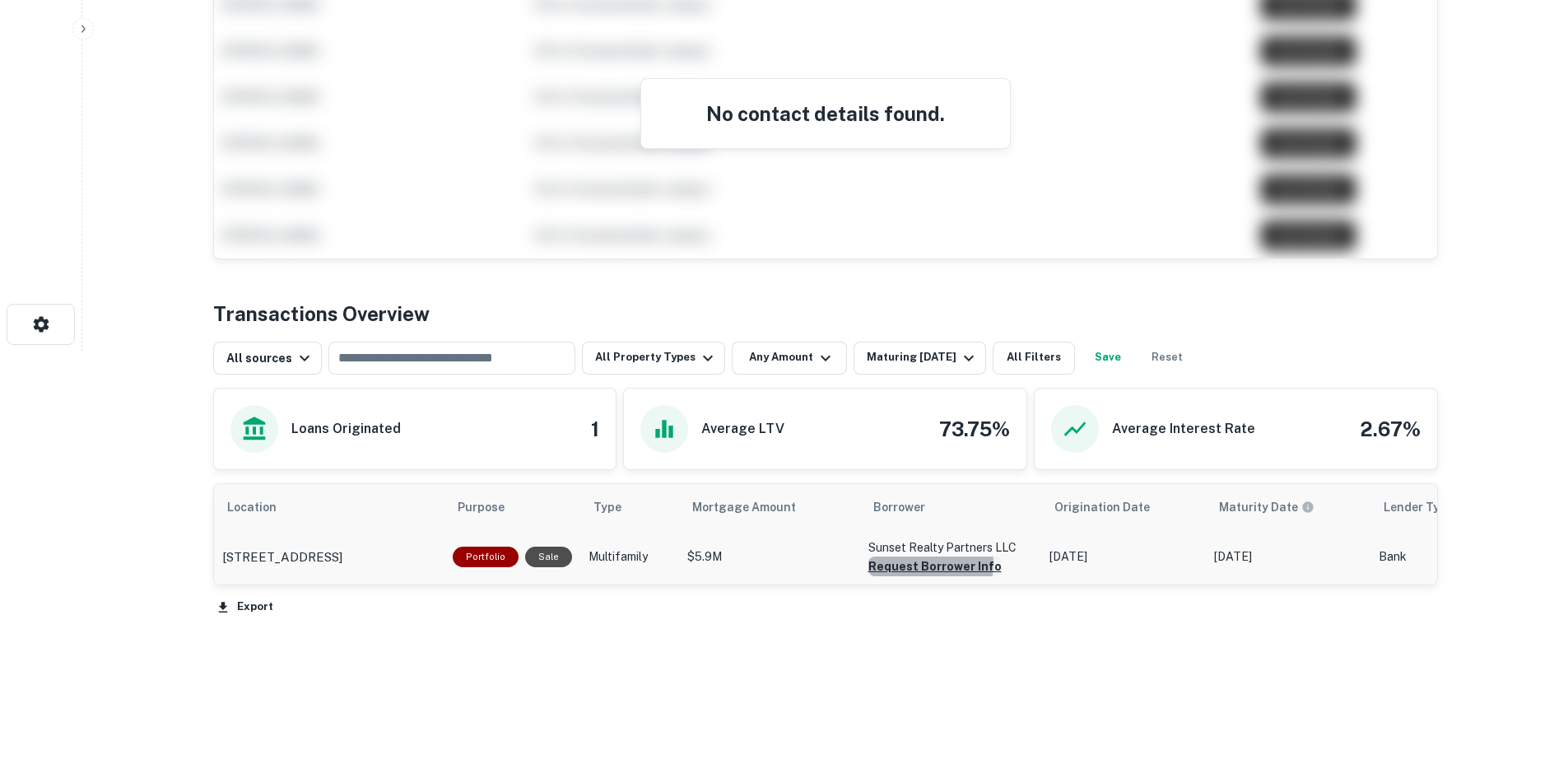
click at [921, 564] on button "Request Borrower Info" at bounding box center [935, 566] width 133 height 20
click at [1475, 33] on link "View Request" at bounding box center [1466, 37] width 84 height 15
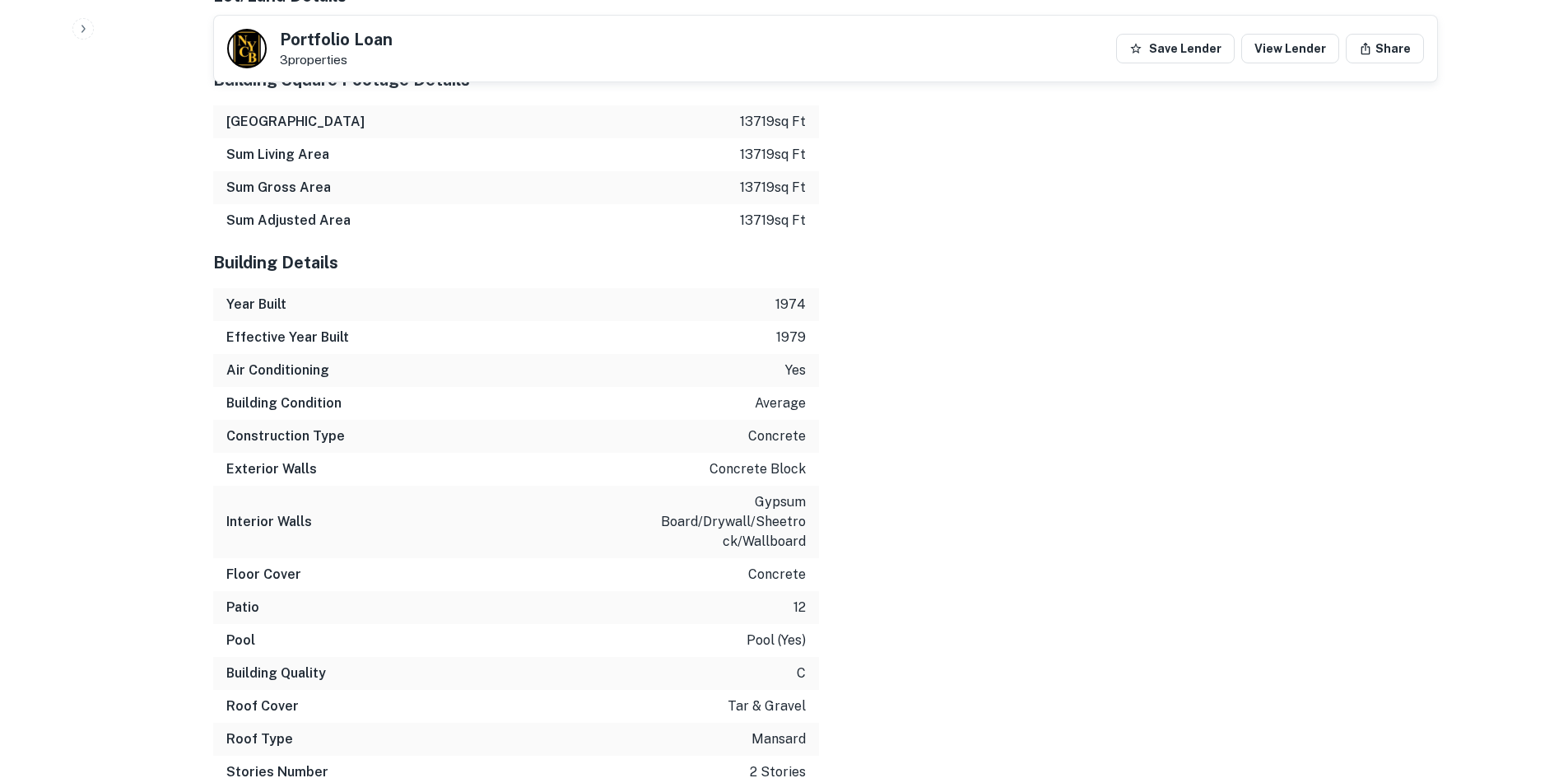
scroll to position [2718, 0]
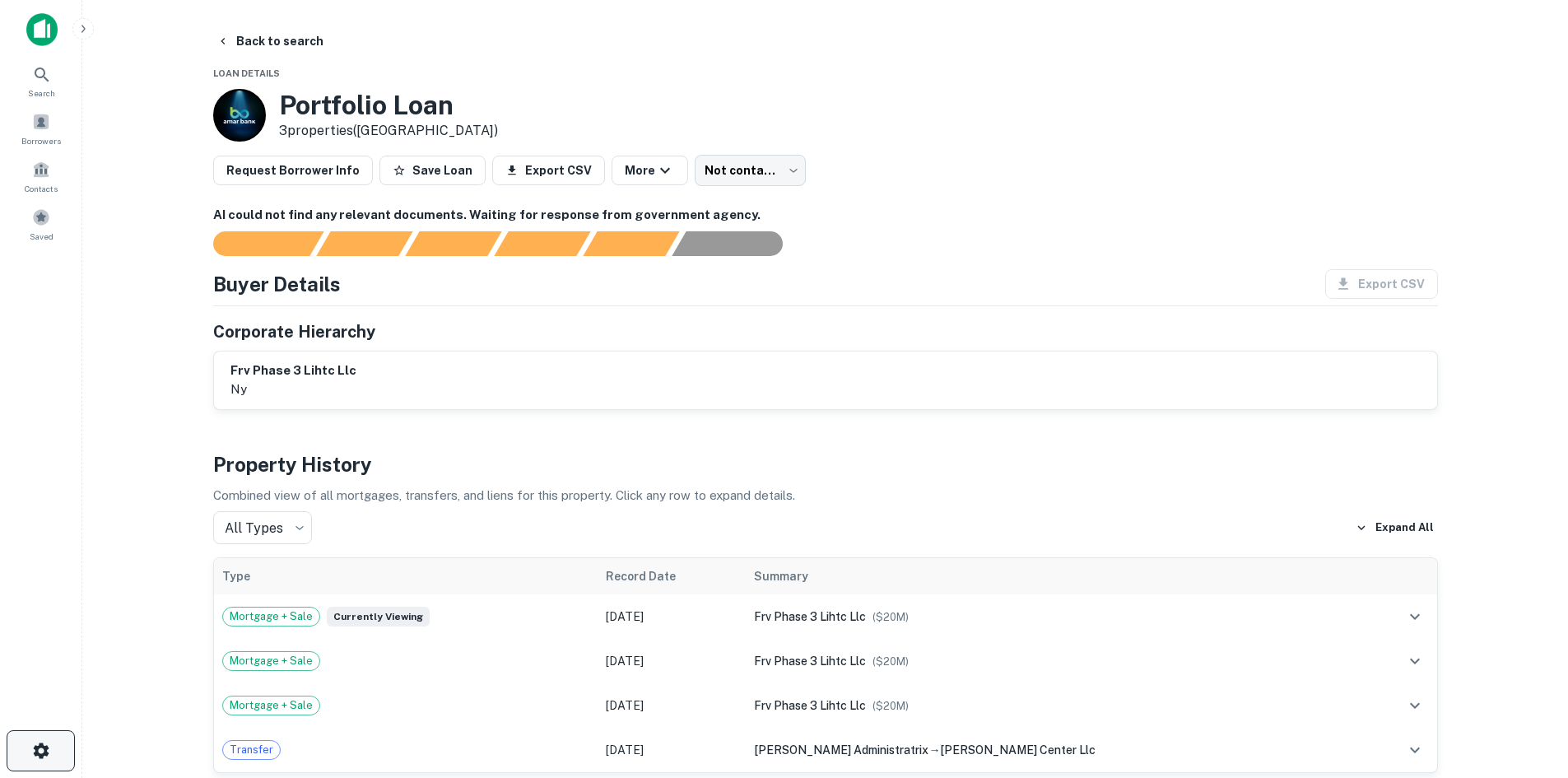
click at [43, 750] on icon "button" at bounding box center [41, 751] width 20 height 20
